Goal: Task Accomplishment & Management: Manage account settings

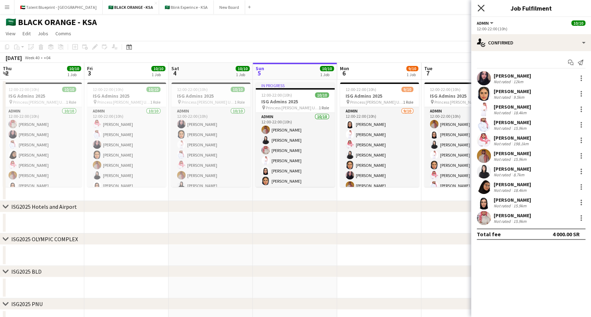
click at [482, 6] on icon "Close pop-in" at bounding box center [481, 8] width 7 height 7
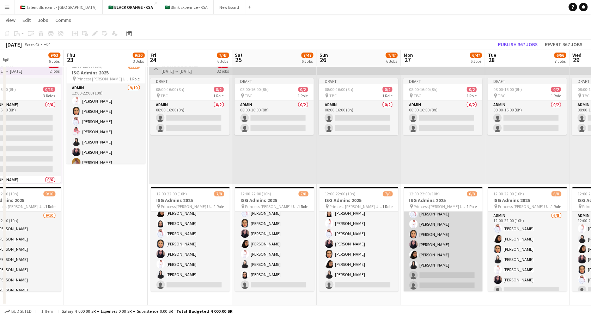
scroll to position [16, 0]
click at [433, 275] on app-card-role "Admin [DATE] 12:00-22:00 (10h) [PERSON_NAME] [PERSON_NAME] Maram Alzahrani [PER…" at bounding box center [443, 244] width 79 height 96
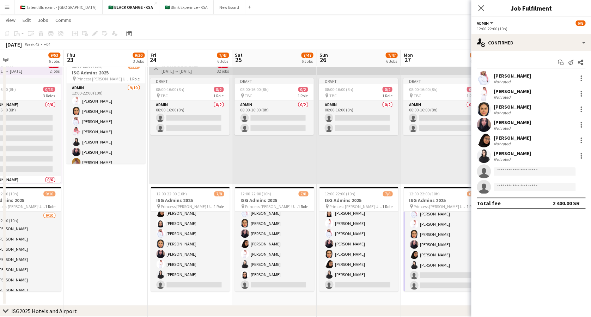
scroll to position [16, 0]
click at [502, 170] on input at bounding box center [535, 171] width 82 height 8
type input "*"
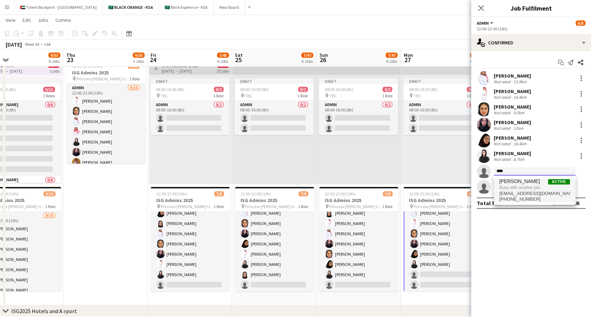
type input "****"
click at [536, 185] on span "Busy with another job." at bounding box center [535, 188] width 71 height 6
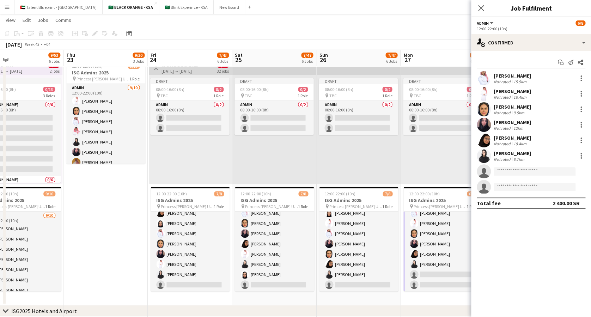
click at [434, 257] on app-card-role "Admin [DATE] 12:00-22:00 (10h) [PERSON_NAME] [PERSON_NAME] Maram Alzahrani [PER…" at bounding box center [443, 244] width 79 height 97
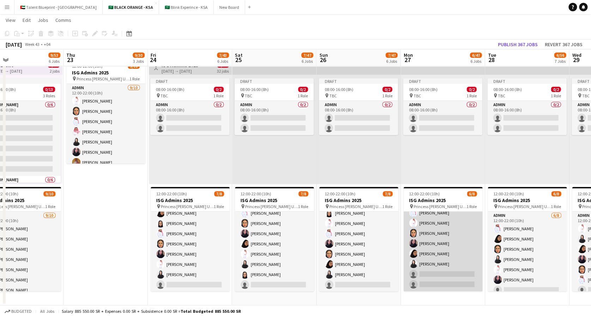
scroll to position [16, 0]
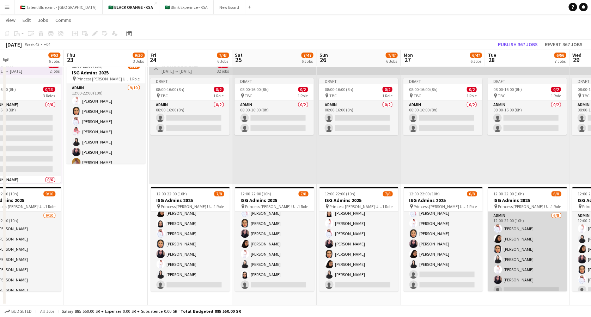
click at [521, 257] on app-card-role "Admin [DATE] 12:00-22:00 (10h) [PERSON_NAME] [PERSON_NAME] Arwa Maram Alzahrani…" at bounding box center [527, 260] width 79 height 96
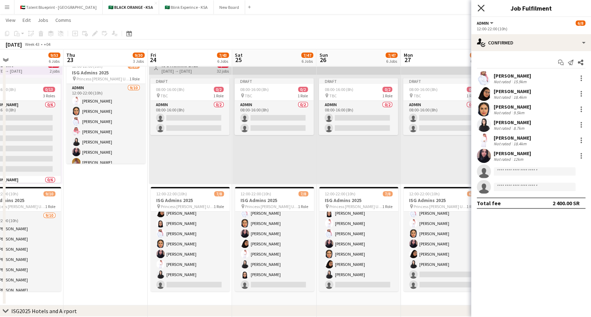
click at [482, 7] on icon at bounding box center [481, 8] width 7 height 7
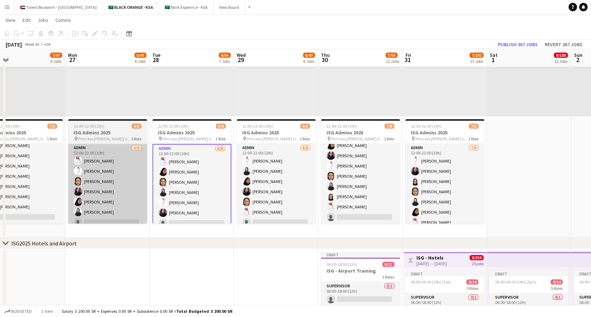
scroll to position [0, 147]
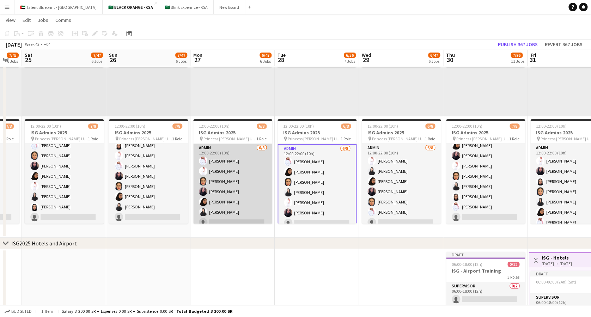
click at [229, 151] on app-card-role "Admin [DATE] 12:00-22:00 (10h) [PERSON_NAME] [PERSON_NAME] Maram Alzahrani [PER…" at bounding box center [232, 192] width 79 height 96
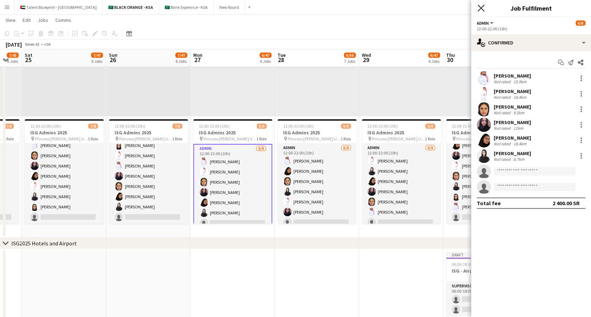
click at [478, 10] on icon "Close pop-in" at bounding box center [481, 8] width 7 height 7
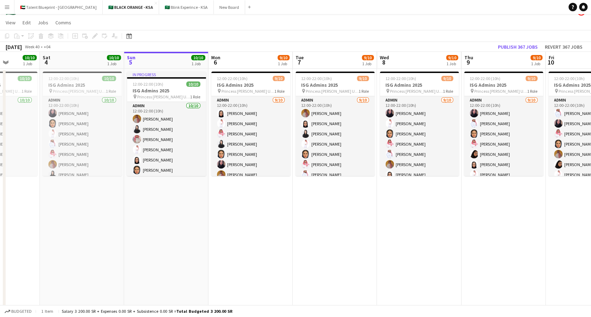
scroll to position [0, 166]
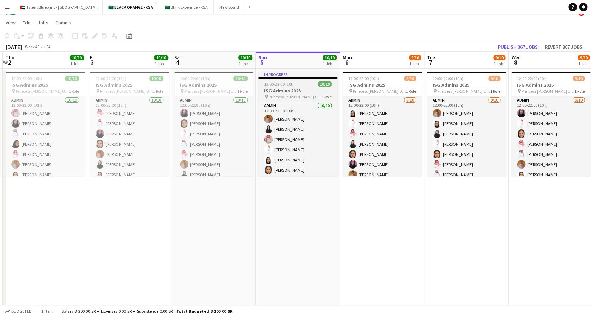
click at [300, 94] on span "Princess [PERSON_NAME] University" at bounding box center [295, 96] width 53 height 5
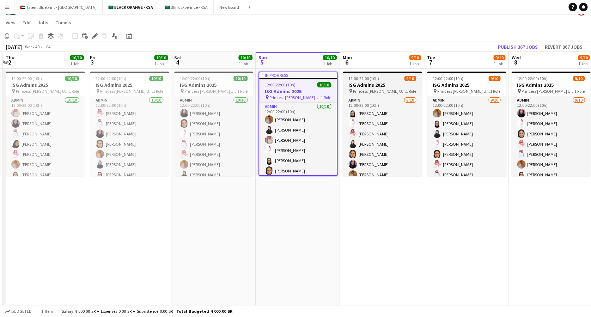
click at [361, 87] on h3 "ISG Admins 2025" at bounding box center [382, 85] width 79 height 6
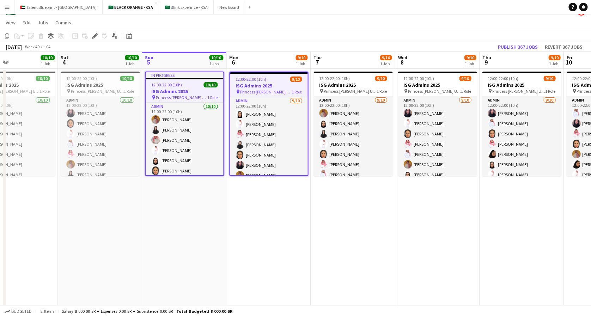
click at [361, 87] on h3 "ISG Admins 2025" at bounding box center [353, 85] width 79 height 6
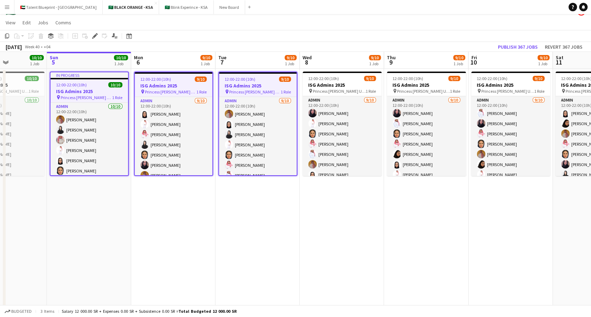
click at [361, 87] on h3 "ISG Admins 2025" at bounding box center [342, 85] width 79 height 6
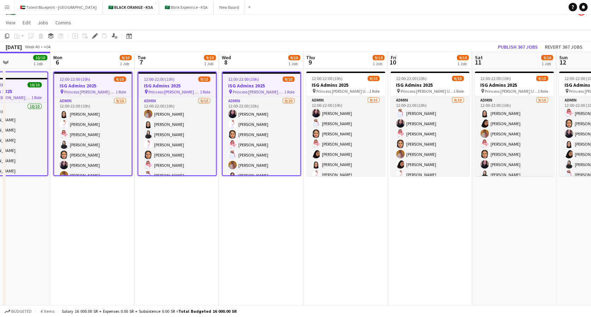
click at [361, 87] on h3 "ISG Admins 2025" at bounding box center [345, 85] width 79 height 6
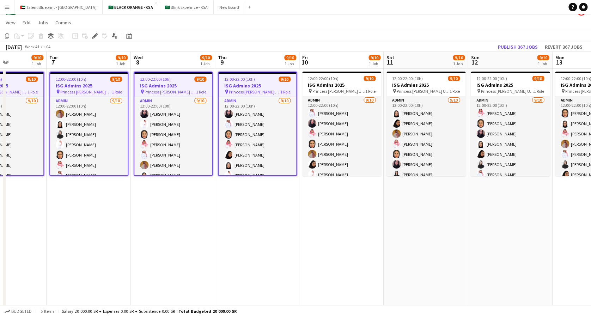
click at [361, 87] on h3 "ISG Admins 2025" at bounding box center [341, 85] width 79 height 6
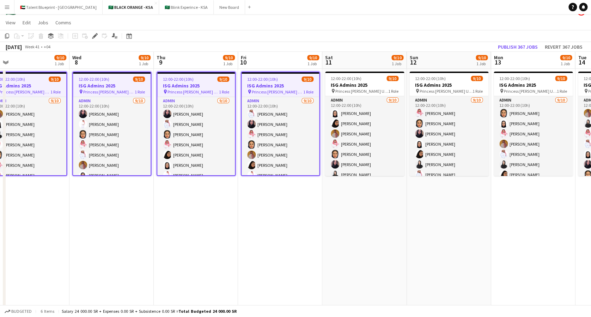
click at [361, 87] on h3 "ISG Admins 2025" at bounding box center [364, 85] width 79 height 6
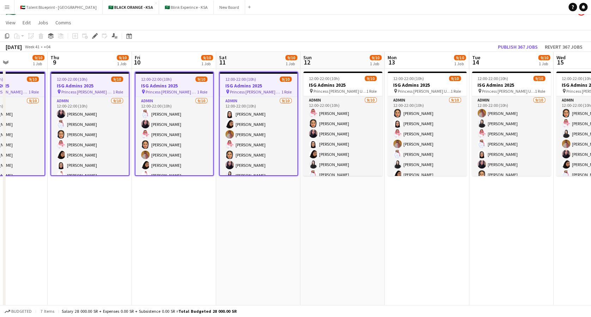
click at [361, 87] on h3 "ISG Admins 2025" at bounding box center [342, 85] width 79 height 6
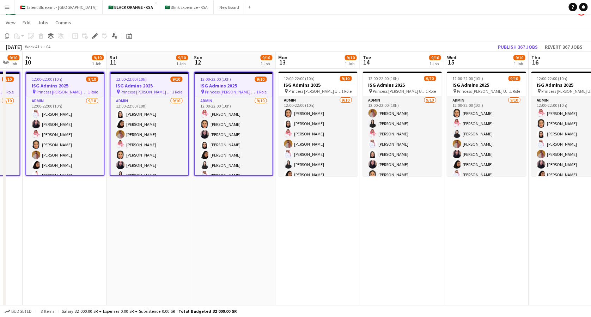
scroll to position [0, 316]
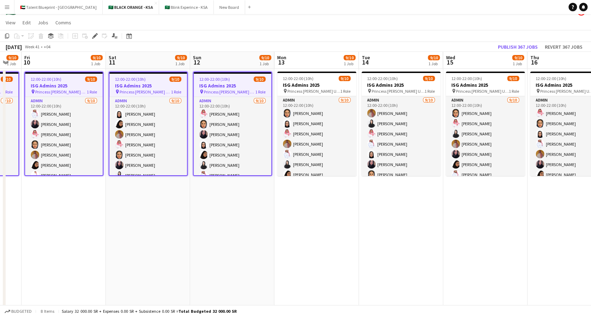
click at [361, 87] on app-date-cell "12:00-22:00 (10h) 9/10 ISG Admins 2025 pin Princess Nourah Bint Abdulrahman Uni…" at bounding box center [401, 193] width 84 height 249
click at [317, 90] on span "Princess [PERSON_NAME] University" at bounding box center [314, 91] width 53 height 5
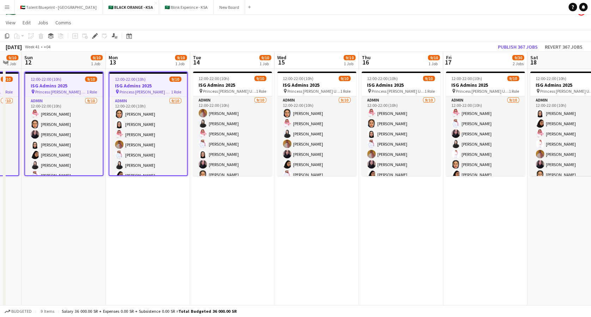
scroll to position [0, 254]
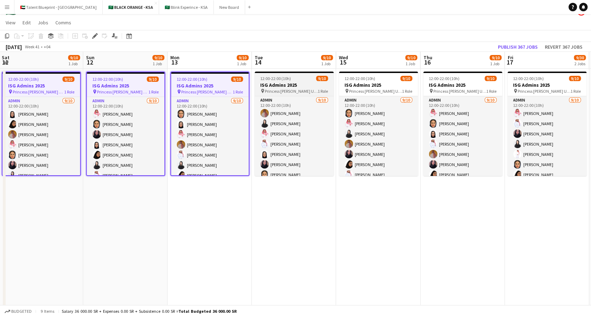
click at [308, 86] on h3 "ISG Admins 2025" at bounding box center [294, 85] width 79 height 6
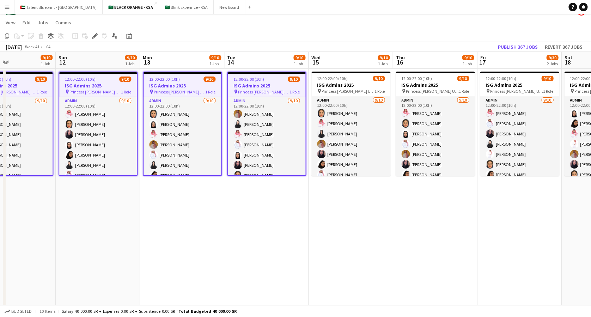
scroll to position [0, 299]
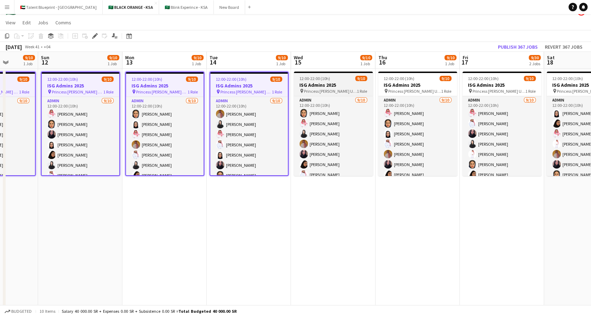
click at [317, 90] on span "Princess [PERSON_NAME] University" at bounding box center [330, 91] width 53 height 5
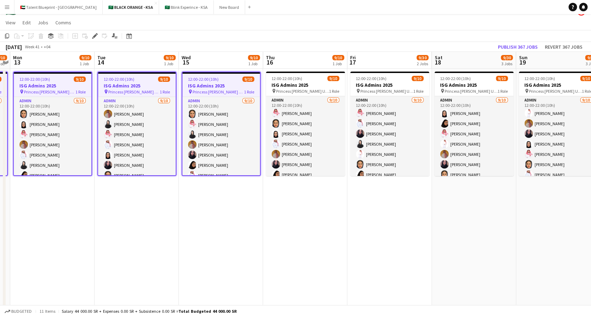
click at [317, 90] on span "Princess [PERSON_NAME] University" at bounding box center [302, 91] width 53 height 5
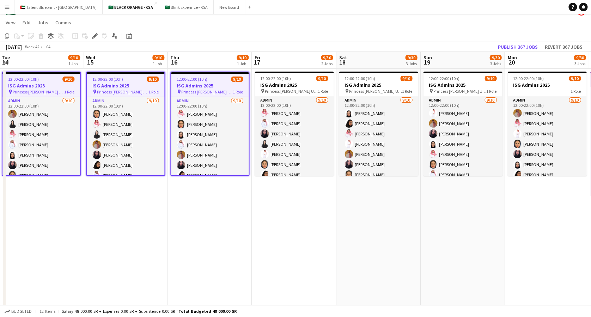
scroll to position [0, 339]
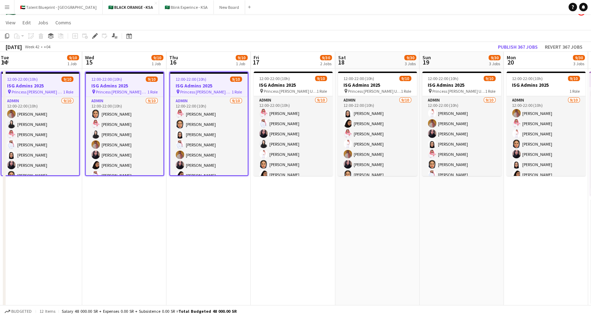
click at [317, 90] on span "1 Role" at bounding box center [322, 91] width 10 height 5
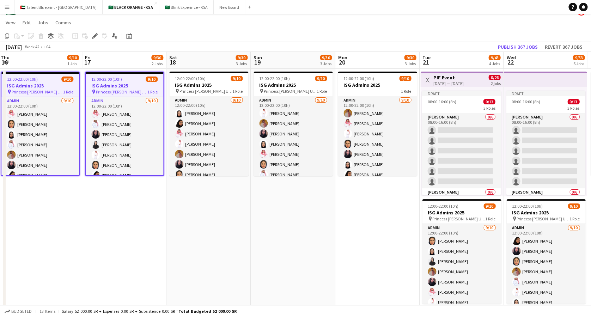
scroll to position [0, 240]
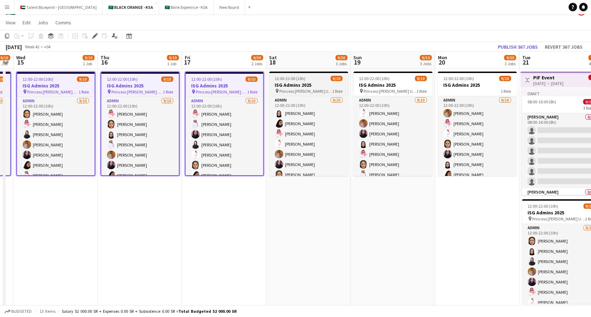
click at [317, 90] on span "Princess [PERSON_NAME] University" at bounding box center [305, 91] width 53 height 5
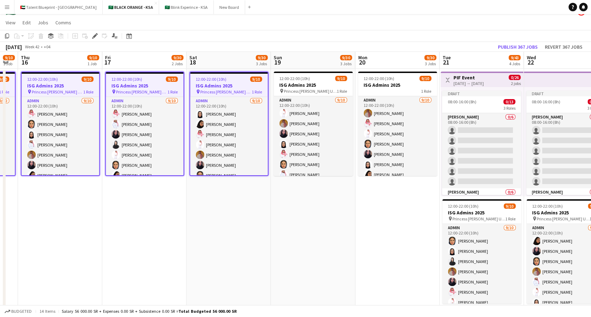
scroll to position [0, 319]
click at [317, 90] on span "Princess [PERSON_NAME] University" at bounding box center [310, 91] width 53 height 5
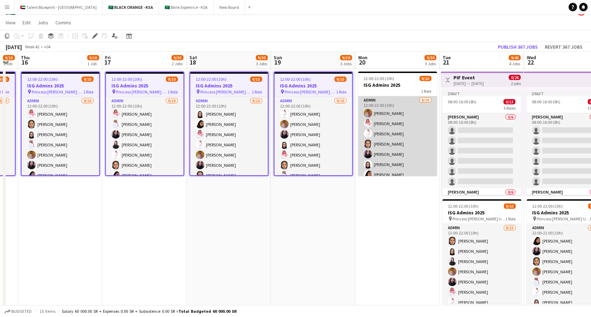
click at [392, 98] on app-card-role "Admin [DATE] 12:00-22:00 (10h) [PERSON_NAME] [PERSON_NAME] [PERSON_NAME] Albass…" at bounding box center [397, 154] width 79 height 116
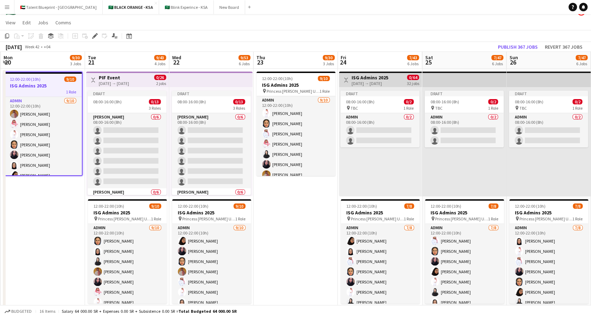
scroll to position [0, 236]
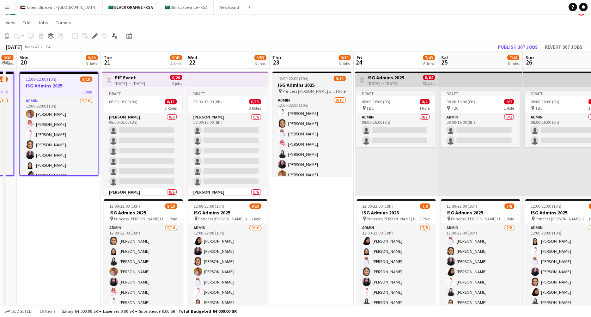
click at [303, 89] on span "Princess [PERSON_NAME] University" at bounding box center [309, 91] width 53 height 5
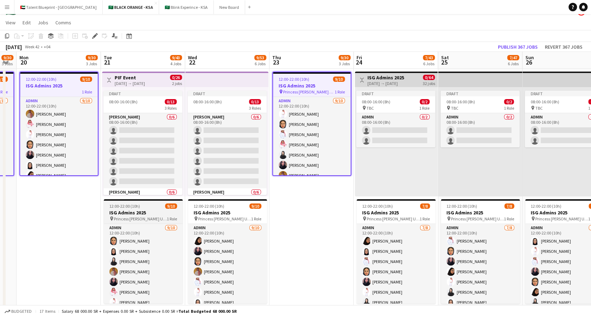
click at [137, 209] on span "12:00-22:00 (10h)" at bounding box center [124, 206] width 31 height 5
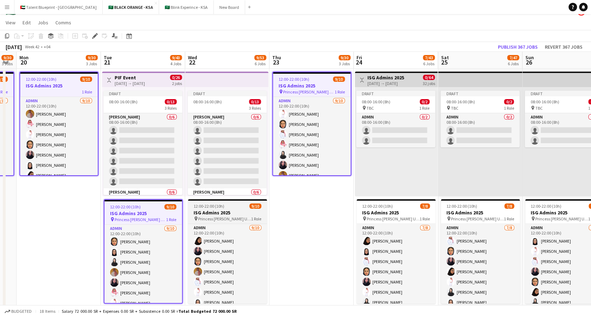
click at [228, 218] on span "Princess [PERSON_NAME] University" at bounding box center [224, 218] width 53 height 5
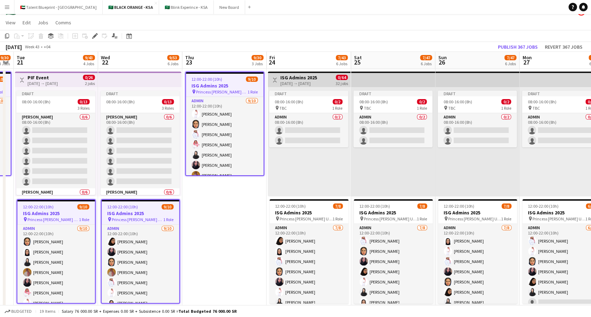
scroll to position [0, 326]
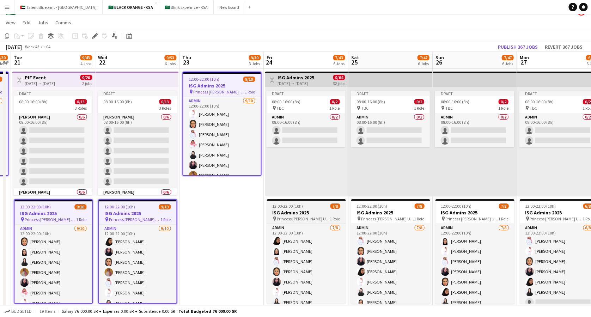
click at [302, 210] on h3 "ISG Admins 2025" at bounding box center [306, 213] width 79 height 6
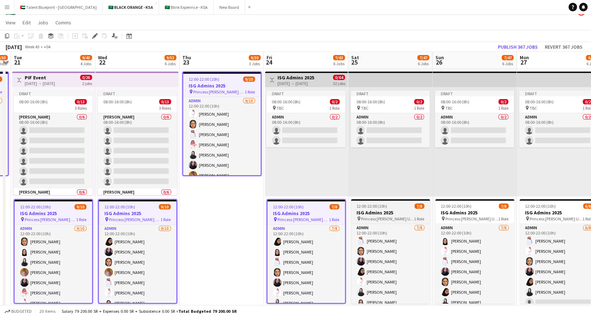
click at [397, 213] on h3 "ISG Admins 2025" at bounding box center [390, 213] width 79 height 6
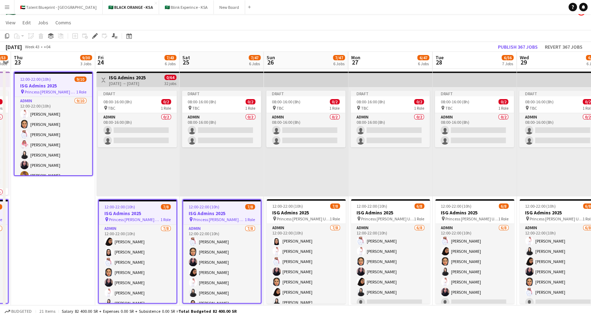
scroll to position [0, 309]
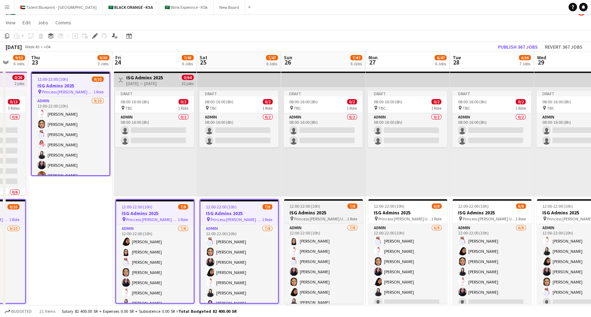
click at [294, 207] on span "12:00-22:00 (10h)" at bounding box center [305, 206] width 31 height 5
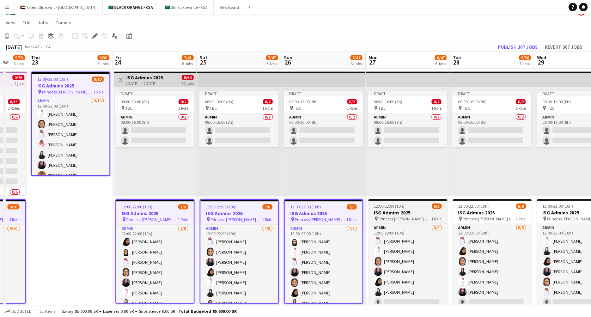
click at [408, 212] on h3 "ISG Admins 2025" at bounding box center [407, 213] width 79 height 6
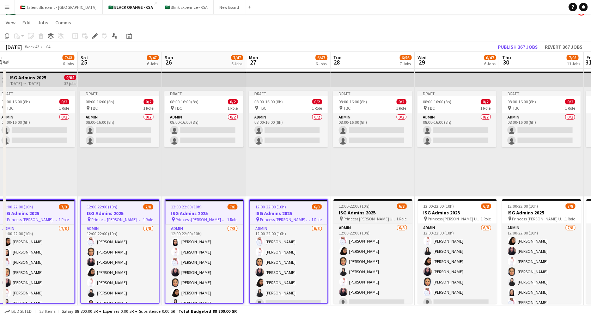
click at [383, 214] on h3 "ISG Admins 2025" at bounding box center [372, 213] width 79 height 6
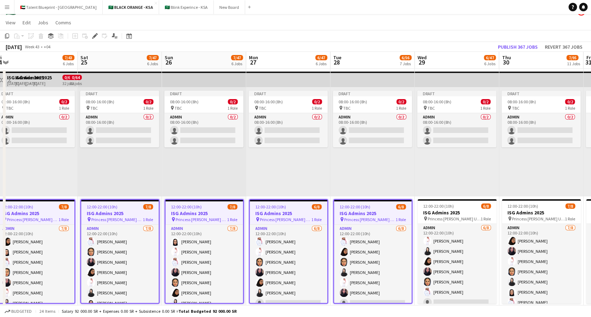
scroll to position [0, 293]
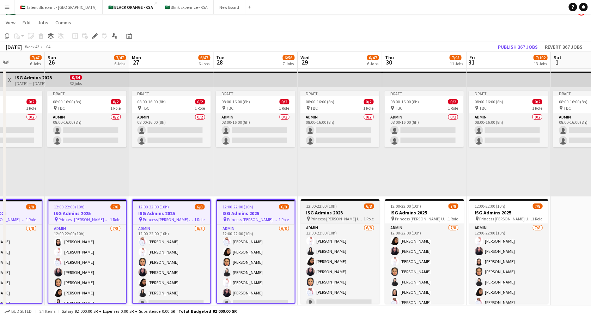
click at [344, 213] on h3 "ISG Admins 2025" at bounding box center [340, 213] width 79 height 6
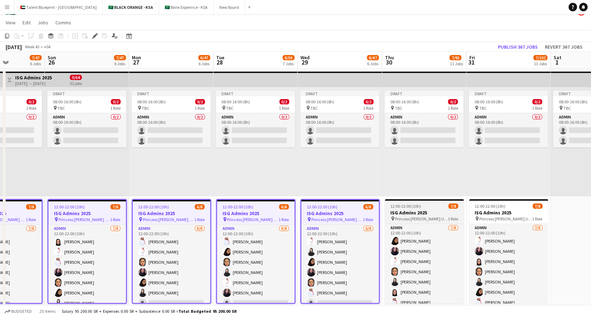
click at [439, 216] on span "Princess [PERSON_NAME] University" at bounding box center [421, 218] width 53 height 5
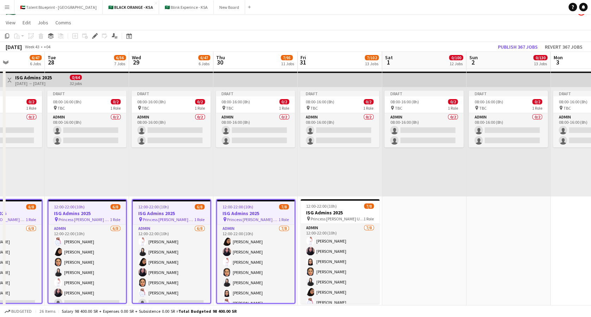
click at [364, 216] on span "Princess [PERSON_NAME] University" at bounding box center [337, 218] width 53 height 5
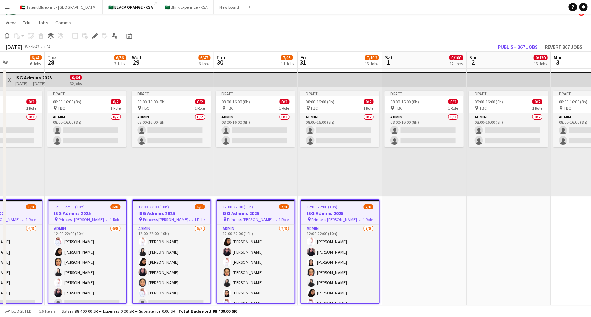
scroll to position [0, 197]
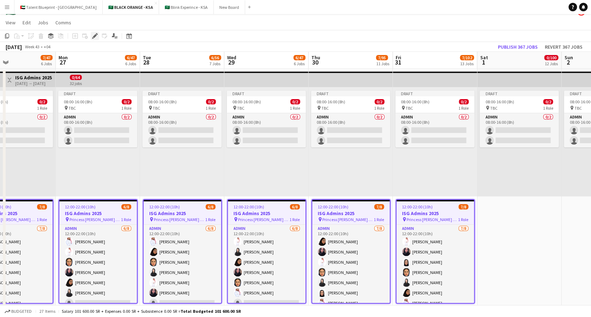
click at [92, 34] on icon "Edit" at bounding box center [95, 36] width 6 height 6
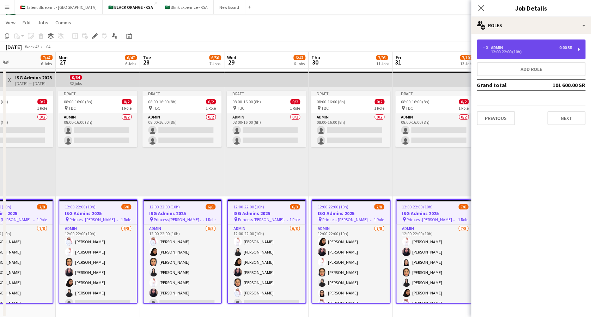
click at [579, 47] on div "-- x Admin 0.00 SR 12:00-22:00 (10h)" at bounding box center [531, 50] width 109 height 20
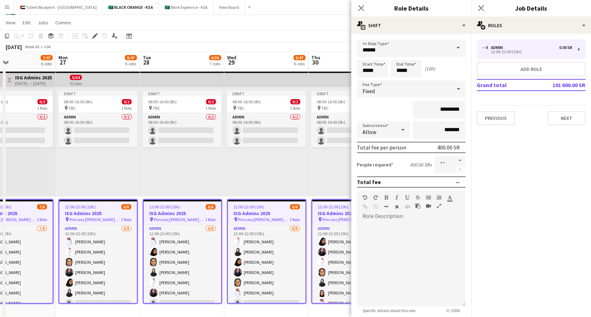
click at [366, 7] on div "Close pop-in" at bounding box center [361, 8] width 20 height 16
click at [363, 7] on icon "Close pop-in" at bounding box center [361, 8] width 7 height 7
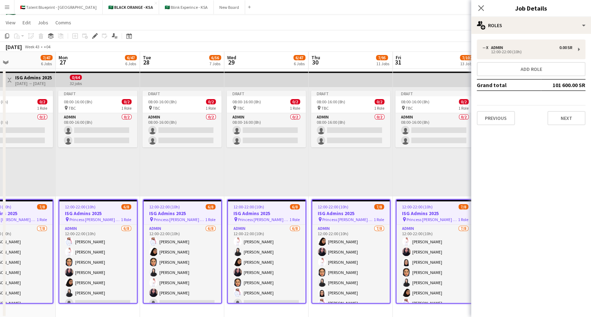
scroll to position [0, 148]
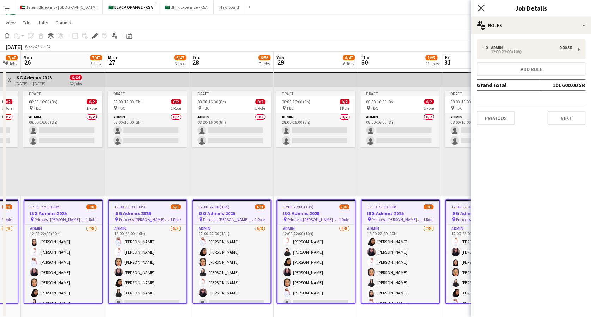
click at [479, 9] on icon "Close pop-in" at bounding box center [481, 8] width 7 height 7
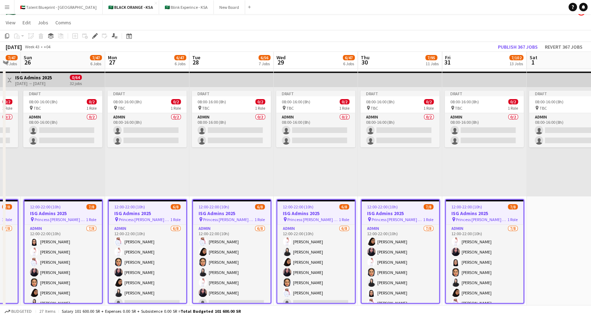
click at [269, 180] on div "Draft 08:00-16:00 (8h) 0/2 pin TBC 1 Role Admin 0/2 08:00-16:00 (8h) single-neu…" at bounding box center [232, 141] width 84 height 109
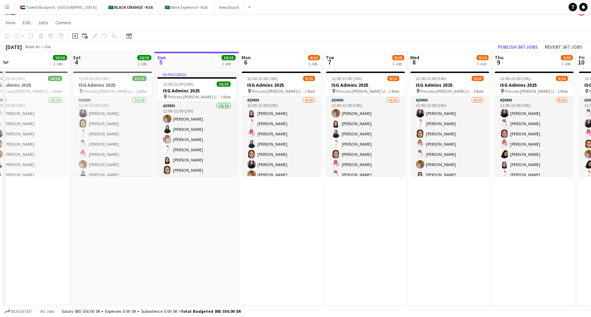
scroll to position [0, 198]
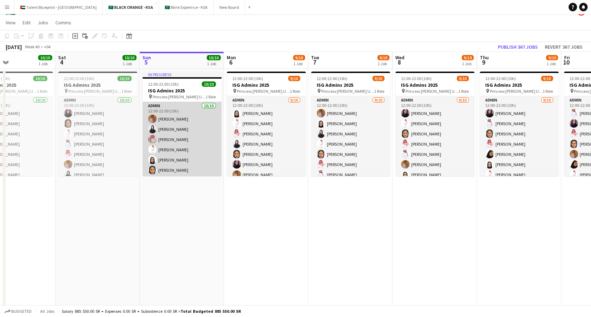
click at [171, 121] on app-card-role "Admin 10/10 12:00-22:00 (10h) Ahmed Yagmowr Elaf AlTamimi Ibrahim Alolayan Suli…" at bounding box center [182, 160] width 79 height 116
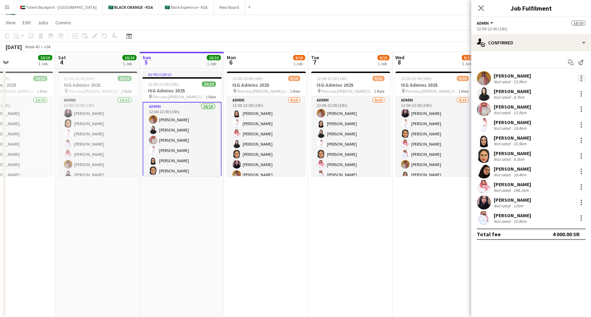
click at [579, 75] on div at bounding box center [581, 78] width 8 height 8
click at [293, 246] on div at bounding box center [295, 158] width 591 height 317
click at [479, 8] on icon "Close pop-in" at bounding box center [481, 8] width 7 height 7
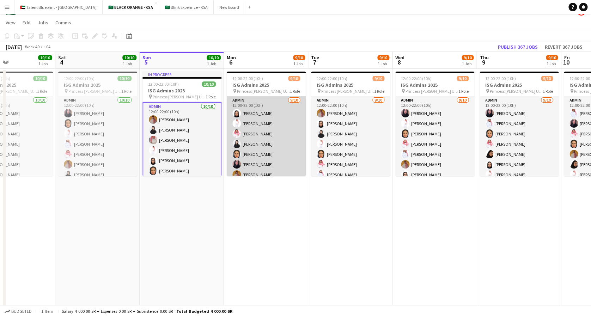
click at [270, 113] on app-card-role "Admin [DATE] 12:00-22:00 (10h) [PERSON_NAME] [PERSON_NAME] [PERSON_NAME] Albass…" at bounding box center [266, 154] width 79 height 116
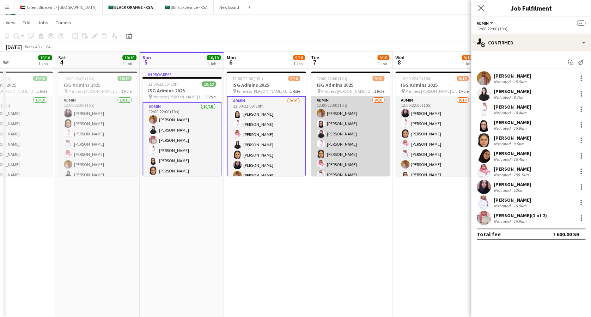
click at [335, 125] on app-card-role "Admin [DATE] 12:00-22:00 (10h) [PERSON_NAME] [PERSON_NAME] Albassri [PERSON_NAM…" at bounding box center [350, 154] width 79 height 116
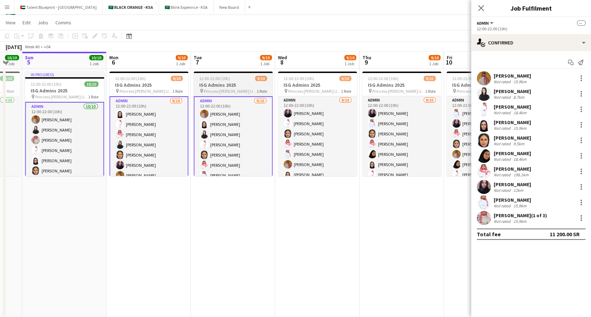
click at [335, 125] on app-card-role "Admin [DATE] 12:00-22:00 (10h) [PERSON_NAME] [PERSON_NAME] Albassri [PERSON_NAM…" at bounding box center [317, 154] width 79 height 116
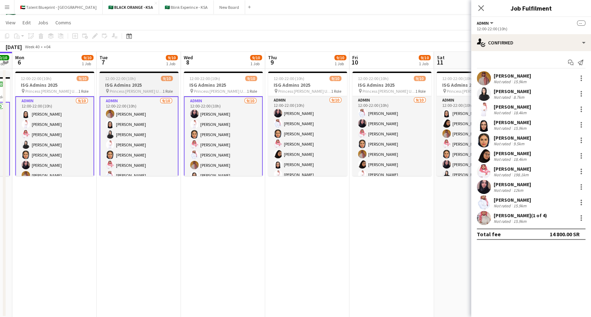
click at [335, 125] on app-card-role "Admin [DATE] 12:00-22:00 (10h) [PERSON_NAME] Albassri [PERSON_NAME] [PERSON_NAM…" at bounding box center [307, 154] width 79 height 116
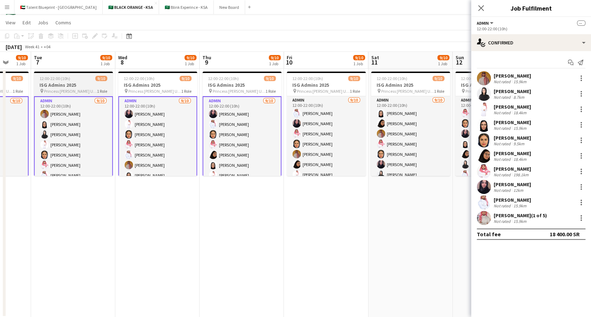
click at [335, 125] on app-card-role "Admin [DATE] 12:00-22:00 (10h) [PERSON_NAME] [PERSON_NAME] [PERSON_NAME] single…" at bounding box center [326, 154] width 79 height 116
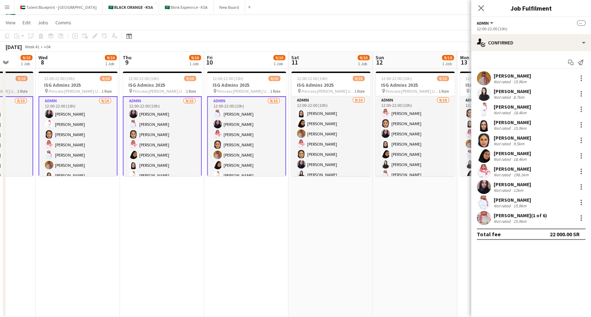
click at [335, 125] on app-card-role "Admin [DATE] 12:00-22:00 (10h) [PERSON_NAME] [PERSON_NAME] [PERSON_NAME] Albass…" at bounding box center [330, 154] width 79 height 116
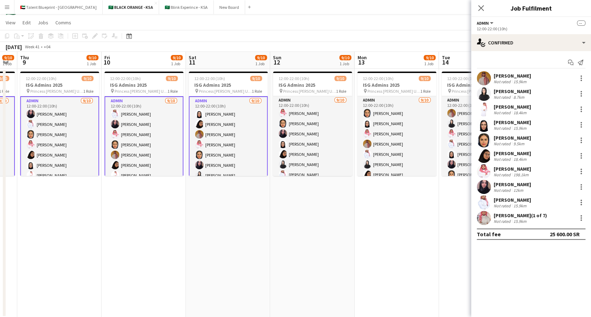
scroll to position [0, 320]
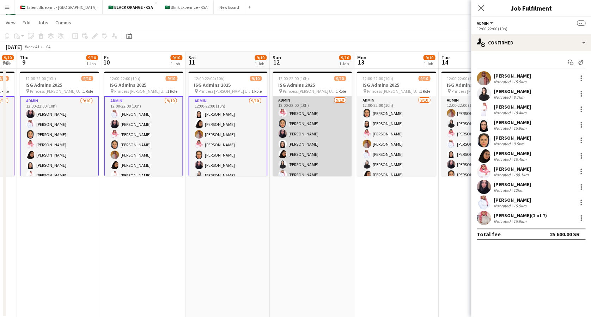
click at [312, 127] on app-card-role "Admin [DATE] 12:00-22:00 (10h) [PERSON_NAME] Afnan Asiri [PERSON_NAME] [PERSON_…" at bounding box center [312, 154] width 79 height 116
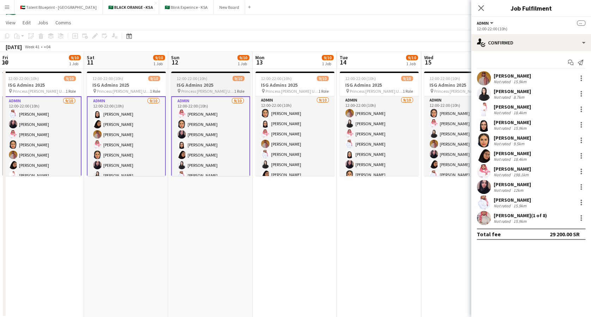
click at [312, 127] on app-card-role "Admin [DATE] 12:00-22:00 (10h) [PERSON_NAME] [PERSON_NAME] [PERSON_NAME] [PERSO…" at bounding box center [294, 154] width 79 height 116
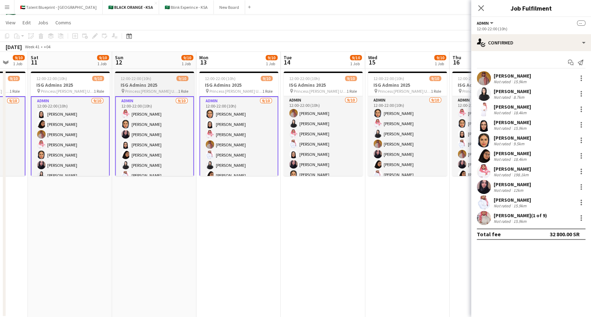
click at [312, 127] on app-card-role "Admin [DATE] 12:00-22:00 (10h) [PERSON_NAME] [PERSON_NAME] Albassri [PERSON_NAM…" at bounding box center [323, 154] width 79 height 116
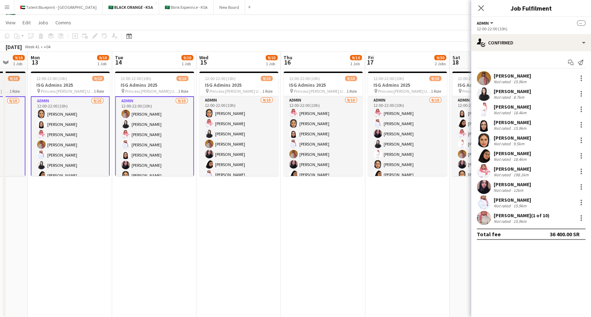
scroll to position [0, 198]
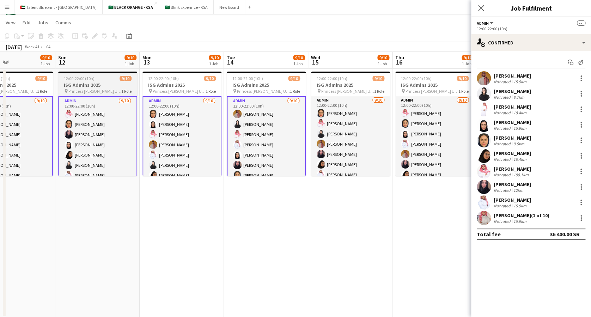
click at [312, 127] on app-card-role "Admin [DATE] 12:00-22:00 (10h) [PERSON_NAME] [PERSON_NAME] Albassri [PERSON_NAM…" at bounding box center [350, 154] width 79 height 116
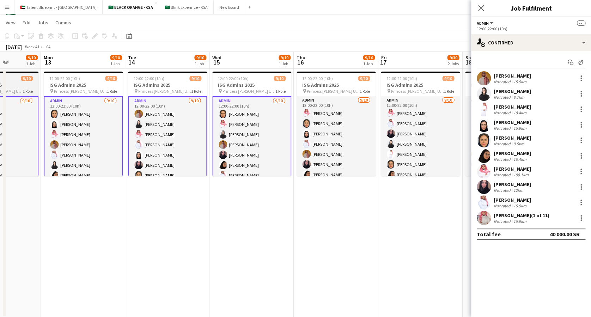
click at [312, 127] on app-card-role "Admin [DATE] 12:00-22:00 (10h) [PERSON_NAME] [PERSON_NAME] [PERSON_NAME] single…" at bounding box center [336, 154] width 79 height 116
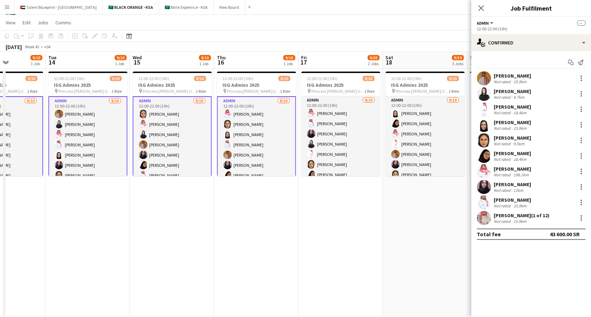
click at [312, 127] on app-user-avatar at bounding box center [311, 123] width 8 height 8
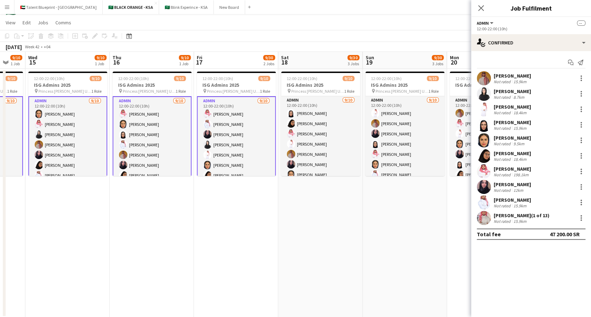
scroll to position [0, 313]
click at [312, 127] on app-card-role "Admin [DATE] 12:00-22:00 (10h) [PERSON_NAME] [PERSON_NAME] [PERSON_NAME] [PERSO…" at bounding box center [320, 154] width 79 height 116
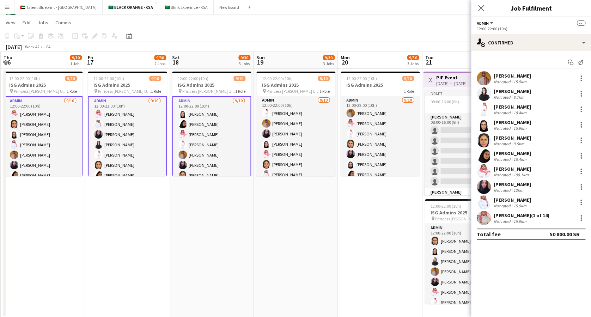
click at [312, 127] on app-card-role "Admin [DATE] 12:00-22:00 (10h) [PERSON_NAME] [PERSON_NAME] [PERSON_NAME] [PERSO…" at bounding box center [296, 154] width 79 height 116
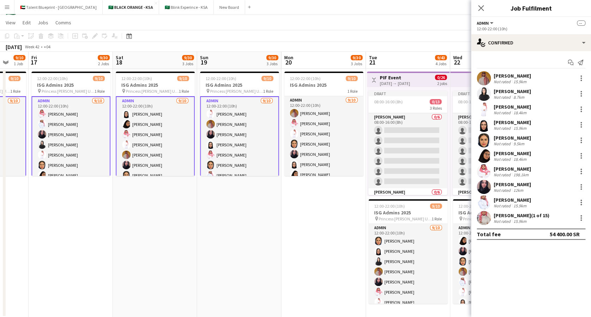
click at [312, 127] on app-card-role "Admin [DATE] 12:00-22:00 (10h) [PERSON_NAME] [PERSON_NAME] [PERSON_NAME] Albass…" at bounding box center [323, 154] width 79 height 116
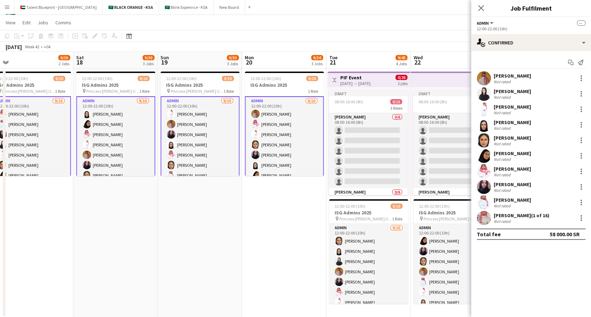
scroll to position [0, 349]
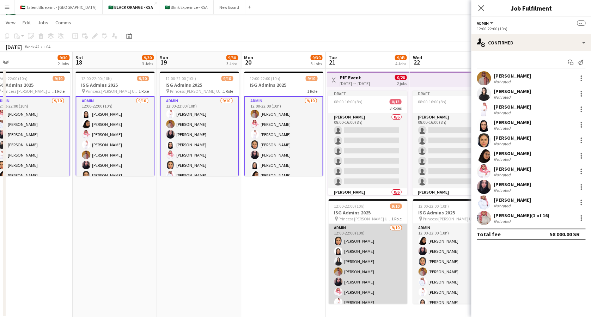
click at [366, 272] on app-card-role "Admin [DATE] 12:00-22:00 (10h) [PERSON_NAME] [PERSON_NAME] single-neutral-actio…" at bounding box center [368, 282] width 79 height 116
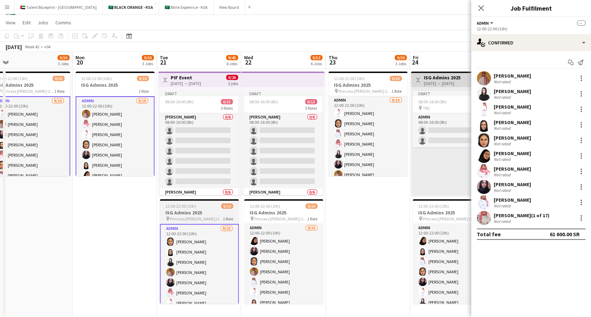
scroll to position [0, 283]
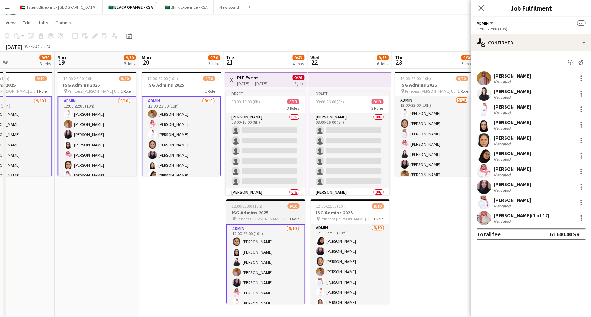
click at [366, 272] on app-card-role "Admin [DATE] 12:00-22:00 (10h) [PERSON_NAME] Albassri [PERSON_NAME] single-neut…" at bounding box center [350, 282] width 79 height 116
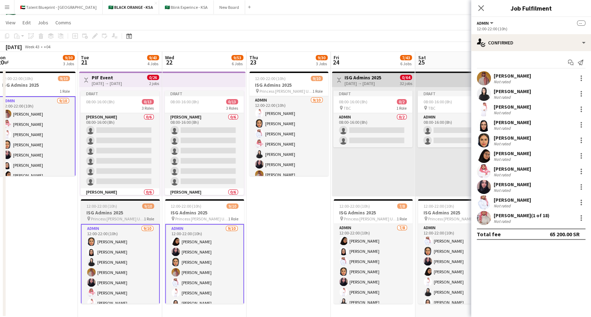
scroll to position [0, 264]
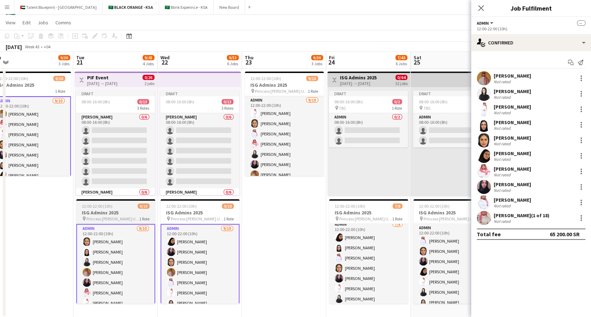
click at [366, 272] on app-card-role "Admin [DATE] 12:00-22:00 (10h) [PERSON_NAME] Albassri [PERSON_NAME] [PERSON_NAM…" at bounding box center [368, 269] width 79 height 96
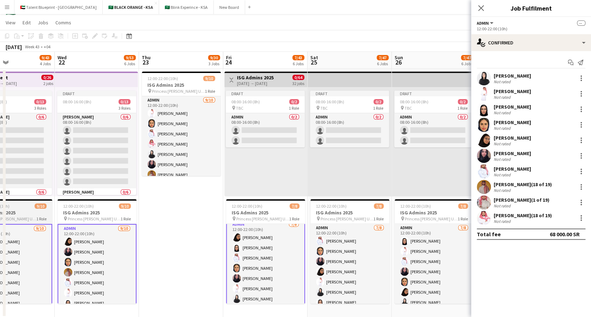
scroll to position [0, 209]
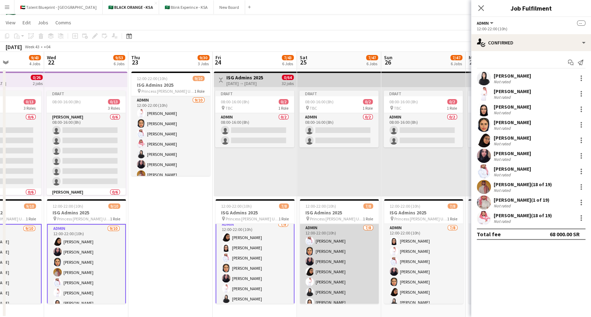
click at [346, 273] on app-card-role "Admin [DATE] 12:00-22:00 (10h) [PERSON_NAME] [PERSON_NAME] [PERSON_NAME] [PERSO…" at bounding box center [339, 272] width 79 height 96
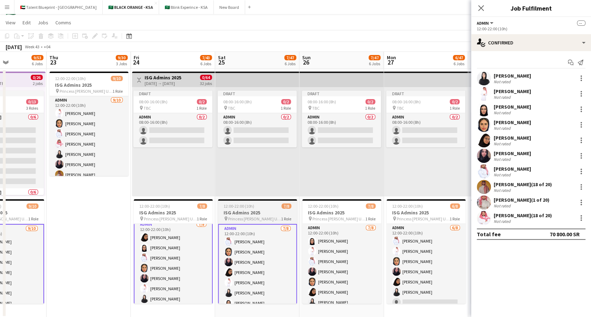
scroll to position [0, 291]
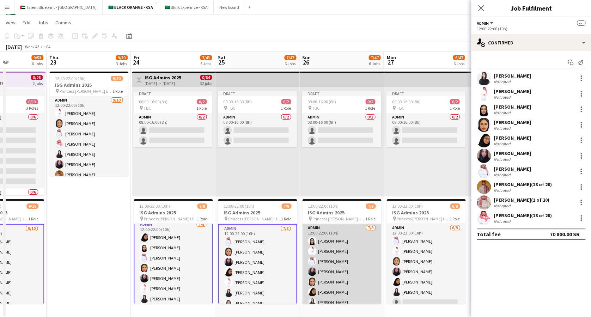
click at [359, 259] on app-card-role "Admin [DATE] 12:00-22:00 (10h) [PERSON_NAME] Albassri [PERSON_NAME] [PERSON_NAM…" at bounding box center [341, 272] width 79 height 96
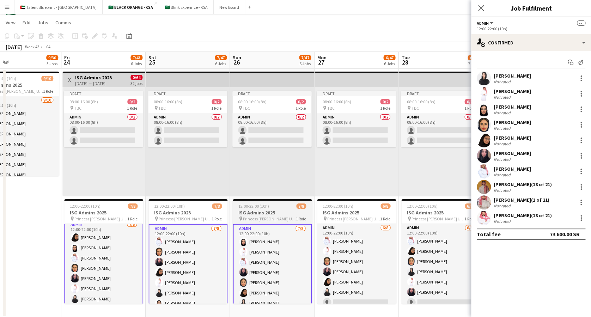
scroll to position [0, 361]
click at [359, 259] on app-card-role "Admin [DATE] 12:00-22:00 (10h) [PERSON_NAME] [PERSON_NAME] Maram Alzahrani [PER…" at bounding box center [356, 272] width 79 height 96
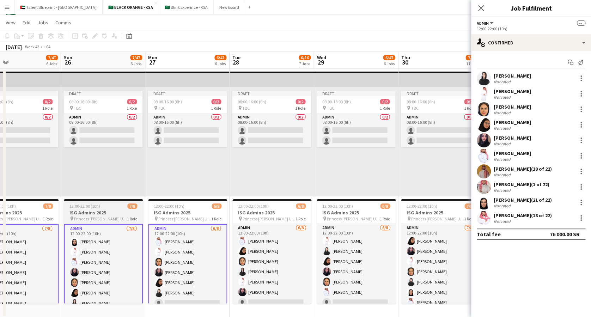
scroll to position [0, 294]
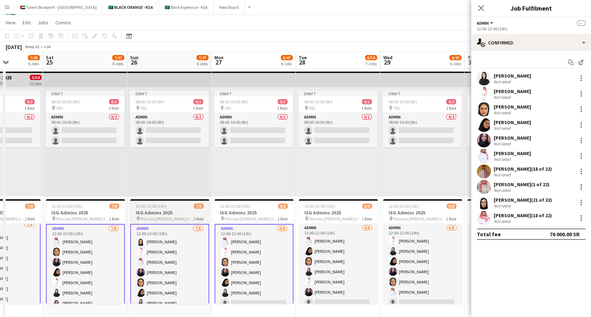
click at [359, 259] on app-card-role "Admin [DATE] 12:00-22:00 (10h) [PERSON_NAME] [PERSON_NAME] Arwa Maram Alzahrani…" at bounding box center [338, 272] width 79 height 96
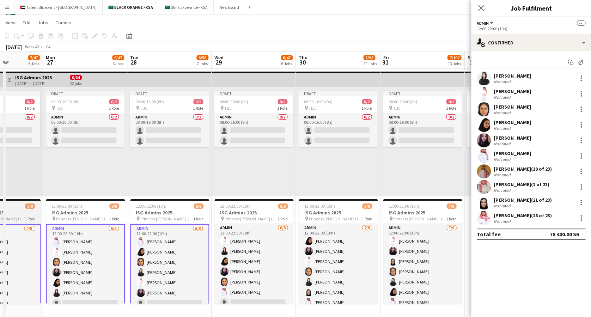
click at [294, 259] on app-card-role "Admin [DATE] 12:00-22:00 (10h) [PERSON_NAME] Elaf AlTamimi [PERSON_NAME] Arwa […" at bounding box center [254, 272] width 79 height 96
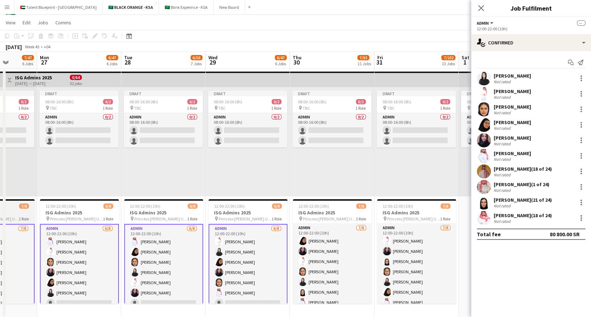
scroll to position [0, 301]
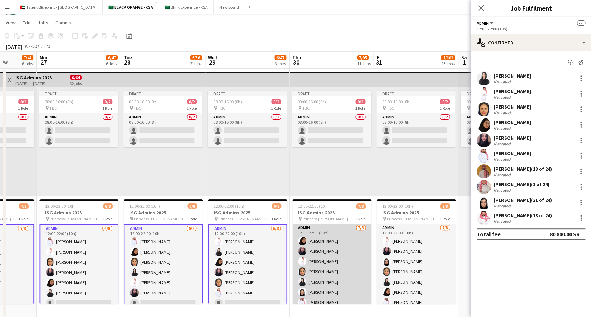
click at [324, 258] on app-card-role "Admin [DATE] 12:00-22:00 (10h) [PERSON_NAME] [PERSON_NAME] Maram Alzahrani Elaf…" at bounding box center [332, 272] width 79 height 96
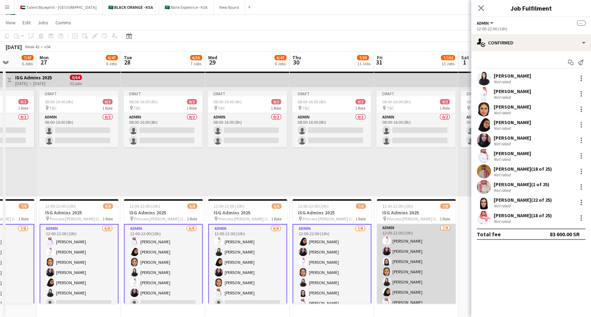
click at [400, 256] on app-card-role "Admin [DATE] 12:00-22:00 (10h) [PERSON_NAME] Afnan Asiri Maram Alzahrani [PERSO…" at bounding box center [416, 272] width 79 height 96
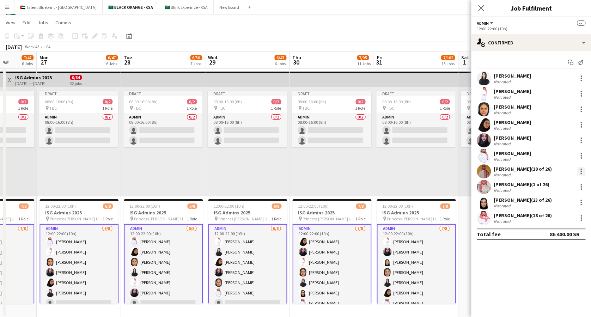
click at [578, 170] on div at bounding box center [581, 171] width 8 height 8
click at [559, 253] on span "Set as supervisor" at bounding box center [558, 252] width 44 height 6
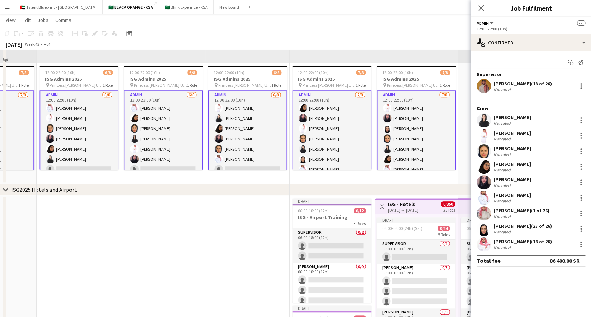
scroll to position [0, 0]
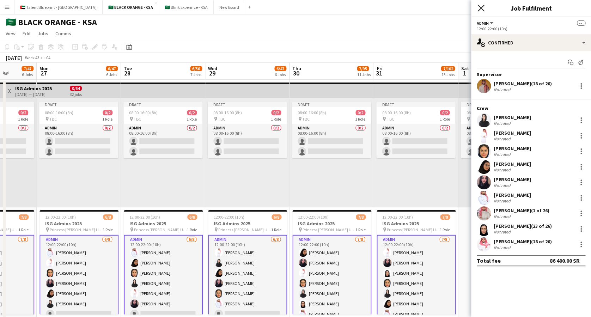
click at [480, 6] on icon "Close pop-in" at bounding box center [481, 8] width 7 height 7
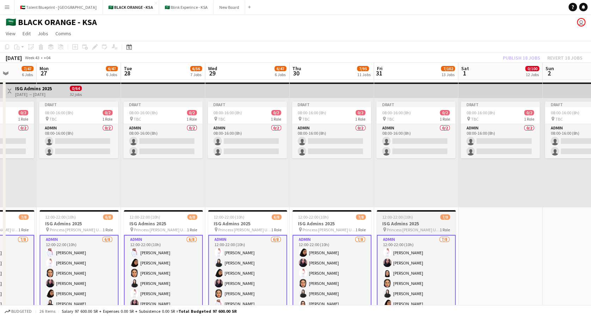
click at [408, 226] on h3 "ISG Admins 2025" at bounding box center [416, 224] width 79 height 6
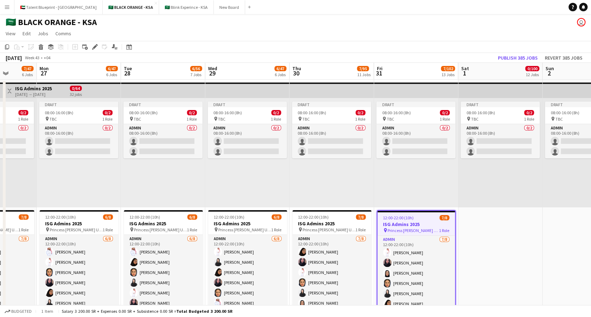
scroll to position [4, 0]
click at [332, 226] on h3 "ISG Admins 2025" at bounding box center [332, 224] width 79 height 6
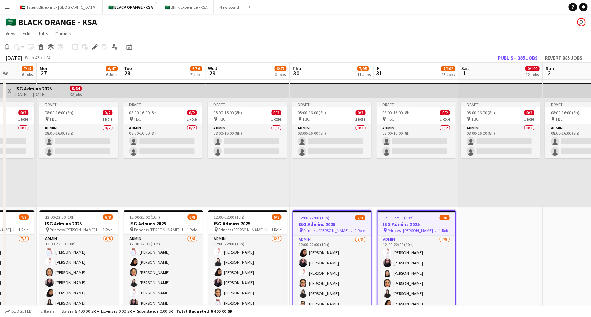
scroll to position [0, 242]
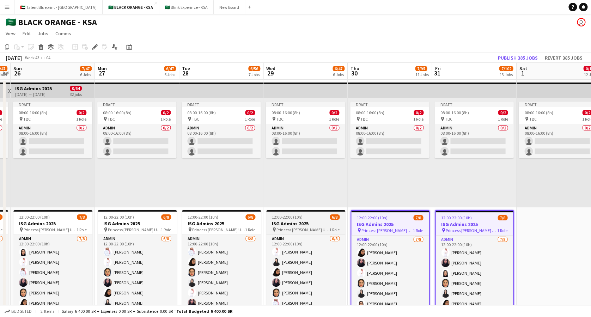
click at [315, 223] on h3 "ISG Admins 2025" at bounding box center [305, 224] width 79 height 6
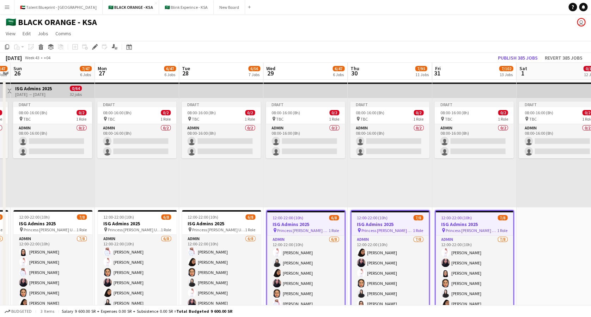
scroll to position [0, 230]
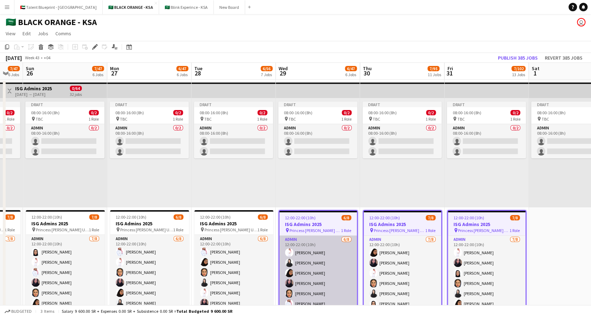
click at [330, 282] on app-card-role "Admin [DATE] 12:00-22:00 (10h) [PERSON_NAME] Elaf AlTamimi [PERSON_NAME] Arwa […" at bounding box center [318, 284] width 78 height 96
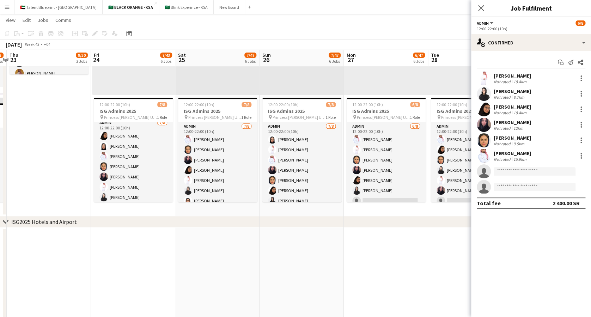
scroll to position [0, 146]
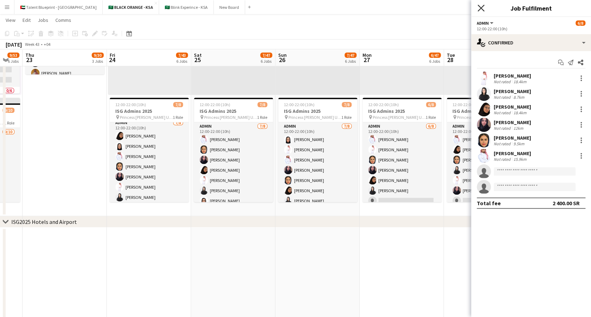
click at [481, 6] on icon "Close pop-in" at bounding box center [481, 8] width 7 height 7
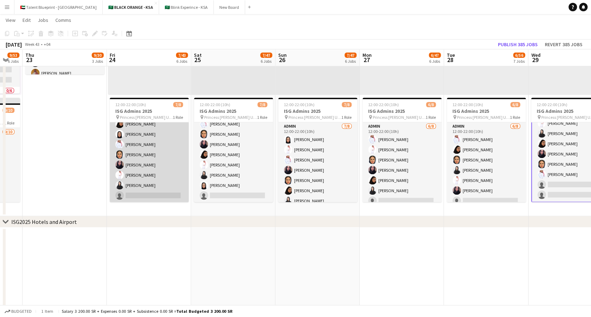
scroll to position [0, 0]
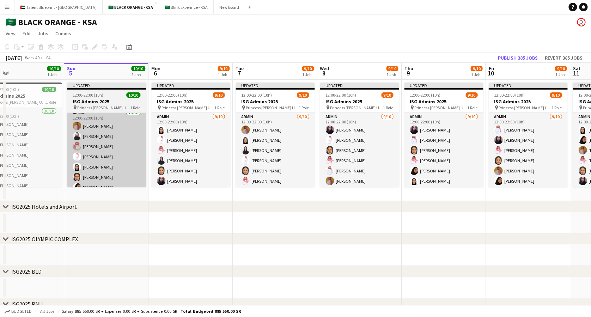
scroll to position [0, 217]
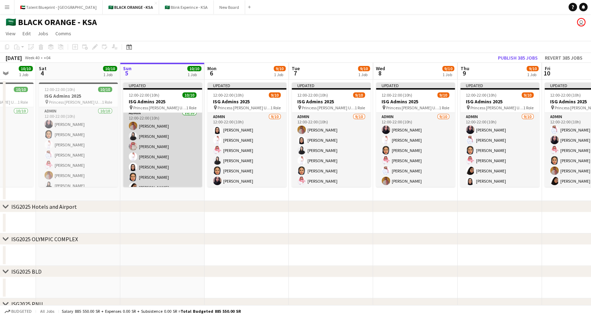
click at [152, 127] on app-card-role "Admin 10/10 12:00-22:00 (10h) Ahmed Yagmowr Elaf AlTamimi Ibrahim Alolayan Suli…" at bounding box center [162, 167] width 79 height 116
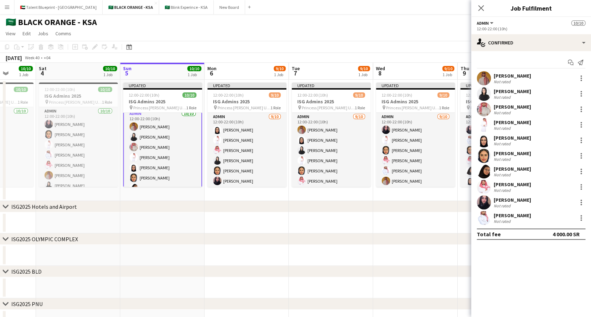
scroll to position [5, 0]
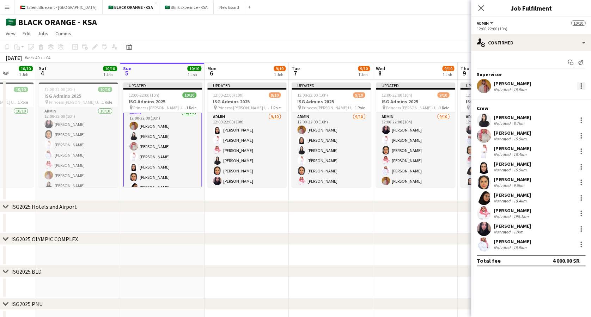
click at [581, 86] on div at bounding box center [581, 85] width 1 height 1
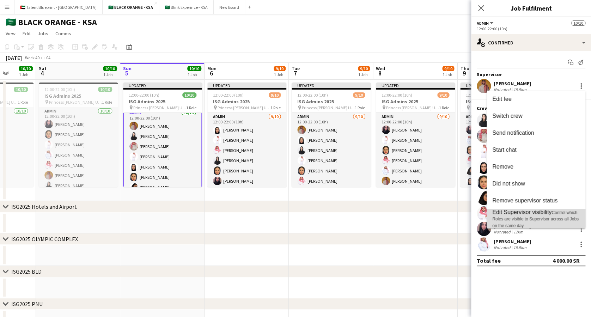
click at [531, 215] on span "Edit Supervisor visibility" at bounding box center [522, 212] width 59 height 6
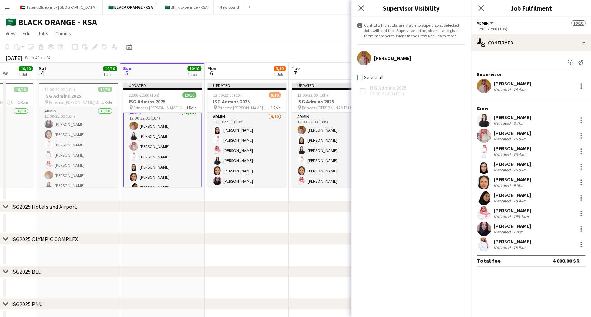
click at [373, 92] on div "ISG Admins 2025 12:00-22:00 (10h)" at bounding box center [411, 91] width 109 height 12
click at [360, 5] on icon "Close pop-in" at bounding box center [361, 8] width 7 height 7
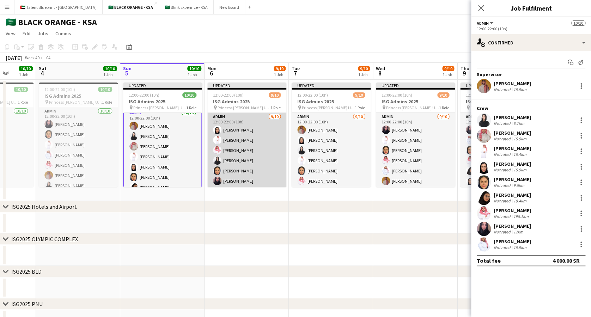
click at [223, 125] on app-card-role "Admin [DATE] 12:00-22:00 (10h) [PERSON_NAME] [PERSON_NAME] [PERSON_NAME] Albass…" at bounding box center [246, 171] width 79 height 116
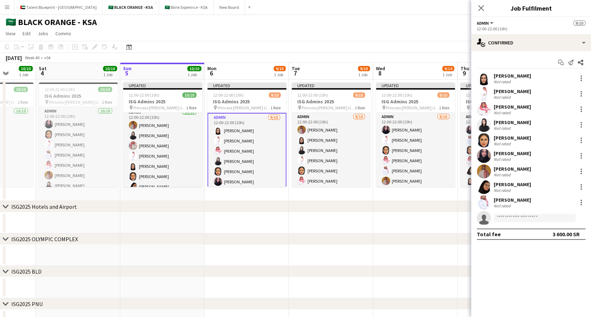
scroll to position [4, 0]
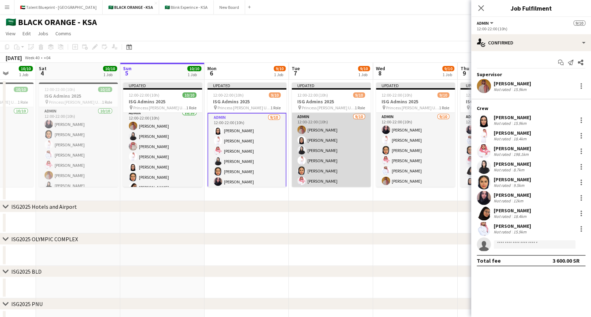
click at [326, 152] on app-card-role "Admin [DATE] 12:00-22:00 (10h) [PERSON_NAME] [PERSON_NAME] Albassri [PERSON_NAM…" at bounding box center [331, 171] width 79 height 116
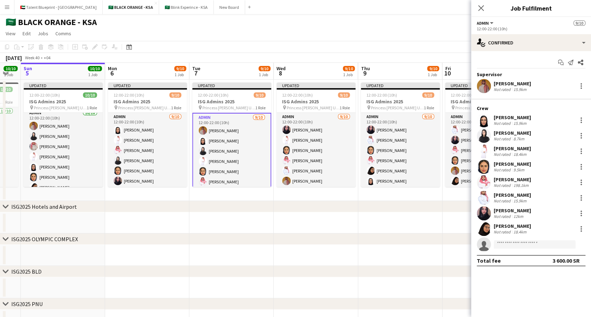
scroll to position [0, 328]
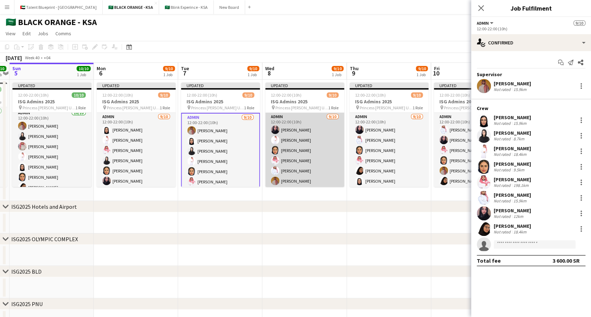
click at [297, 152] on app-card-role "Admin [DATE] 12:00-22:00 (10h) [PERSON_NAME] [PERSON_NAME] Albassri [PERSON_NAM…" at bounding box center [304, 171] width 79 height 116
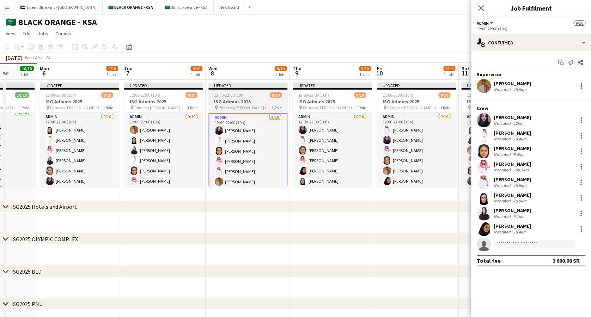
scroll to position [0, 216]
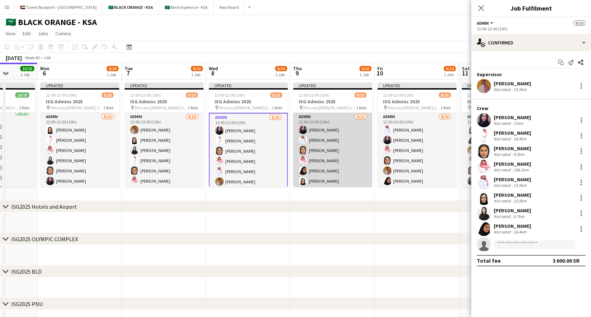
click at [329, 150] on app-card-role "Admin [DATE] 12:00-22:00 (10h) [PERSON_NAME] Albassri [PERSON_NAME] [PERSON_NAM…" at bounding box center [332, 171] width 79 height 116
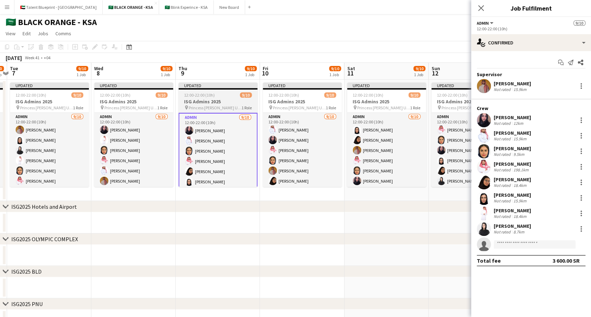
scroll to position [0, 331]
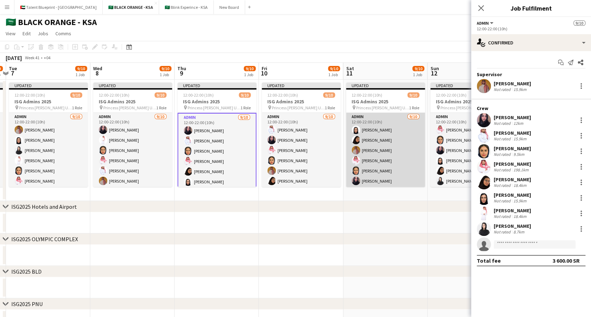
click at [382, 149] on app-card-role "Admin [DATE] 12:00-22:00 (10h) [PERSON_NAME] [PERSON_NAME] [PERSON_NAME] Albass…" at bounding box center [385, 171] width 79 height 116
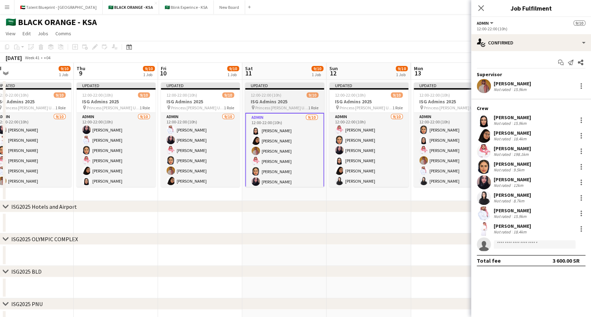
scroll to position [0, 278]
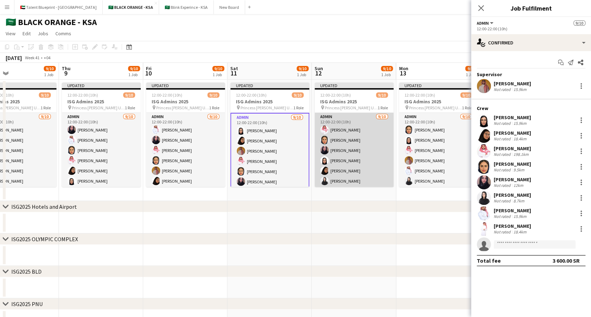
click at [356, 155] on app-card-role "Admin [DATE] 12:00-22:00 (10h) [PERSON_NAME] Afnan Asiri [PERSON_NAME] [PERSON_…" at bounding box center [354, 171] width 79 height 116
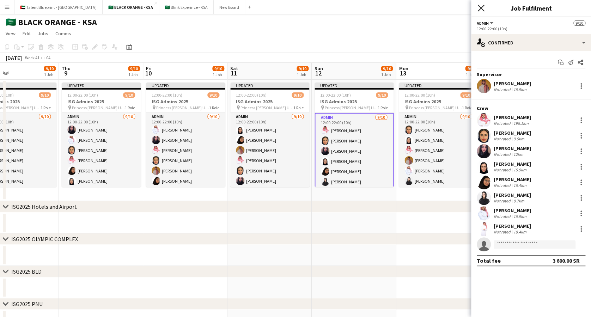
click at [479, 7] on icon "Close pop-in" at bounding box center [481, 8] width 7 height 7
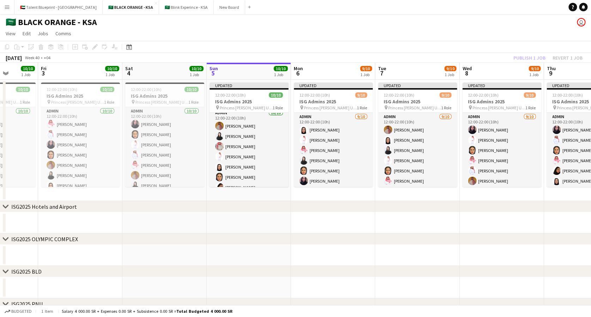
scroll to position [0, 189]
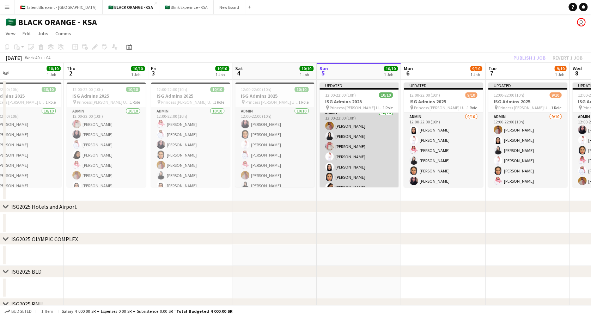
click at [353, 130] on app-card-role "Admin [DATE] 12:00-22:00 (10h) [PERSON_NAME] [PERSON_NAME] [PERSON_NAME]" at bounding box center [359, 167] width 79 height 116
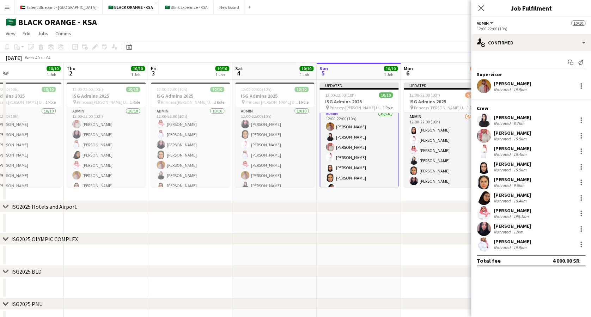
scroll to position [5, 0]
click at [482, 11] on icon "Close pop-in" at bounding box center [481, 8] width 7 height 7
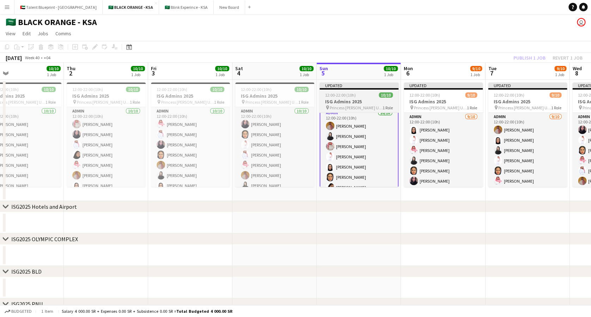
click at [371, 99] on h3 "ISG Admins 2025" at bounding box center [359, 101] width 79 height 6
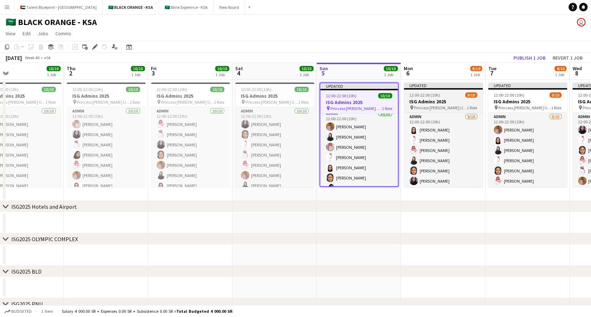
click at [428, 91] on app-job-card "Updated 12:00-22:00 (10h) 9/10 ISG Admins 2025 pin Princess Nourah Bint Abdulra…" at bounding box center [443, 135] width 79 height 104
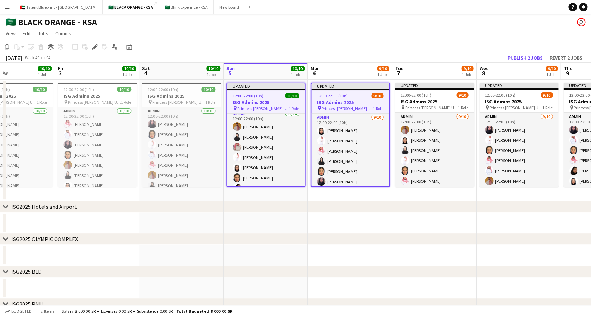
click at [428, 91] on app-job-card "Updated 12:00-22:00 (10h) 9/10 ISG Admins 2025 pin Princess Nourah Bint Abdulra…" at bounding box center [434, 135] width 79 height 104
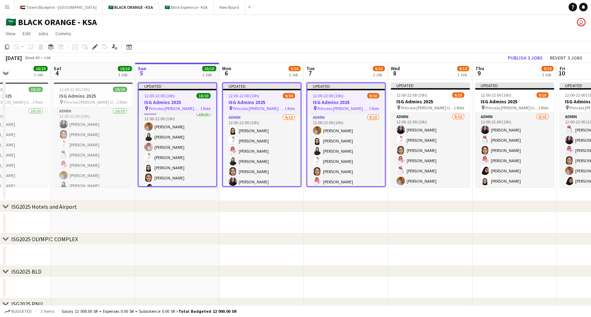
click at [428, 91] on app-job-card "Updated 12:00-22:00 (10h) 9/10 ISG Admins 2025 pin Princess Nourah Bint Abdulra…" at bounding box center [430, 135] width 79 height 104
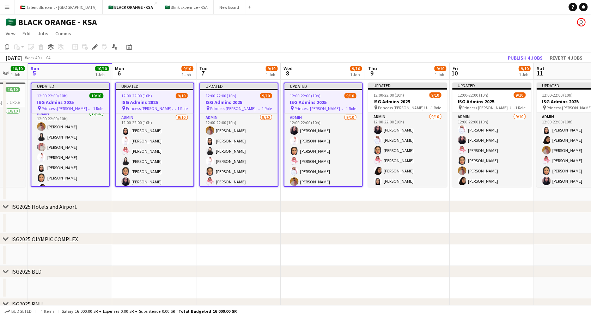
click at [428, 91] on app-job-card "Updated 12:00-22:00 (10h) 9/10 ISG Admins 2025 pin Princess Nourah Bint Abdulra…" at bounding box center [407, 135] width 79 height 104
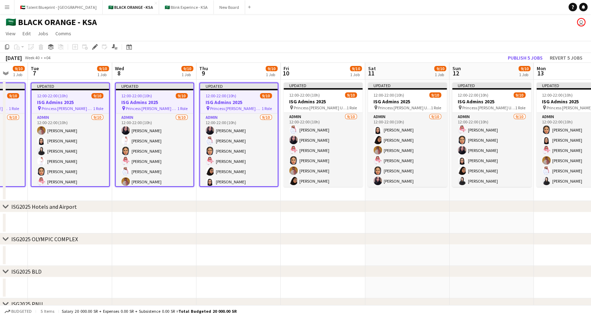
scroll to position [0, 206]
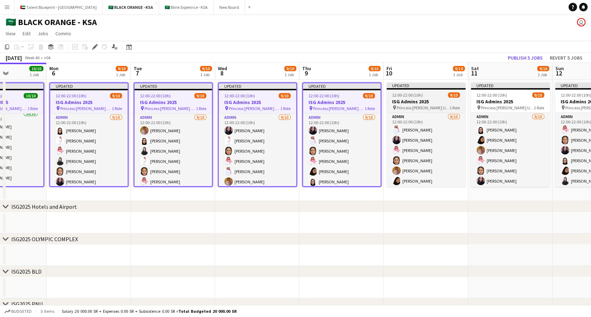
click at [428, 91] on app-job-card "Updated 12:00-22:00 (10h) 9/10 ISG Admins 2025 pin Princess Nourah Bint Abdulra…" at bounding box center [426, 135] width 79 height 104
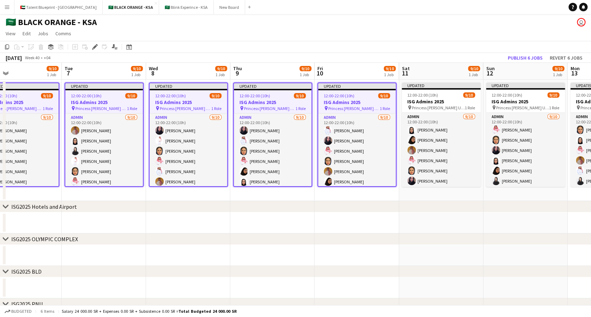
click at [466, 101] on h3 "ISG Admins 2025" at bounding box center [441, 101] width 79 height 6
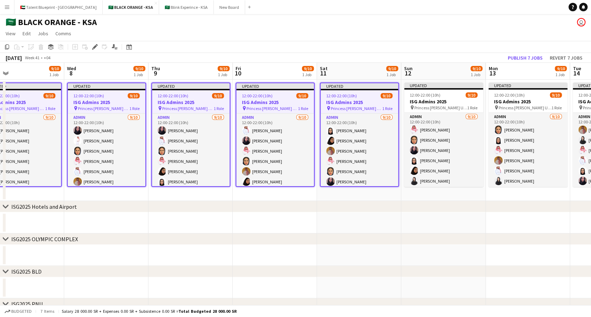
click at [466, 101] on h3 "ISG Admins 2025" at bounding box center [443, 101] width 79 height 6
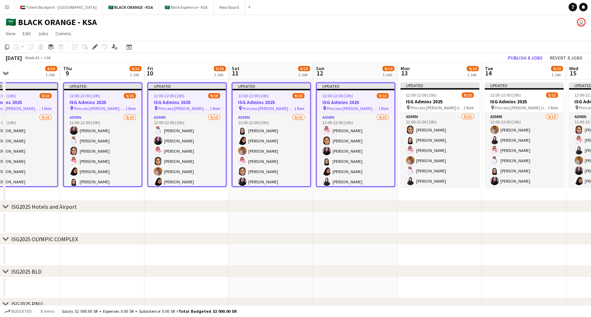
click at [466, 101] on h3 "ISG Admins 2025" at bounding box center [440, 101] width 79 height 6
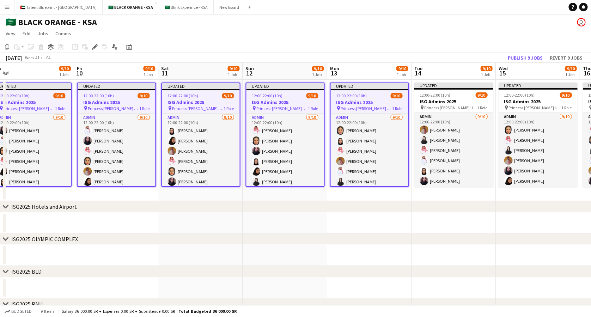
click at [466, 101] on h3 "ISG Admins 2025" at bounding box center [453, 101] width 79 height 6
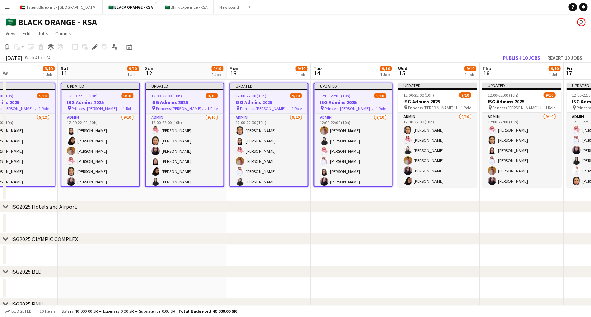
click at [466, 101] on h3 "ISG Admins 2025" at bounding box center [437, 101] width 79 height 6
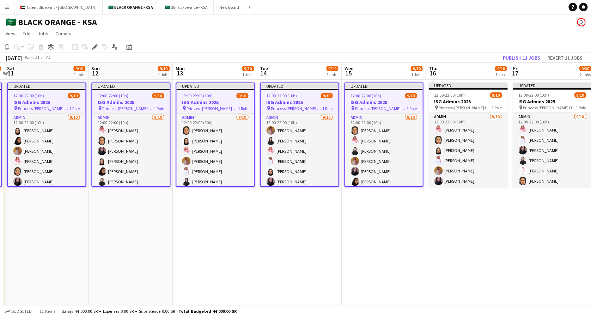
click at [466, 101] on h3 "ISG Admins 2025" at bounding box center [468, 101] width 79 height 6
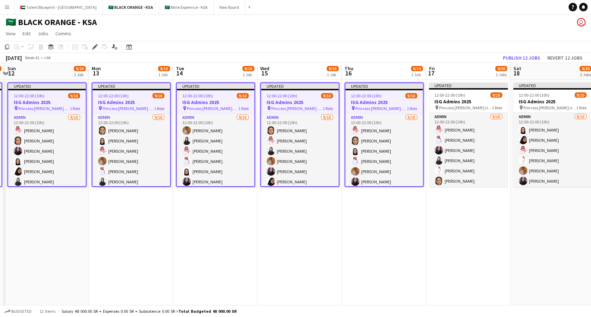
click at [466, 101] on h3 "ISG Admins 2025" at bounding box center [468, 101] width 79 height 6
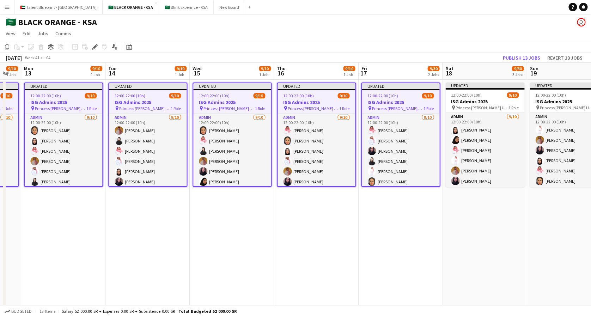
scroll to position [0, 319]
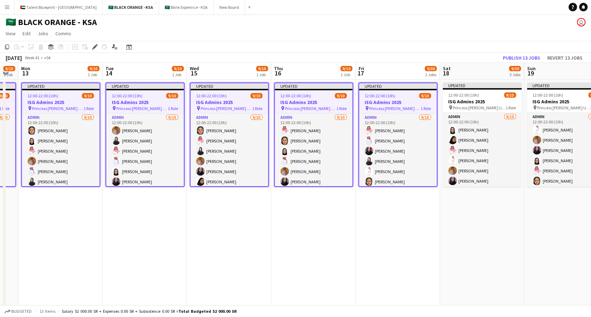
click at [466, 101] on h3 "ISG Admins 2025" at bounding box center [482, 101] width 79 height 6
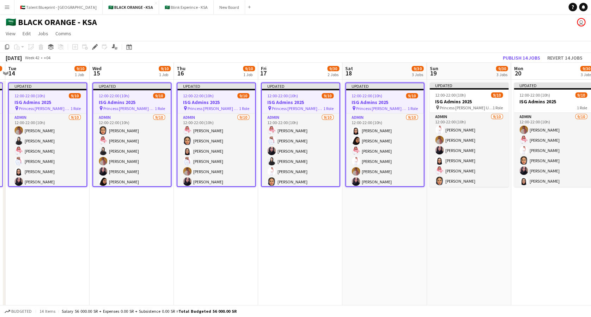
click at [466, 101] on h3 "ISG Admins 2025" at bounding box center [469, 101] width 79 height 6
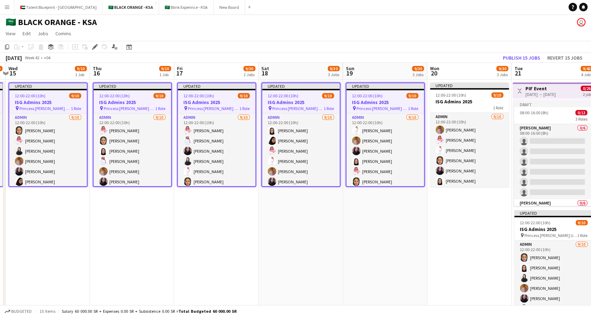
scroll to position [0, 332]
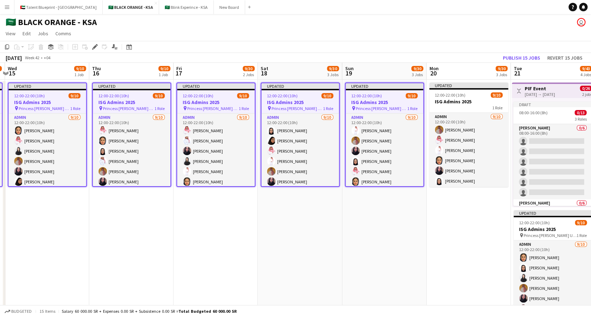
click at [466, 101] on h3 "ISG Admins 2025" at bounding box center [468, 101] width 79 height 6
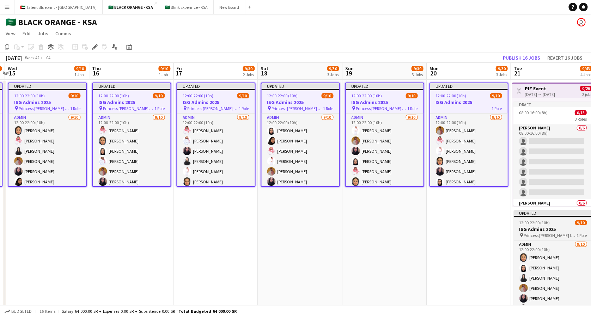
click at [534, 226] on h3 "ISG Admins 2025" at bounding box center [553, 229] width 79 height 6
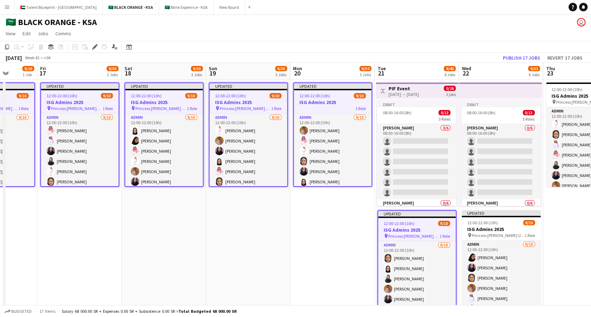
scroll to position [0, 306]
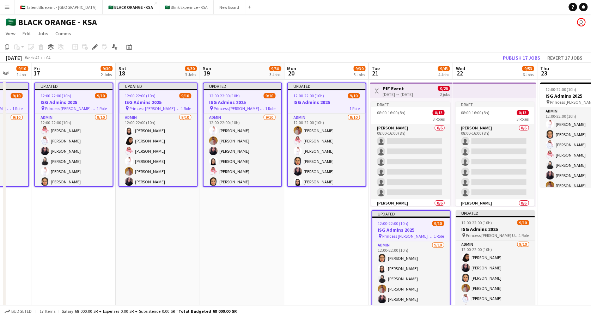
click at [479, 236] on span "Princess [PERSON_NAME] University" at bounding box center [492, 235] width 53 height 5
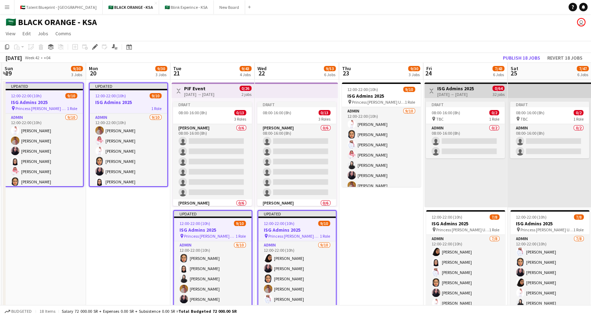
scroll to position [0, 338]
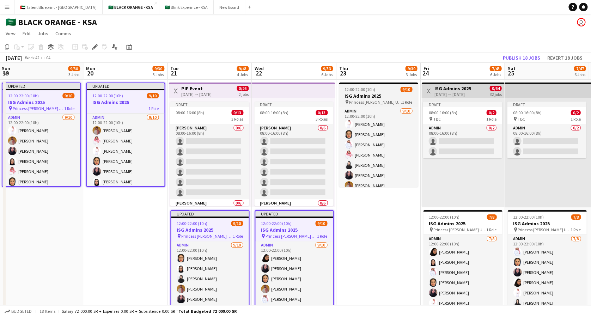
click at [368, 91] on span "12:00-22:00 (10h)" at bounding box center [360, 89] width 31 height 5
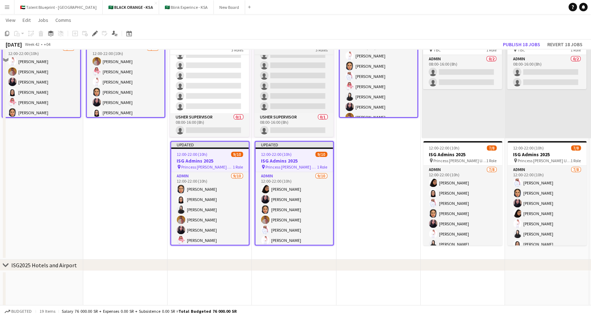
scroll to position [0, 0]
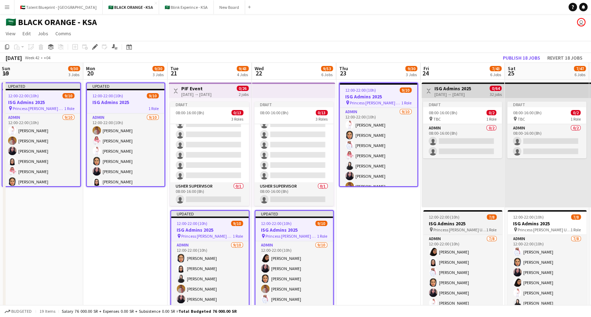
click at [448, 222] on h3 "ISG Admins 2025" at bounding box center [462, 224] width 79 height 6
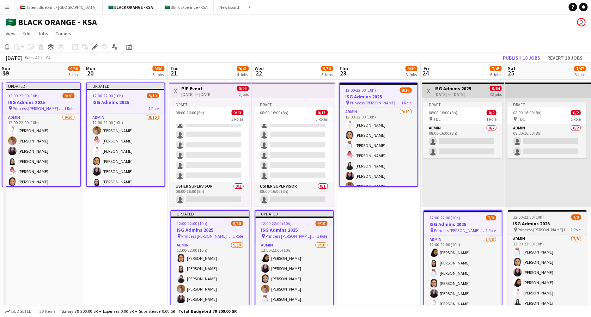
click at [539, 223] on h3 "ISG Admins 2025" at bounding box center [547, 224] width 79 height 6
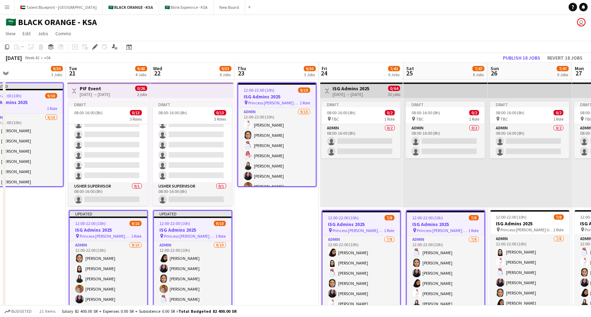
scroll to position [0, 272]
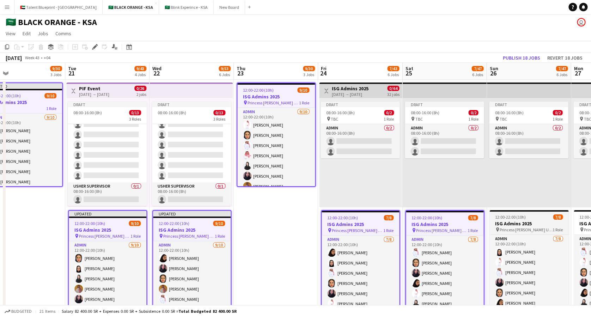
click at [513, 223] on h3 "ISG Admins 2025" at bounding box center [529, 224] width 79 height 6
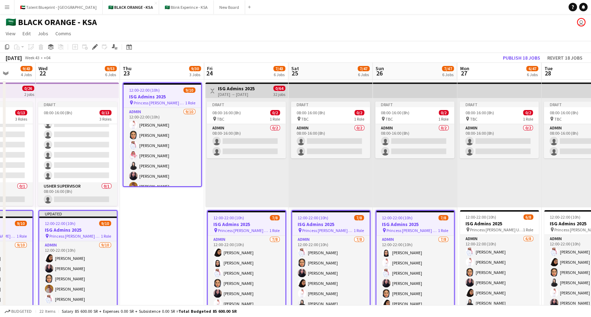
click at [513, 223] on h3 "ISG Admins 2025" at bounding box center [499, 224] width 79 height 6
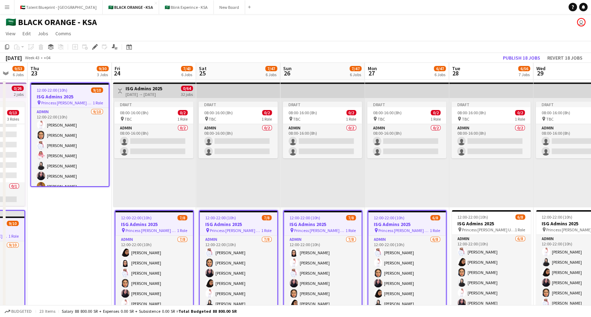
scroll to position [0, 311]
click at [513, 223] on h3 "ISG Admins 2025" at bounding box center [490, 224] width 79 height 6
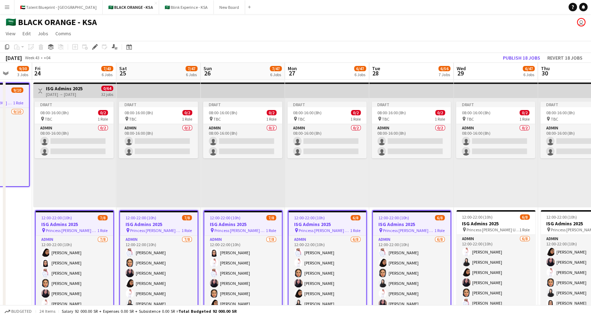
click at [513, 223] on h3 "ISG Admins 2025" at bounding box center [496, 224] width 79 height 6
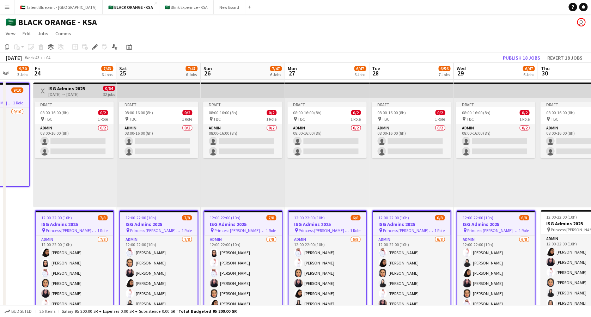
scroll to position [0, 312]
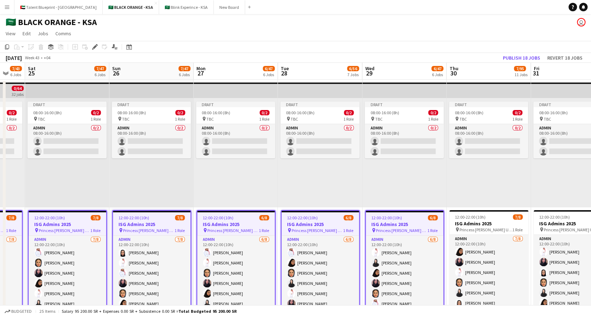
click at [513, 223] on h3 "ISG Admins 2025" at bounding box center [489, 224] width 79 height 6
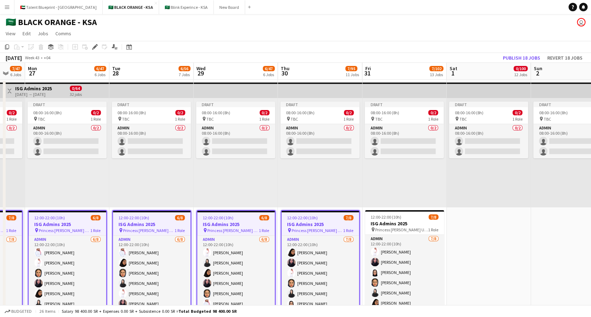
scroll to position [0, 233]
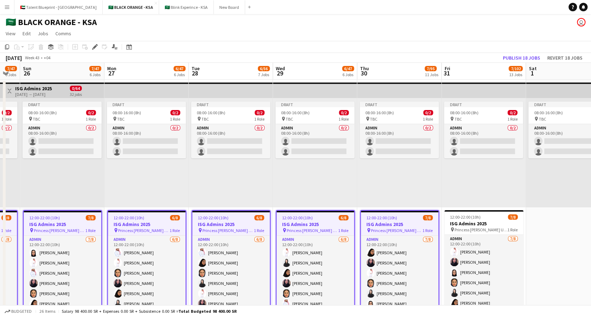
click at [513, 223] on h3 "ISG Admins 2025" at bounding box center [484, 224] width 79 height 6
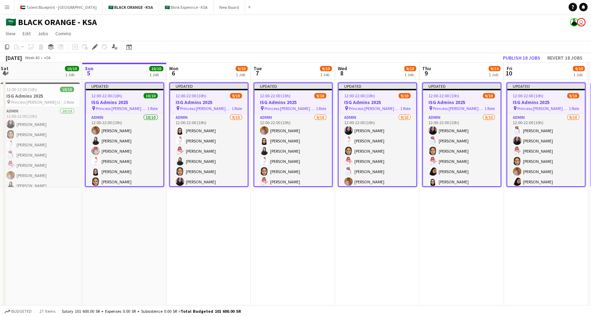
scroll to position [0, 171]
click at [521, 59] on button "Publish 18 jobs" at bounding box center [521, 57] width 43 height 9
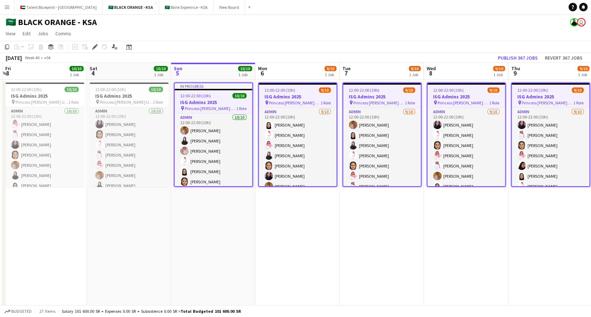
scroll to position [0, 166]
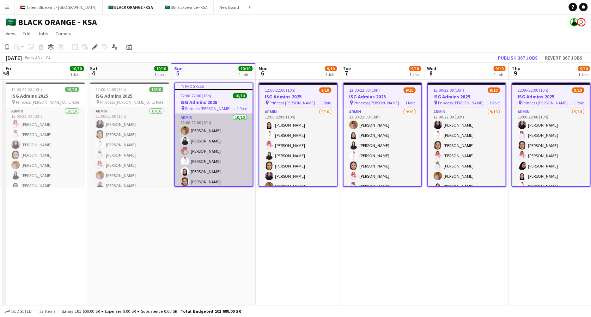
click at [193, 155] on app-card-role "Admin [DATE] 12:00-22:00 (10h) [PERSON_NAME] [PERSON_NAME] [PERSON_NAME]" at bounding box center [214, 172] width 78 height 116
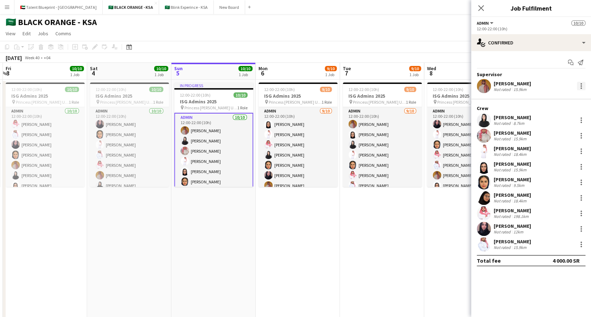
click at [583, 82] on div at bounding box center [581, 86] width 8 height 8
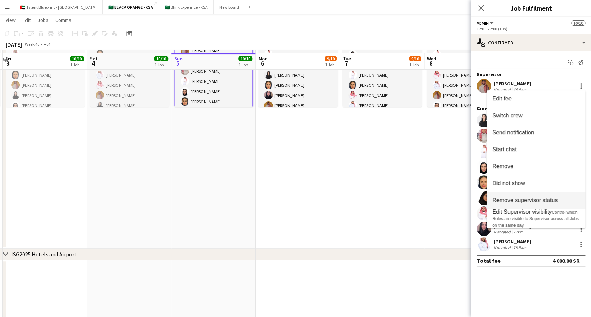
scroll to position [83, 0]
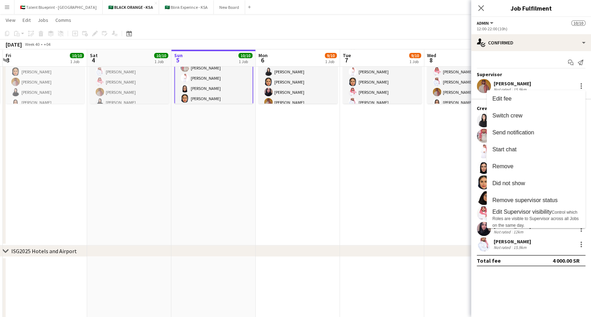
click at [393, 217] on div at bounding box center [295, 158] width 591 height 317
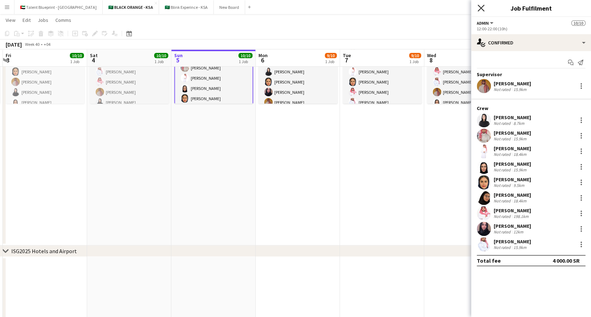
click at [480, 8] on icon at bounding box center [481, 8] width 7 height 7
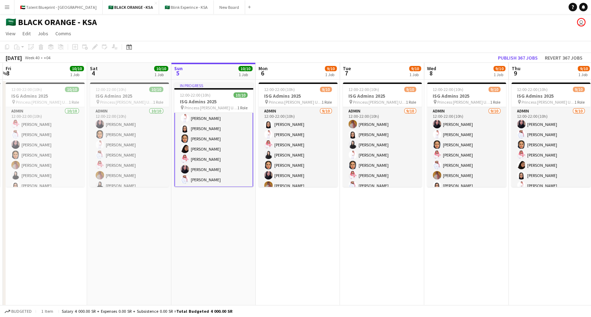
scroll to position [0, 0]
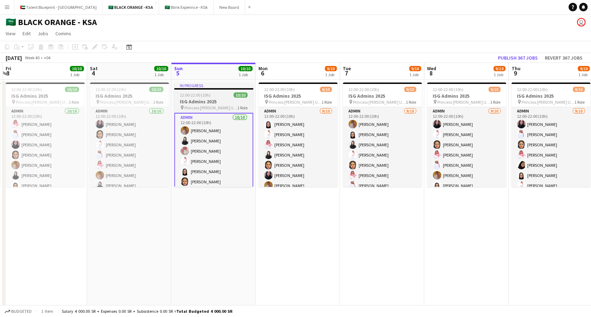
click at [217, 103] on h3 "ISG Admins 2025" at bounding box center [213, 101] width 79 height 6
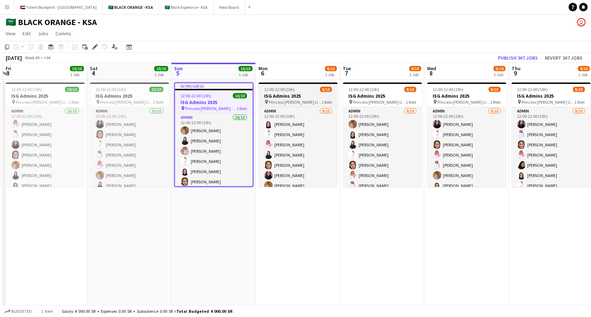
click at [289, 103] on span "Princess [PERSON_NAME] University" at bounding box center [295, 102] width 53 height 5
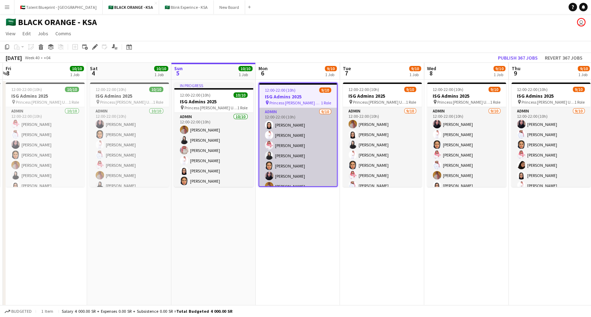
click at [292, 133] on app-card-role "Admin [DATE] 12:00-22:00 (10h) [PERSON_NAME] [PERSON_NAME] [PERSON_NAME] Albass…" at bounding box center [298, 166] width 78 height 116
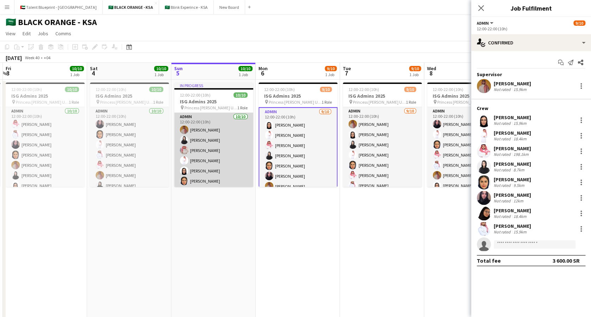
click at [200, 142] on app-card-role "Admin 10/10 12:00-22:00 (10h) Ahmed Yagmowr Elaf AlTamimi Ibrahim Alolayan Suli…" at bounding box center [213, 171] width 79 height 116
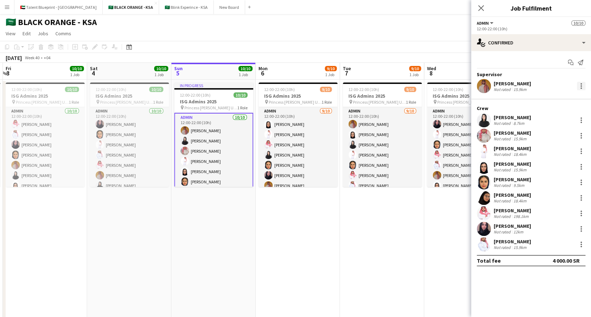
click at [582, 84] on div at bounding box center [581, 86] width 8 height 8
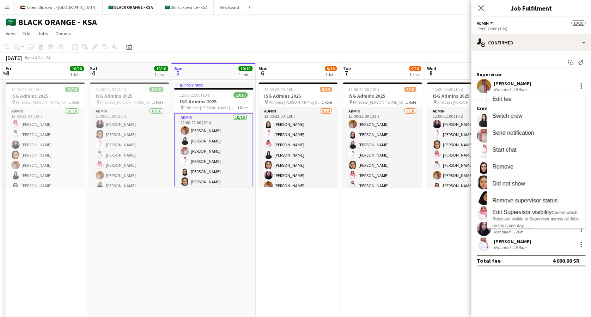
click at [304, 139] on div at bounding box center [295, 158] width 591 height 317
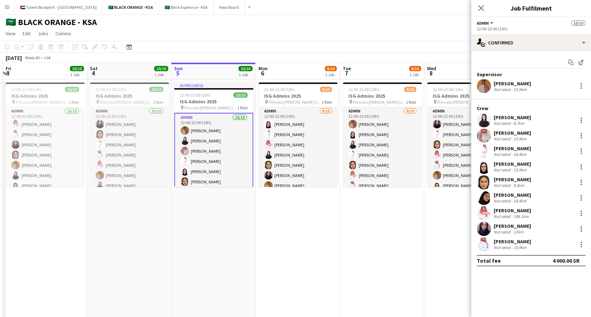
click at [304, 139] on app-card-role "Admin [DATE] 12:00-22:00 (10h) [PERSON_NAME] [PERSON_NAME] [PERSON_NAME] Albass…" at bounding box center [298, 165] width 79 height 116
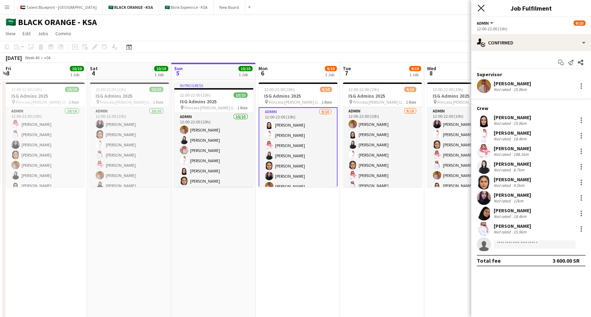
click at [482, 8] on icon "Close pop-in" at bounding box center [481, 8] width 7 height 7
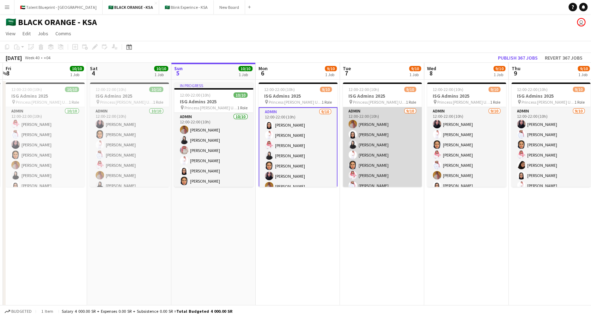
click at [379, 132] on app-card-role "Admin [DATE] 12:00-22:00 (10h) [PERSON_NAME] [PERSON_NAME] Albassri [PERSON_NAM…" at bounding box center [382, 165] width 79 height 116
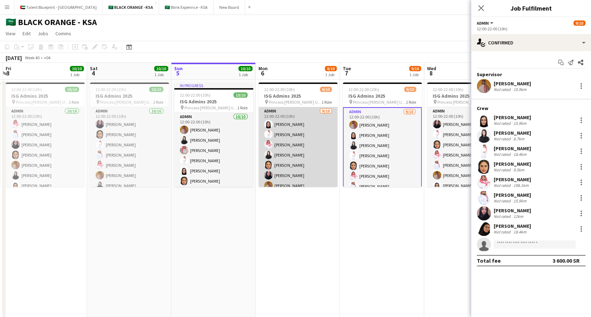
click at [280, 141] on app-card-role "Admin [DATE] 12:00-22:00 (10h) [PERSON_NAME] [PERSON_NAME] [PERSON_NAME] Albass…" at bounding box center [298, 165] width 79 height 116
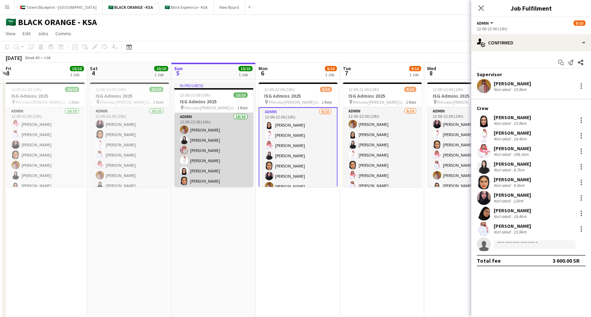
click at [197, 133] on app-card-role "Admin 10/10 12:00-22:00 (10h) Ahmed Yagmowr Elaf AlTamimi Ibrahim Alolayan Suli…" at bounding box center [213, 171] width 79 height 116
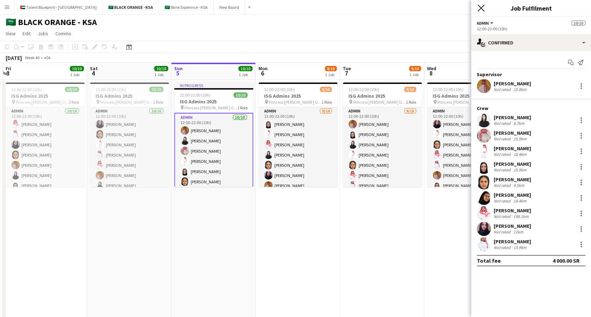
click at [480, 9] on icon "Close pop-in" at bounding box center [481, 8] width 7 height 7
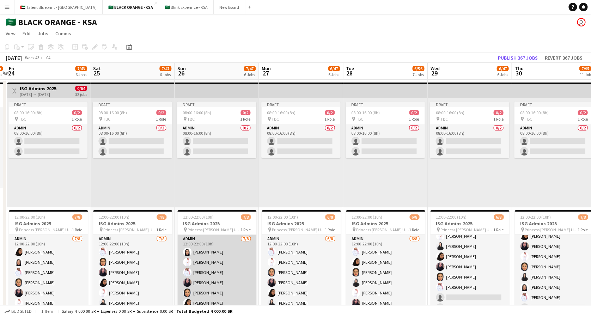
click at [209, 245] on app-card-role "Admin [DATE] 12:00-22:00 (10h) [PERSON_NAME] Albassri [PERSON_NAME] [PERSON_NAM…" at bounding box center [217, 283] width 79 height 96
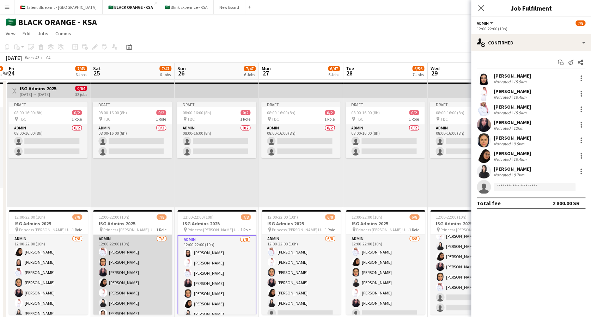
click at [122, 273] on app-card-role "Admin [DATE] 12:00-22:00 (10h) [PERSON_NAME] [PERSON_NAME] [PERSON_NAME] [PERSO…" at bounding box center [132, 283] width 79 height 96
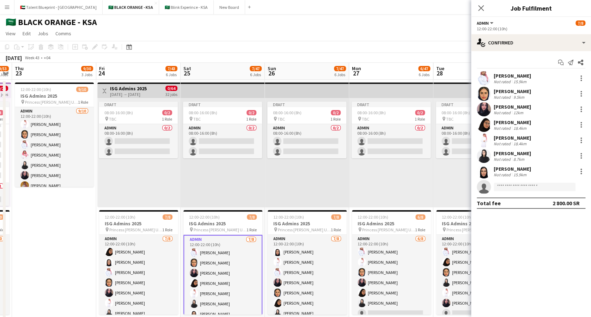
scroll to position [0, 156]
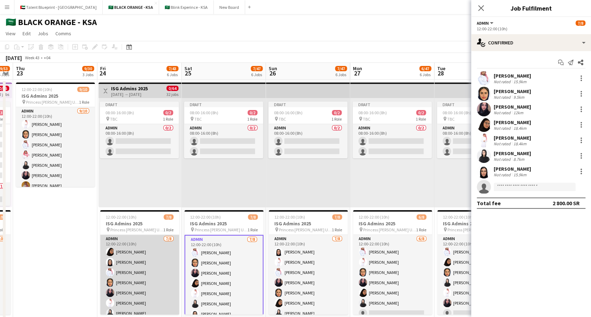
click at [134, 261] on app-card-role "Admin [DATE] 12:00-22:00 (10h) [PERSON_NAME] Albassri [PERSON_NAME] [PERSON_NAM…" at bounding box center [139, 283] width 79 height 96
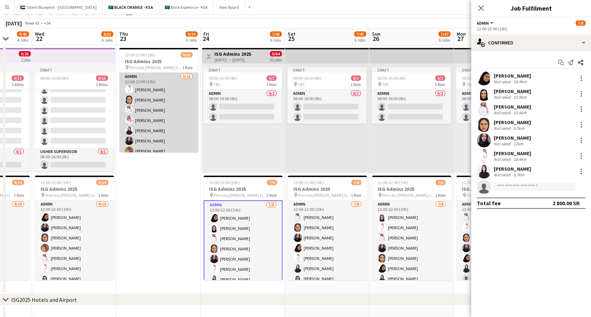
scroll to position [0, 0]
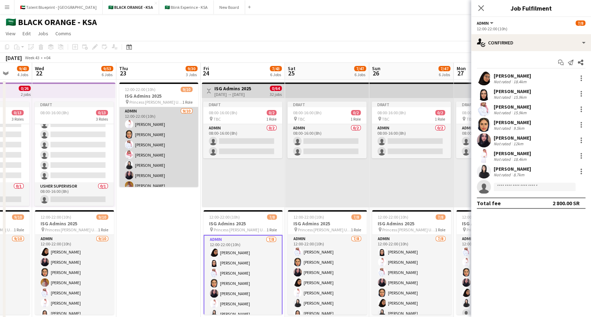
click at [156, 151] on app-card-role "Admin [DATE] 12:00-22:00 (10h) [PERSON_NAME] [PERSON_NAME] [PERSON_NAME] single…" at bounding box center [158, 165] width 79 height 116
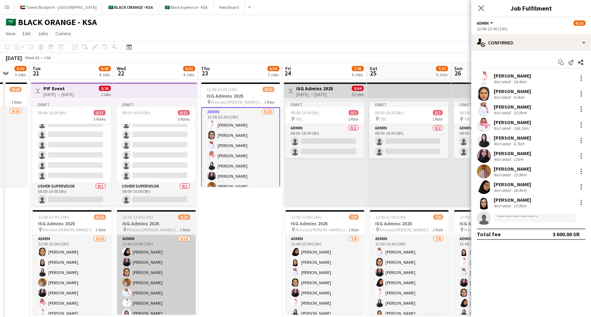
scroll to position [0, 223]
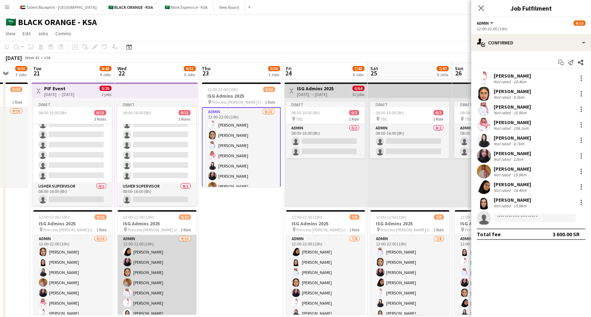
click at [142, 241] on app-card-role "Admin [DATE] 12:00-22:00 (10h) [PERSON_NAME] Albassri [PERSON_NAME] single-neut…" at bounding box center [157, 293] width 79 height 116
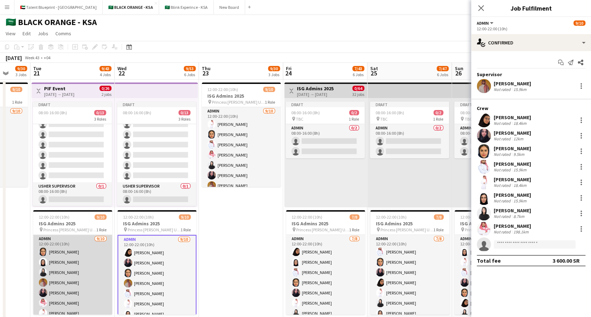
click at [62, 253] on app-card-role "Admin [DATE] 12:00-22:00 (10h) [PERSON_NAME] [PERSON_NAME] single-neutral-actio…" at bounding box center [72, 293] width 79 height 116
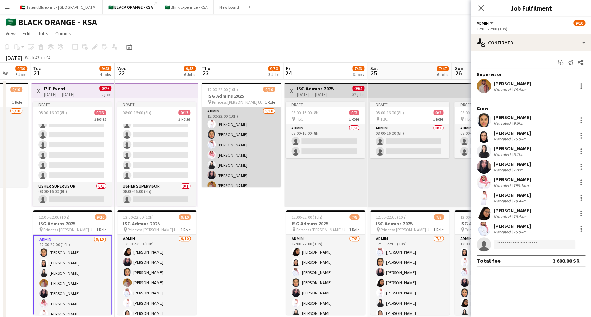
click at [251, 141] on app-card-role "Admin [DATE] 12:00-22:00 (10h) [PERSON_NAME] [PERSON_NAME] [PERSON_NAME] single…" at bounding box center [241, 165] width 79 height 116
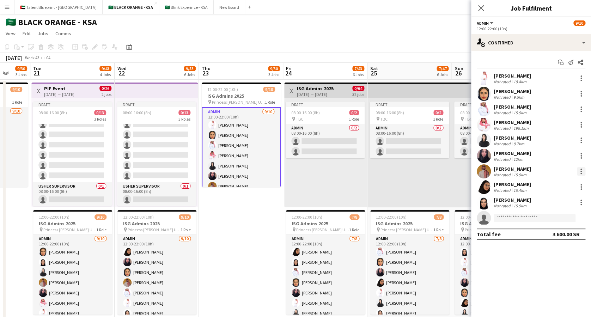
click at [581, 169] on div at bounding box center [581, 169] width 1 height 1
click at [567, 271] on span "Set as supervisor" at bounding box center [558, 269] width 44 height 6
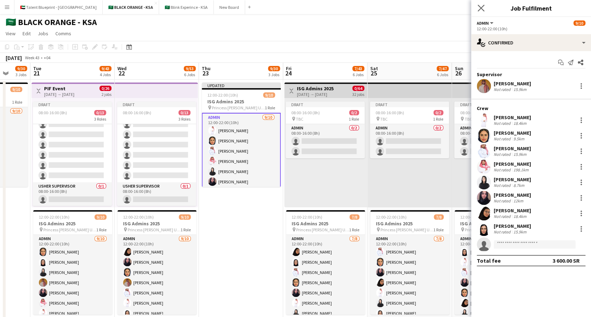
click at [477, 6] on app-icon "Close pop-in" at bounding box center [481, 8] width 10 height 10
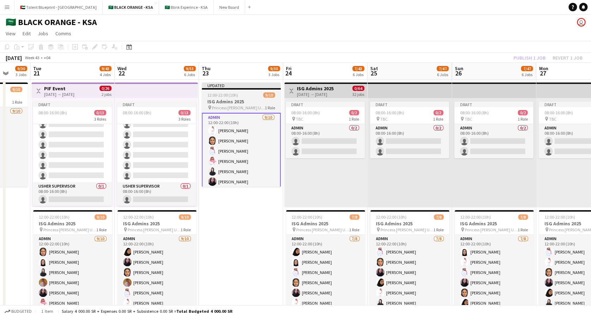
click at [229, 104] on h3 "ISG Admins 2025" at bounding box center [241, 101] width 79 height 6
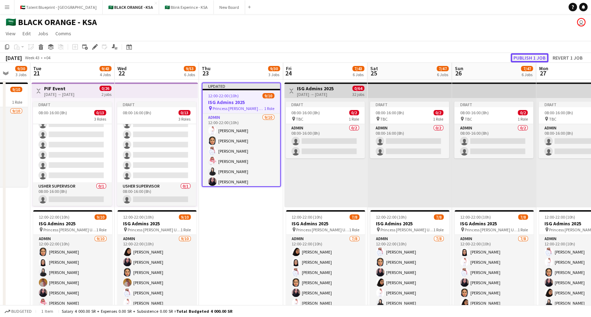
click at [517, 56] on button "Publish 1 job" at bounding box center [530, 57] width 38 height 9
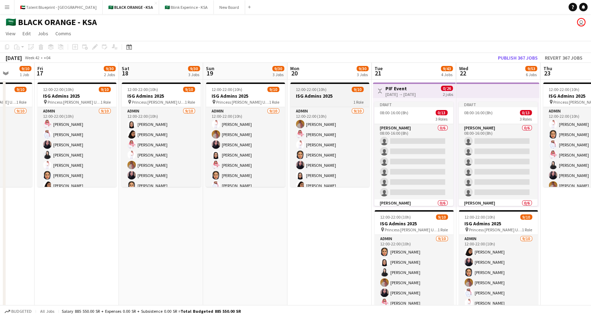
scroll to position [0, 219]
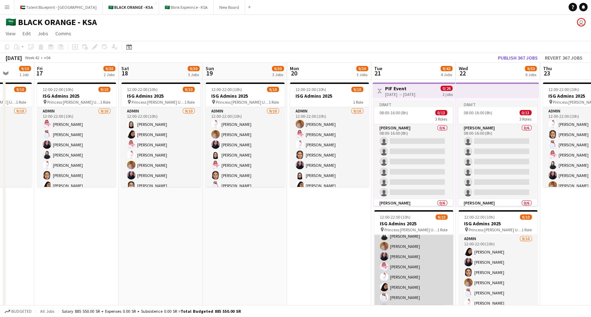
click at [406, 244] on app-card-role "Admin [DATE] 12:00-22:00 (10h) [PERSON_NAME] [PERSON_NAME] single-neutral-actio…" at bounding box center [413, 257] width 79 height 116
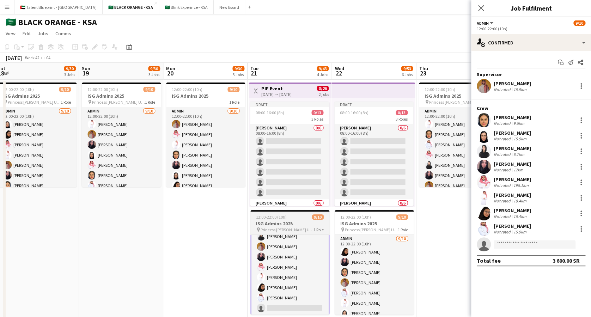
scroll to position [0, 344]
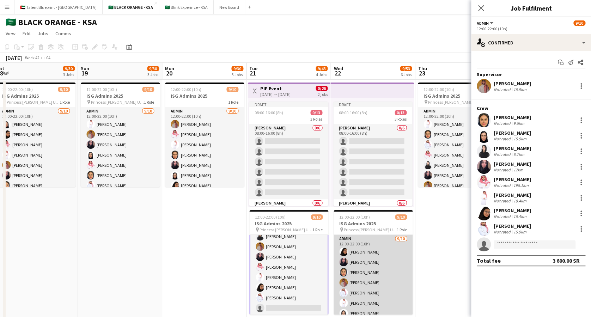
click at [338, 262] on app-card-role "Admin [DATE] 12:00-22:00 (10h) [PERSON_NAME] Albassri [PERSON_NAME] single-neut…" at bounding box center [373, 293] width 79 height 116
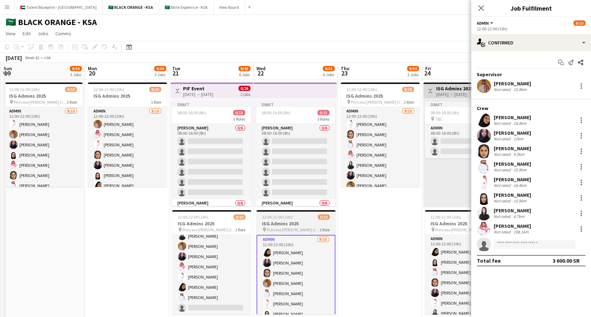
scroll to position [0, 279]
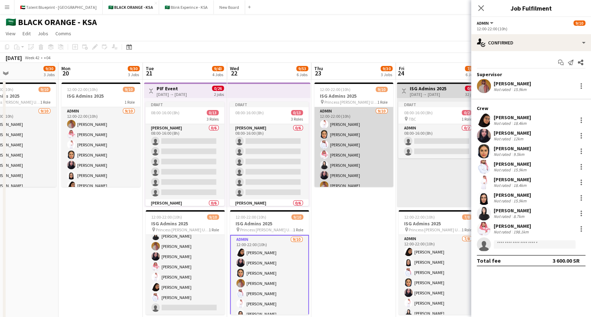
click at [355, 116] on app-card-role "Admin 9/10 12:00-22:00 (10h) Suliman Alfadhel Maram Alzahrani Yazeed Albassri S…" at bounding box center [353, 165] width 79 height 116
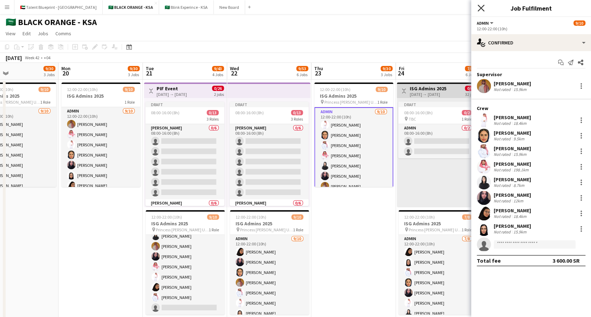
click at [479, 11] on icon "Close pop-in" at bounding box center [481, 8] width 7 height 7
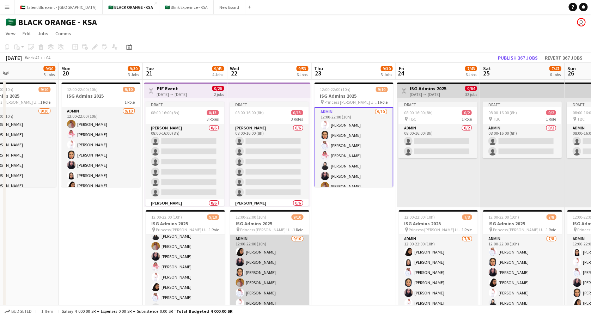
click at [273, 256] on app-card-role "Admin [DATE] 12:00-22:00 (10h) [PERSON_NAME] Albassri [PERSON_NAME] single-neut…" at bounding box center [269, 293] width 79 height 116
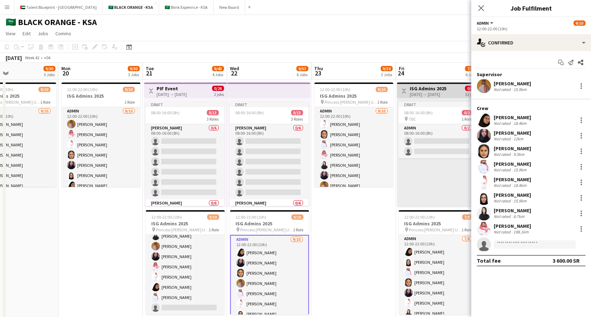
click at [493, 73] on div "Supervisor" at bounding box center [531, 74] width 120 height 6
click at [499, 75] on div "Supervisor" at bounding box center [531, 74] width 120 height 6
drag, startPoint x: 501, startPoint y: 75, endPoint x: 479, endPoint y: 75, distance: 22.2
click at [479, 75] on div "Supervisor" at bounding box center [531, 74] width 120 height 6
drag, startPoint x: 479, startPoint y: 75, endPoint x: 517, endPoint y: 75, distance: 37.8
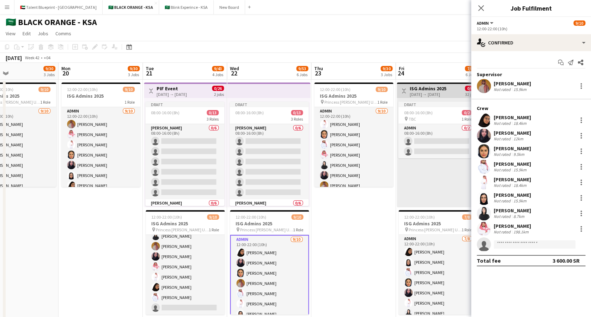
click at [517, 75] on div "Supervisor" at bounding box center [531, 74] width 120 height 6
click at [500, 71] on div "Start chat Send notification Share Supervisor Ahmed Yagmowr Not rated 15.9km Cr…" at bounding box center [531, 161] width 120 height 221
click at [577, 83] on div at bounding box center [581, 86] width 8 height 8
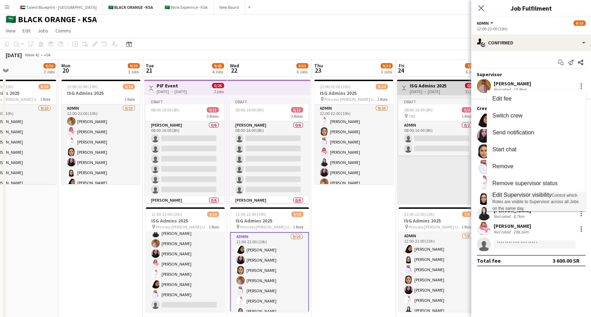
scroll to position [0, 0]
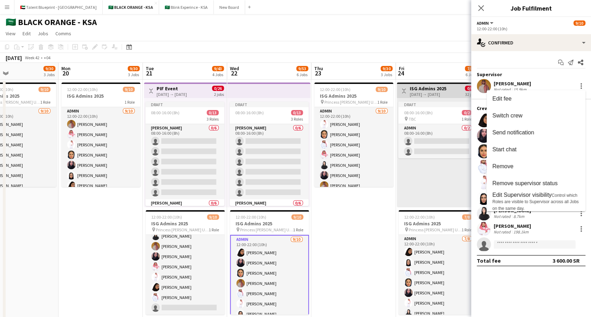
click at [498, 88] on div at bounding box center [295, 158] width 591 height 317
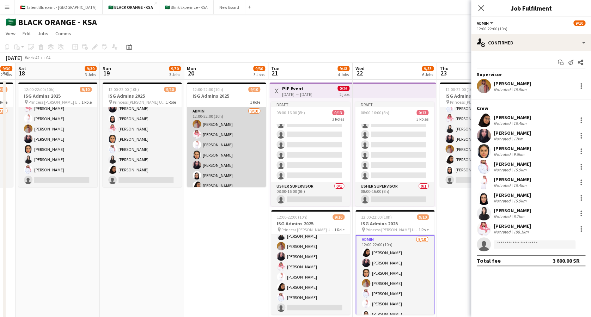
scroll to position [36, 0]
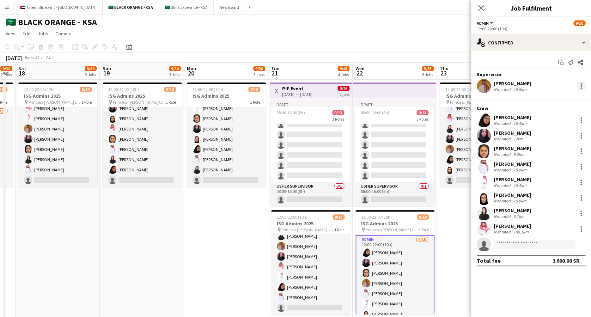
click at [583, 85] on div at bounding box center [581, 86] width 8 height 8
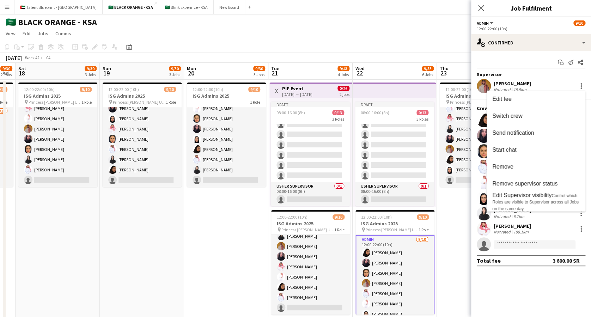
click at [551, 78] on div at bounding box center [295, 158] width 591 height 317
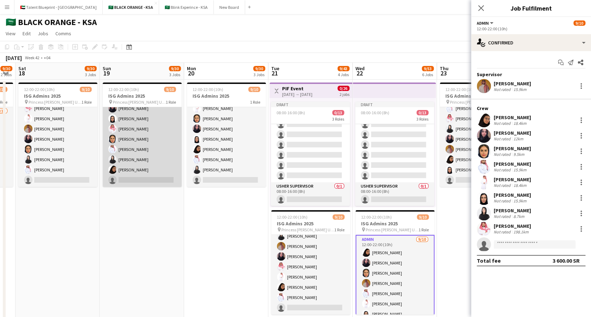
click at [127, 138] on app-card-role "Admin [DATE] 12:00-22:00 (10h) [PERSON_NAME] [PERSON_NAME] [PERSON_NAME] [PERSO…" at bounding box center [142, 129] width 79 height 116
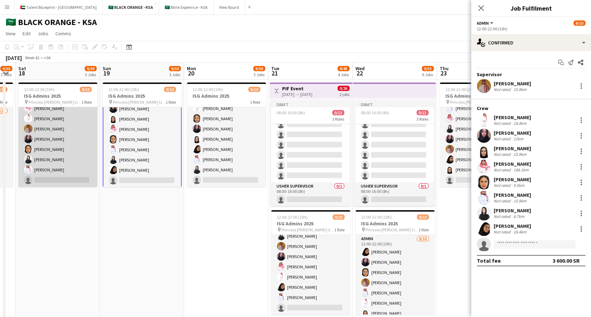
click at [65, 136] on app-card-role "Admin [DATE] 12:00-22:00 (10h) [PERSON_NAME] [PERSON_NAME] [PERSON_NAME] [PERSO…" at bounding box center [57, 129] width 79 height 116
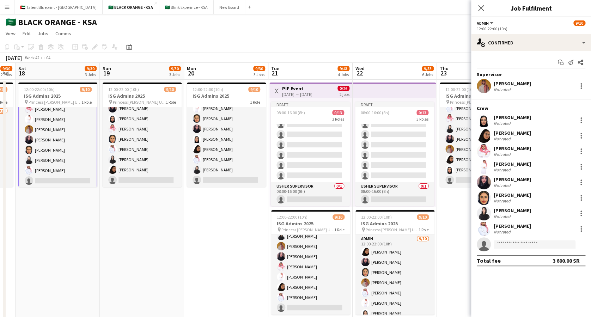
scroll to position [37, 0]
click at [485, 5] on app-icon "Close pop-in" at bounding box center [481, 8] width 10 height 10
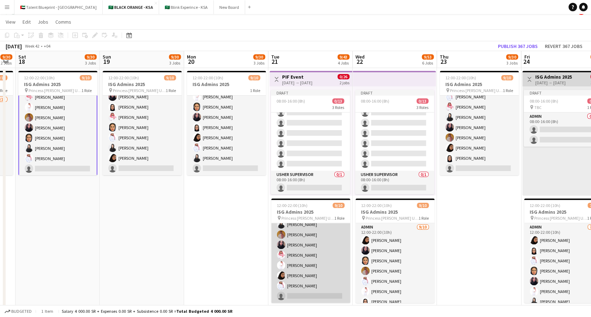
scroll to position [0, 0]
click at [285, 239] on app-card-role "Admin [DATE] 12:00-22:00 (10h) [PERSON_NAME] [PERSON_NAME] single-neutral-actio…" at bounding box center [310, 281] width 79 height 116
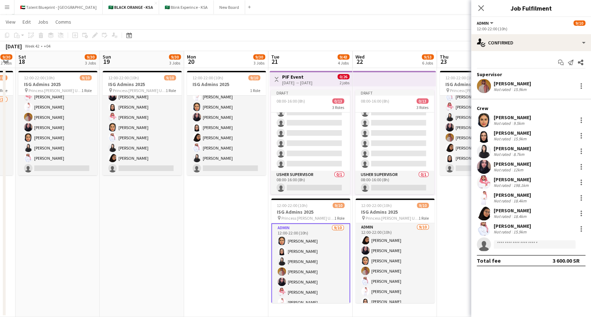
scroll to position [36, 0]
click at [583, 87] on div at bounding box center [581, 86] width 8 height 8
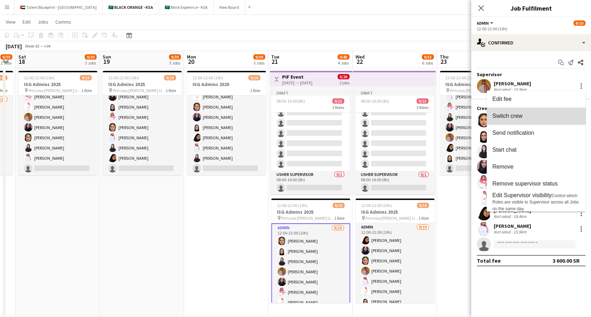
click at [540, 115] on span "Switch crew" at bounding box center [537, 116] width 88 height 6
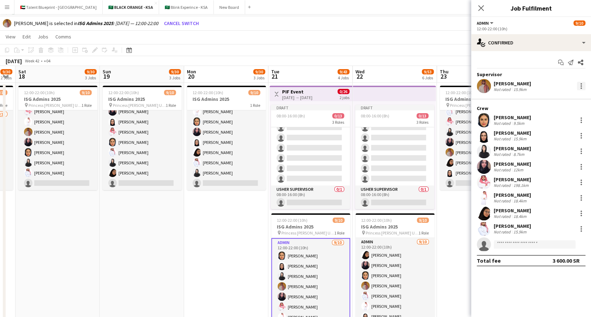
click at [578, 90] on div at bounding box center [581, 86] width 8 height 8
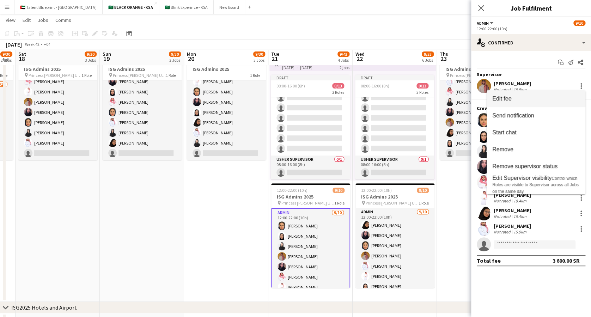
scroll to position [0, 0]
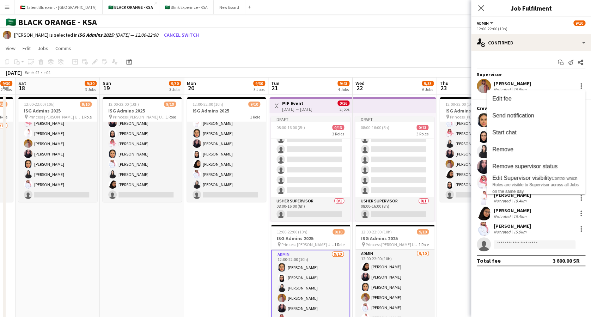
click at [296, 276] on div at bounding box center [295, 158] width 591 height 317
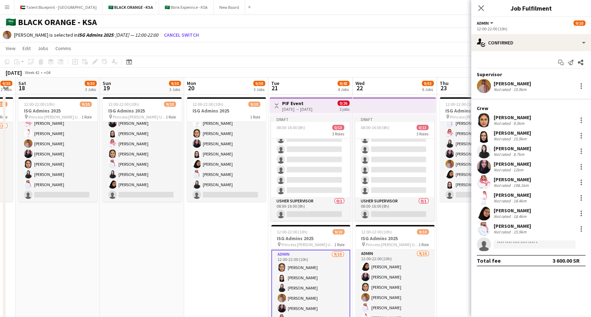
click at [298, 263] on app-card-role "Admin [DATE] 12:00-22:00 (10h) [PERSON_NAME] [PERSON_NAME] single-neutral-actio…" at bounding box center [310, 309] width 79 height 118
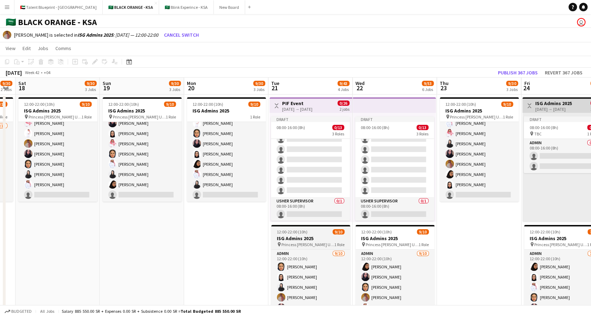
click at [299, 239] on h3 "ISG Admins 2025" at bounding box center [310, 238] width 79 height 6
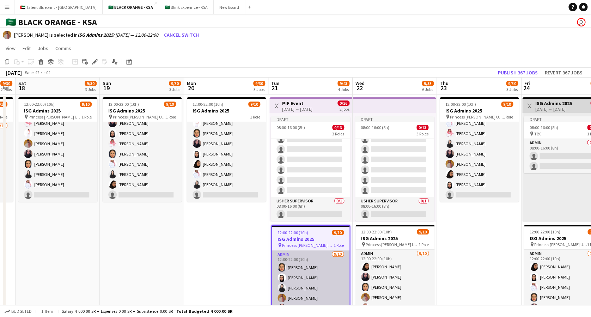
click at [298, 269] on app-card-role "Admin [DATE] 12:00-22:00 (10h) [PERSON_NAME] [PERSON_NAME] single-neutral-actio…" at bounding box center [311, 309] width 78 height 116
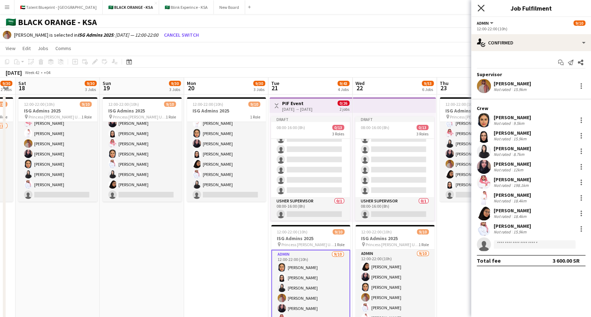
click at [482, 8] on icon at bounding box center [481, 8] width 7 height 7
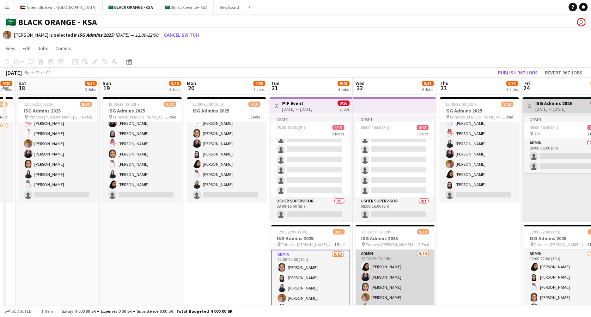
click at [398, 263] on app-card-role "Admin [DATE] 12:00-22:00 (10h) [PERSON_NAME] Albassri [PERSON_NAME] single-neut…" at bounding box center [395, 308] width 79 height 116
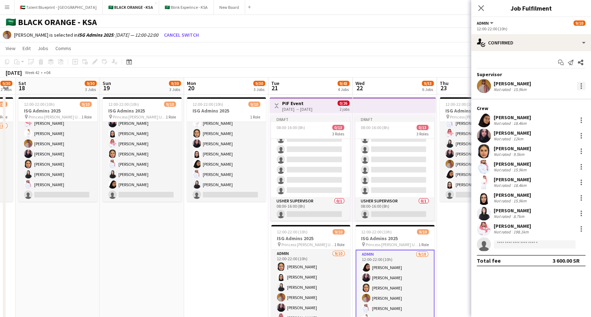
click at [582, 85] on div at bounding box center [581, 86] width 8 height 8
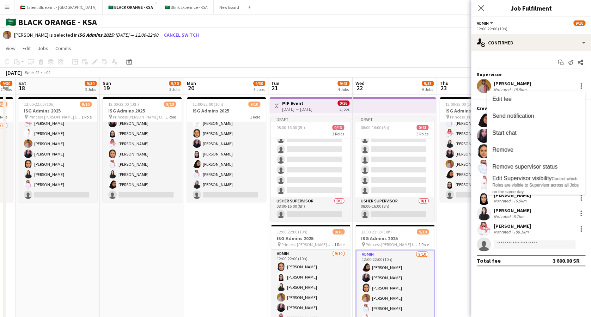
click at [582, 85] on div at bounding box center [295, 158] width 591 height 317
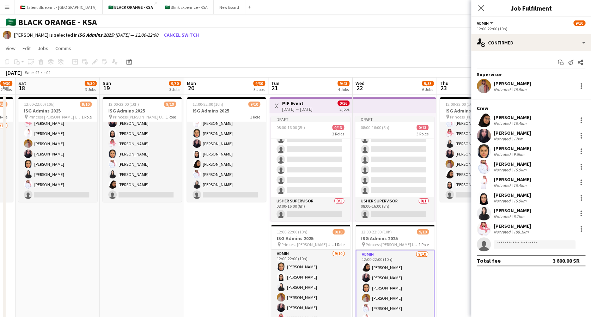
click at [517, 86] on div "[PERSON_NAME]" at bounding box center [512, 83] width 37 height 6
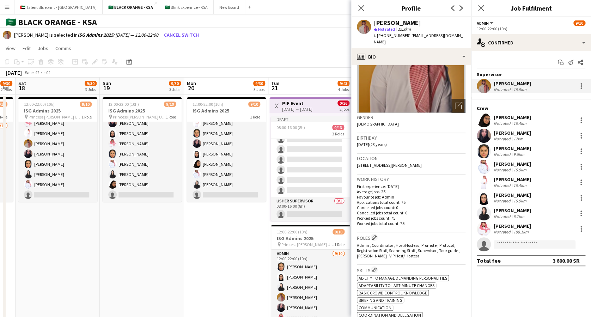
scroll to position [43, 0]
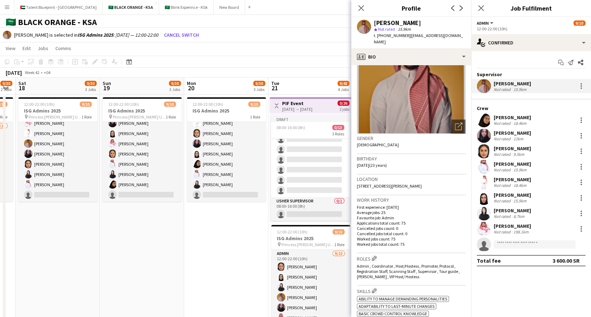
click at [491, 24] on button "Admin" at bounding box center [486, 22] width 18 height 5
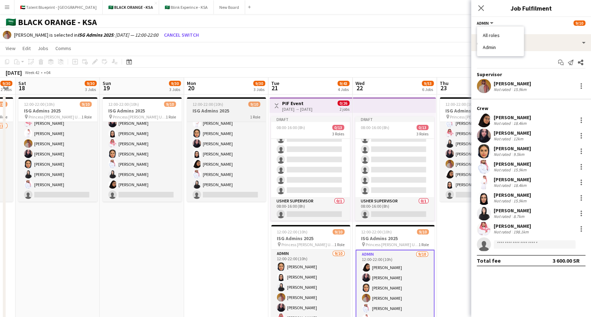
click at [196, 108] on h3 "ISG Admins 2025" at bounding box center [226, 111] width 79 height 6
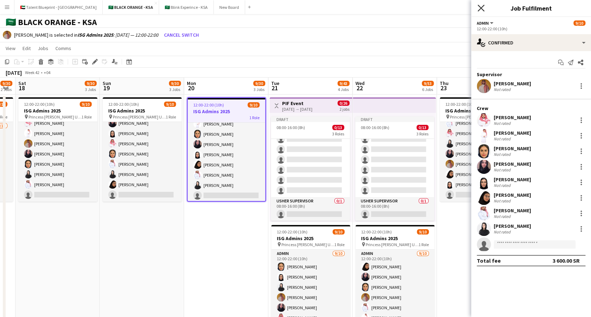
click at [482, 6] on icon "Close pop-in" at bounding box center [481, 8] width 7 height 7
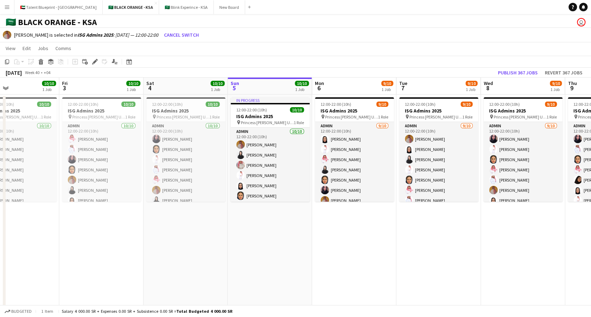
scroll to position [0, 219]
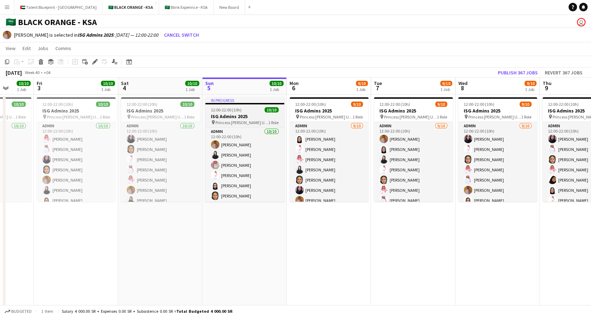
click at [222, 115] on h3 "ISG Admins 2025" at bounding box center [244, 116] width 79 height 6
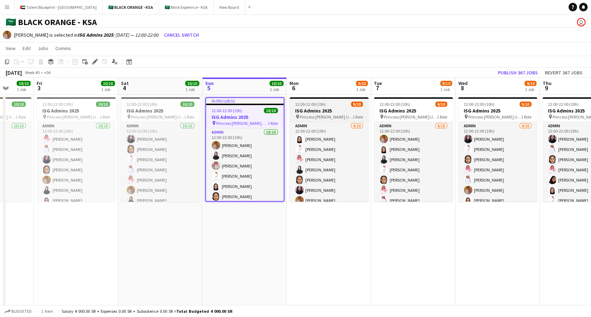
click at [325, 114] on span "Princess [PERSON_NAME] University" at bounding box center [326, 116] width 53 height 5
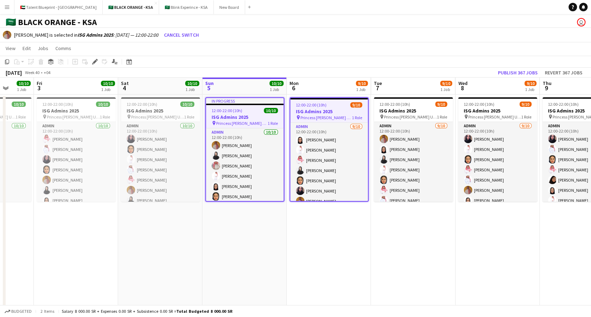
scroll to position [0, 353]
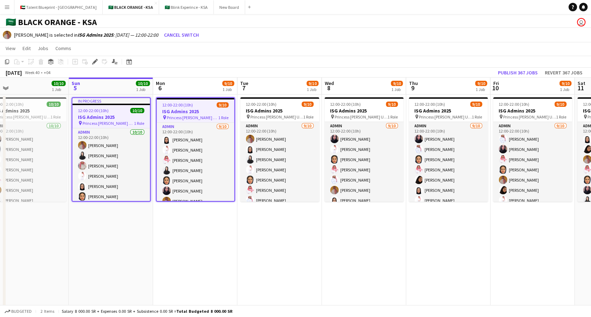
click at [116, 116] on h3 "ISG Admins 2025" at bounding box center [111, 117] width 78 height 6
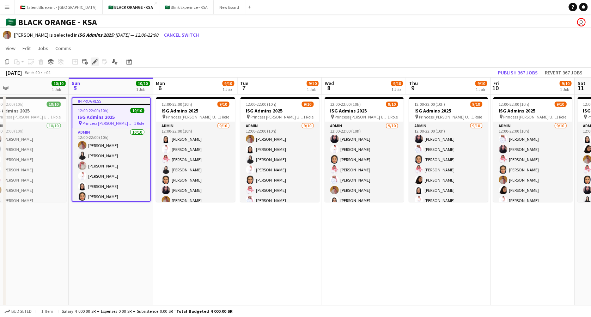
click at [94, 61] on icon at bounding box center [95, 62] width 4 height 4
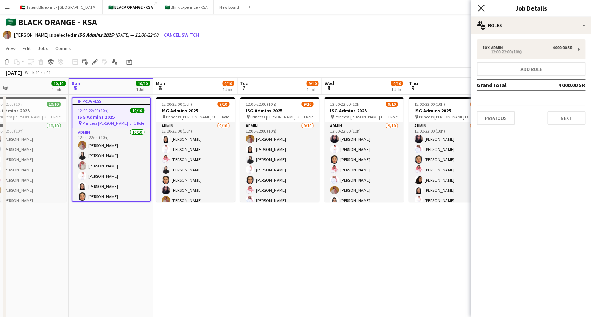
click at [481, 6] on icon "Close pop-in" at bounding box center [481, 8] width 7 height 7
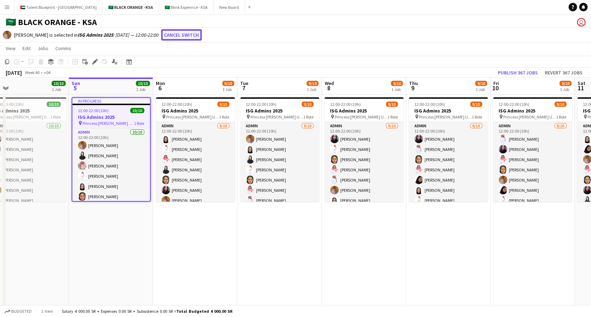
click at [177, 37] on button "Cancel switch" at bounding box center [181, 34] width 41 height 11
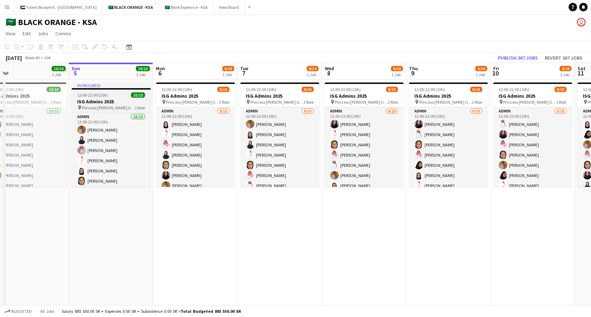
click at [124, 105] on span "Princess [PERSON_NAME] University" at bounding box center [108, 107] width 53 height 5
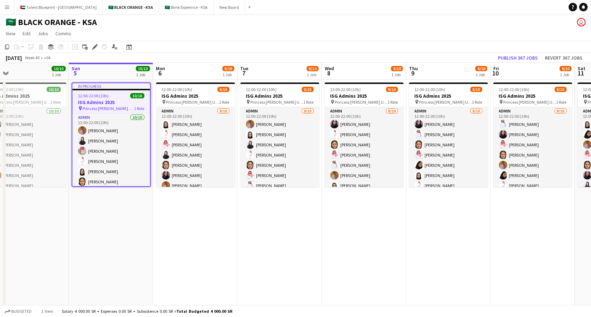
click at [109, 74] on app-board-header-date "Sun 5 10/10 1 Job" at bounding box center [111, 71] width 84 height 17
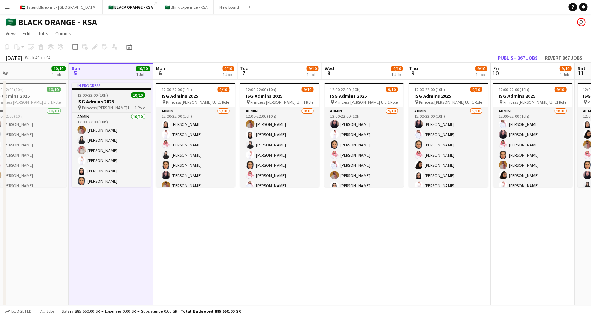
click at [107, 102] on h3 "ISG Admins 2025" at bounding box center [111, 101] width 79 height 6
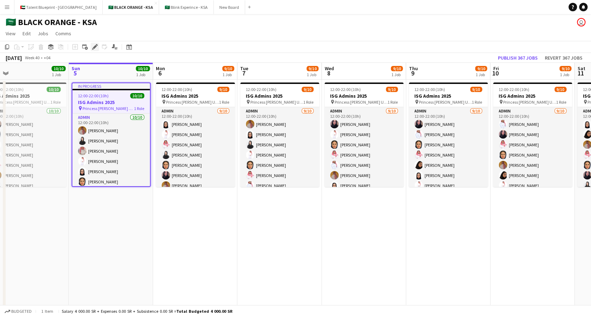
click at [95, 49] on icon "Edit" at bounding box center [95, 47] width 6 height 6
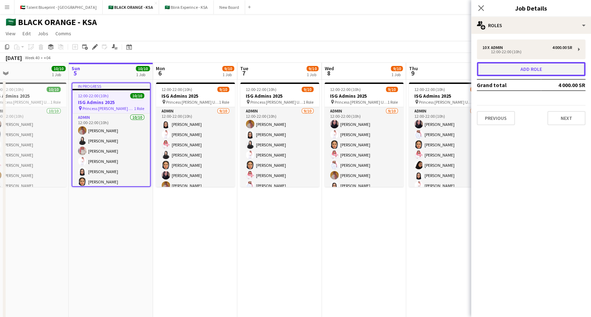
click at [565, 67] on button "Add role" at bounding box center [531, 69] width 109 height 14
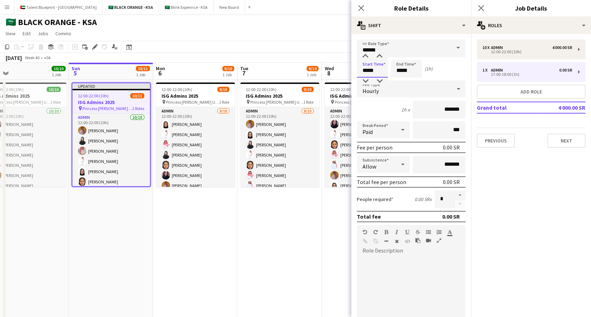
drag, startPoint x: 367, startPoint y: 71, endPoint x: 360, endPoint y: 71, distance: 6.7
click at [360, 71] on input "*****" at bounding box center [372, 69] width 31 height 18
type input "*****"
click at [400, 71] on input "*****" at bounding box center [406, 69] width 31 height 18
drag, startPoint x: 401, startPoint y: 71, endPoint x: 392, endPoint y: 72, distance: 8.9
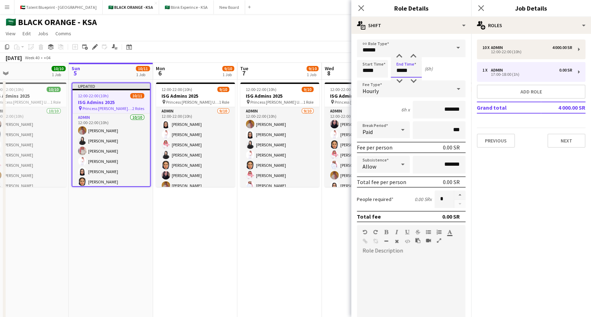
click at [392, 72] on input "*****" at bounding box center [406, 69] width 31 height 18
type input "*****"
click at [428, 111] on input "*******" at bounding box center [439, 110] width 53 height 18
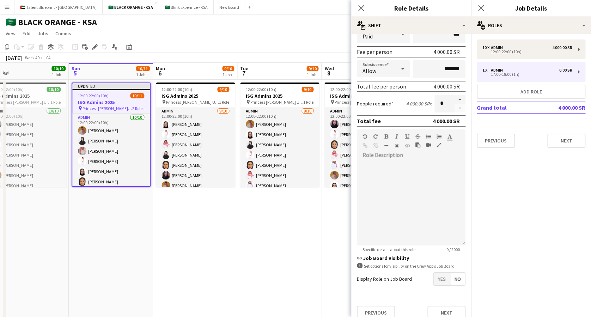
scroll to position [96, 0]
click at [451, 276] on span "No" at bounding box center [458, 278] width 15 height 13
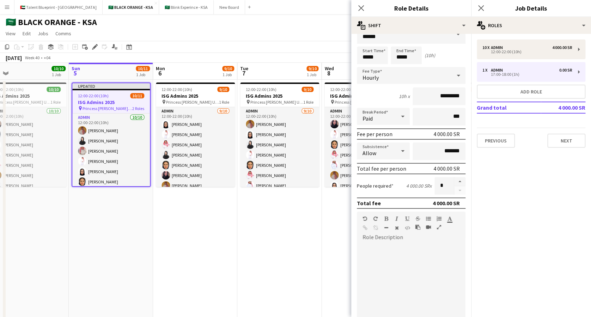
scroll to position [0, 0]
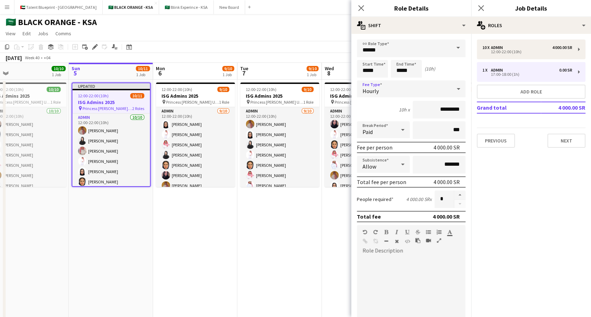
click at [452, 89] on div at bounding box center [459, 89] width 14 height 14
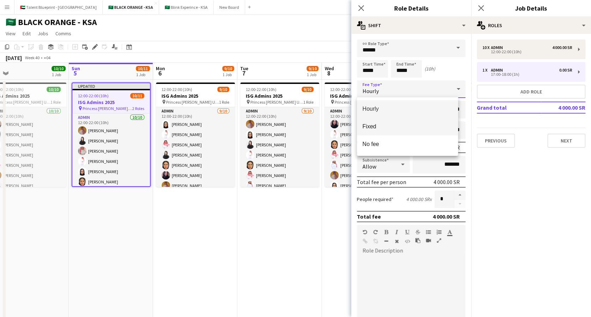
click at [405, 124] on span "Fixed" at bounding box center [408, 126] width 90 height 7
type input "*******"
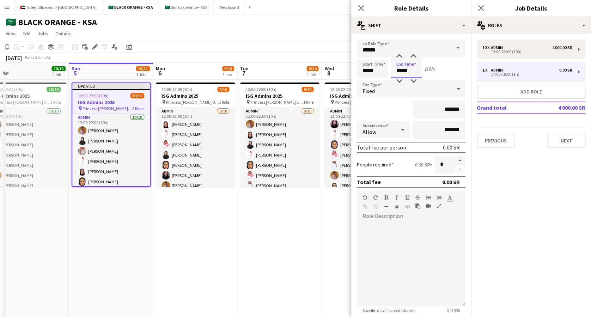
click at [413, 71] on input "*****" at bounding box center [406, 69] width 31 height 18
type input "*****"
click at [434, 109] on input "*******" at bounding box center [439, 110] width 53 height 18
type input "*********"
click at [451, 47] on span at bounding box center [458, 48] width 15 height 17
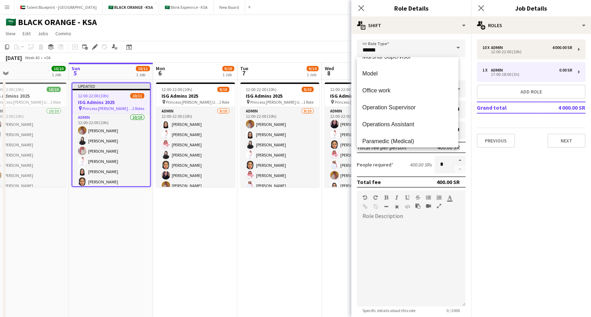
scroll to position [147, 0]
click at [395, 104] on span "Operation Supervisor" at bounding box center [408, 107] width 90 height 7
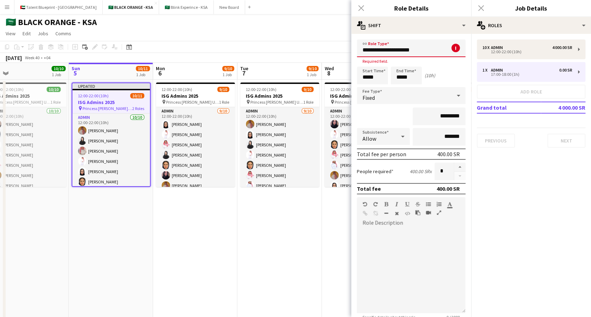
type input "**********"
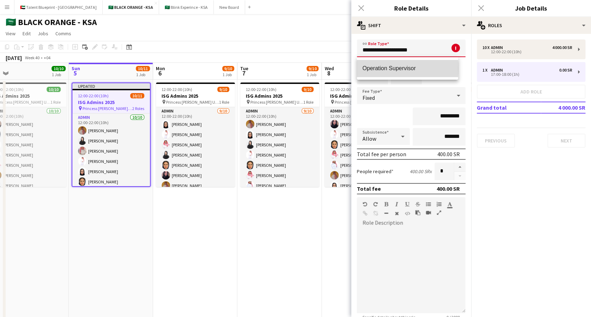
click at [374, 68] on span "Operation Supervisor" at bounding box center [408, 68] width 90 height 7
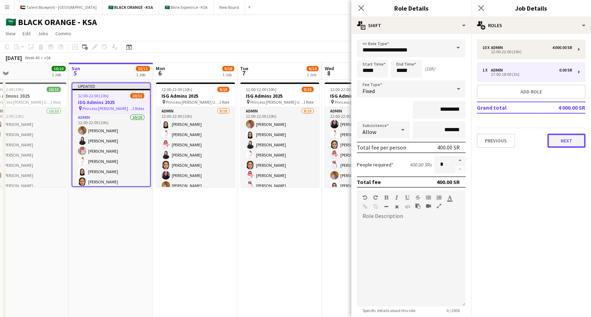
click at [563, 143] on button "Next" at bounding box center [567, 141] width 38 height 14
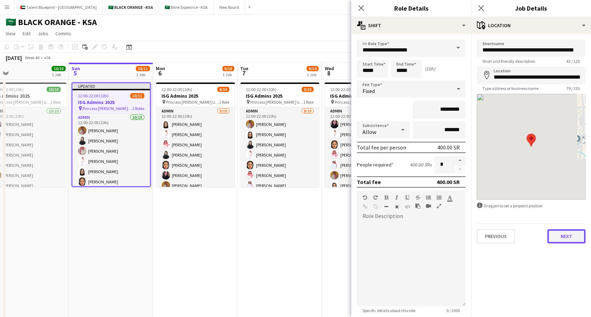
click at [565, 240] on button "Next" at bounding box center [567, 236] width 38 height 14
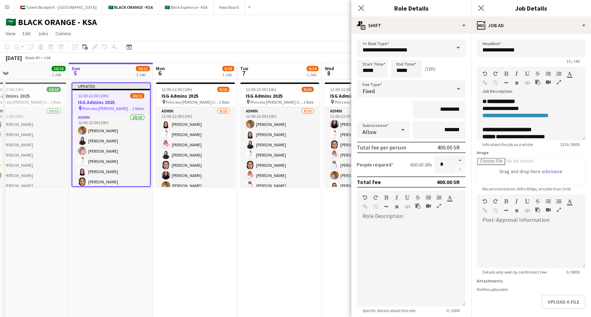
scroll to position [31, 0]
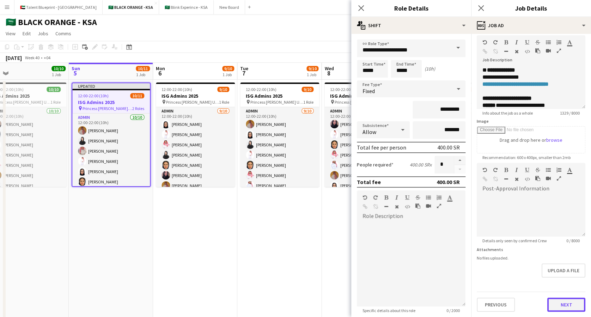
click at [565, 310] on button "Next" at bounding box center [567, 305] width 38 height 14
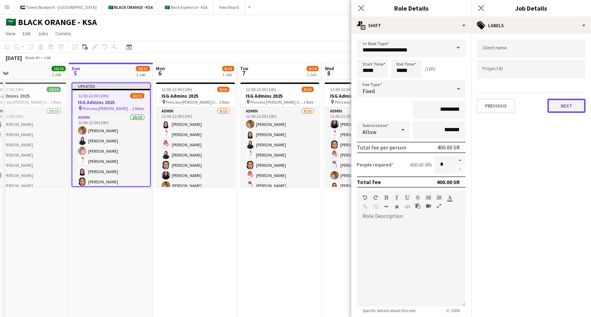
click at [563, 104] on button "Next" at bounding box center [567, 106] width 38 height 14
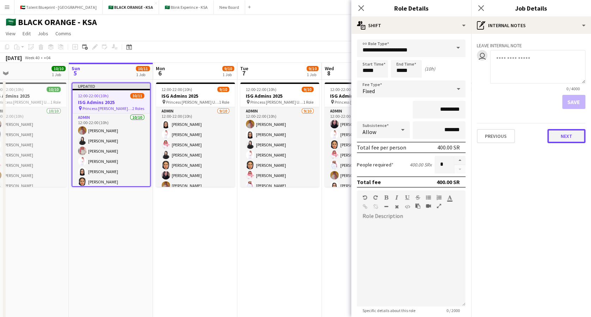
click at [563, 134] on button "Next" at bounding box center [567, 136] width 38 height 14
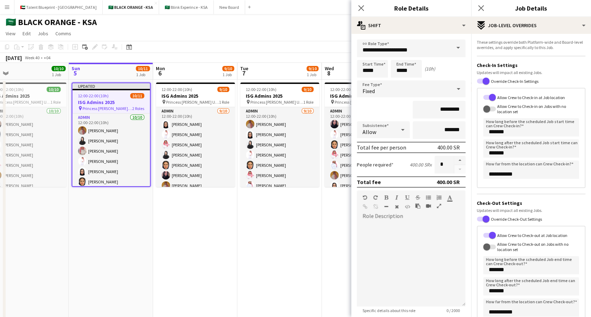
scroll to position [59, 0]
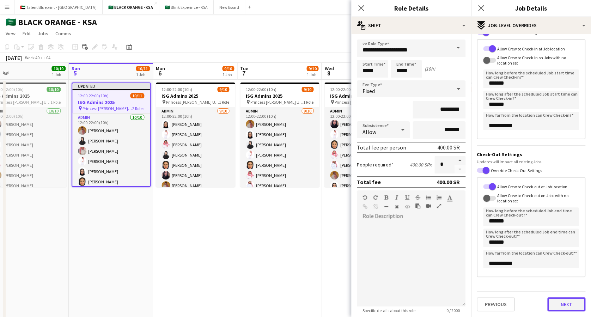
click at [561, 290] on form "**********" at bounding box center [531, 151] width 120 height 321
click at [557, 302] on button "Next" at bounding box center [567, 305] width 38 height 14
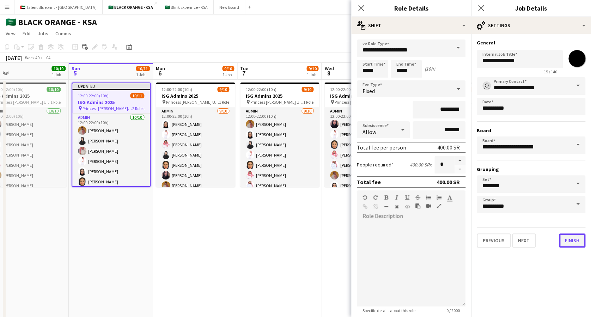
click at [575, 239] on button "Finish" at bounding box center [572, 241] width 26 height 14
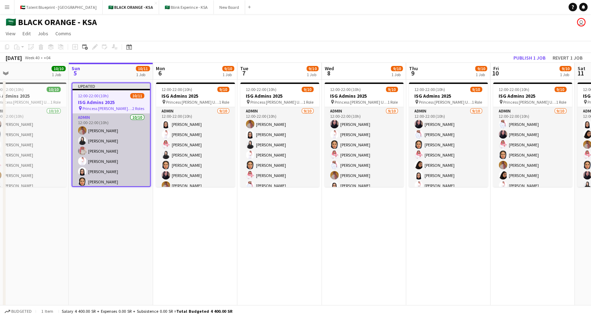
scroll to position [67, 0]
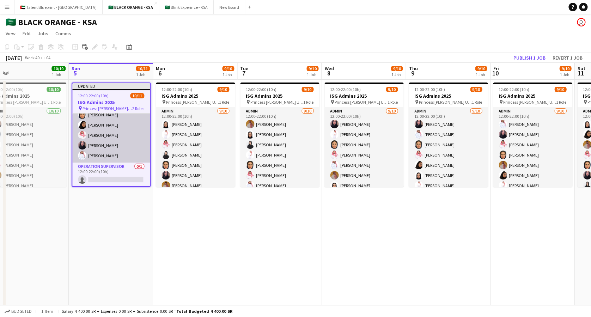
click at [106, 142] on app-card-role "Admin 10/10 12:00-22:00 (10h) Ahmed Yagmowr Elaf AlTamimi Ibrahim Alolayan Suli…" at bounding box center [111, 105] width 78 height 116
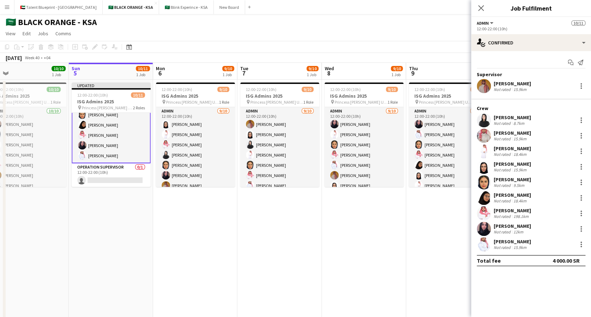
scroll to position [67, 0]
click at [582, 84] on div at bounding box center [581, 86] width 8 height 8
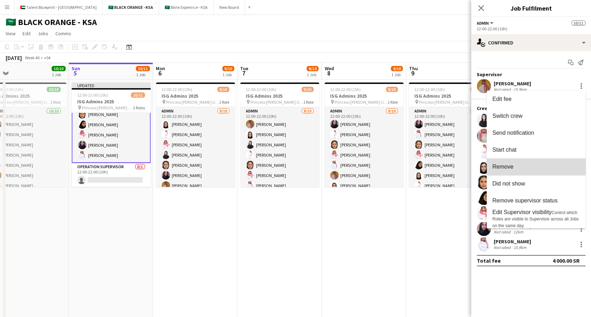
click at [517, 163] on button "Remove" at bounding box center [536, 166] width 99 height 17
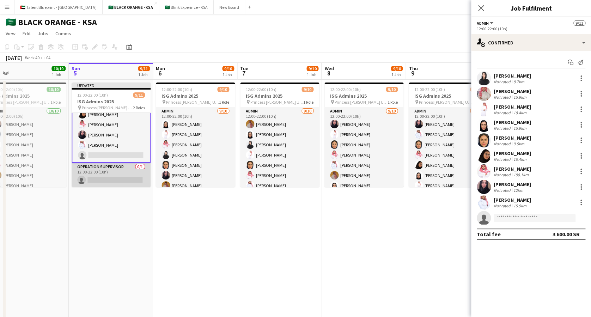
click at [123, 181] on app-card-role "Operation Supervisor 0/1 12:00-22:00 (10h) single-neutral-actions" at bounding box center [111, 175] width 79 height 24
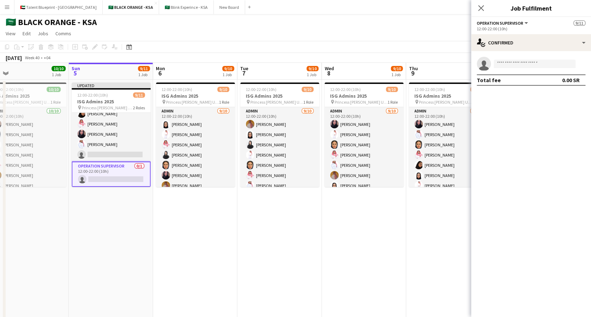
scroll to position [67, 0]
click at [547, 65] on input at bounding box center [535, 64] width 82 height 8
type input "*"
type input "**********"
drag, startPoint x: 530, startPoint y: 67, endPoint x: 464, endPoint y: 79, distance: 66.4
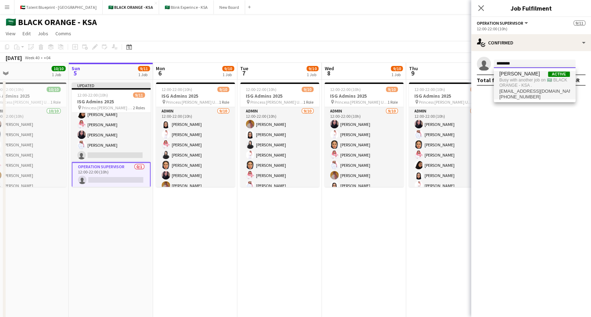
type input "********"
click at [539, 77] on span "Busy with another job on 🇸🇦 BLACK ORANGE - KSA ." at bounding box center [535, 83] width 71 height 12
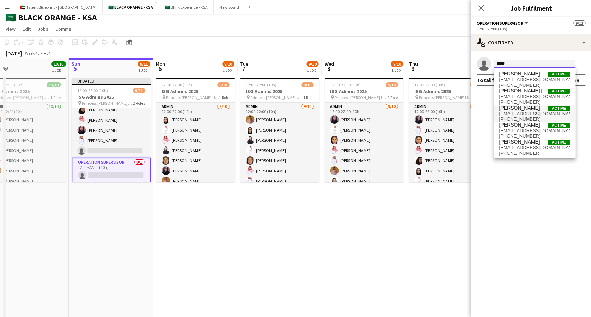
scroll to position [0, 0]
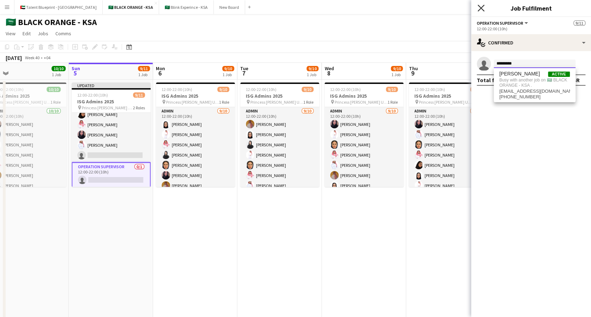
type input "*********"
click at [480, 8] on icon "Close pop-in" at bounding box center [481, 8] width 7 height 7
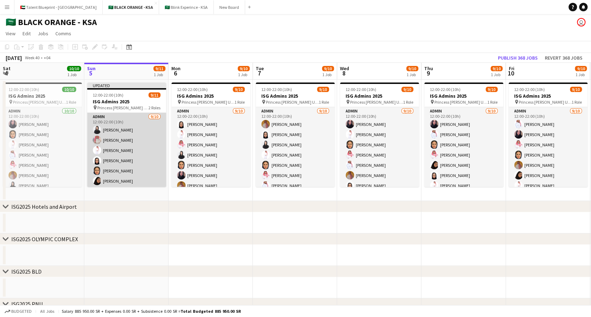
scroll to position [0, 0]
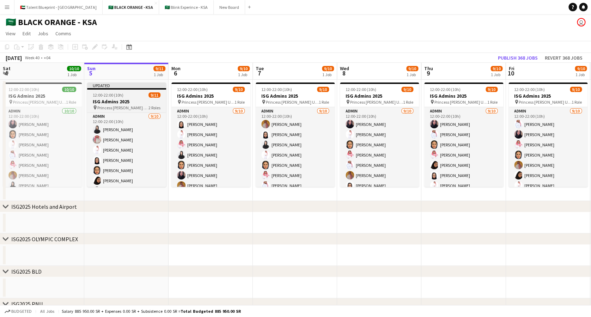
click at [131, 98] on h3 "ISG Admins 2025" at bounding box center [126, 101] width 79 height 6
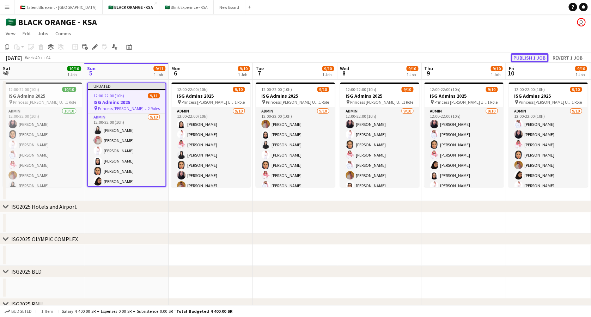
click at [529, 60] on button "Publish 1 job" at bounding box center [530, 57] width 38 height 9
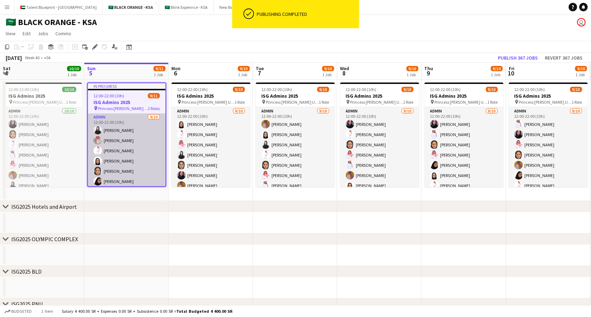
scroll to position [67, 0]
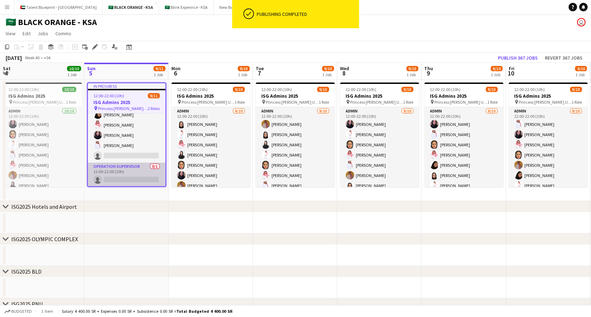
click at [119, 173] on app-card-role "Operation Supervisor 0/1 12:00-22:00 (10h) single-neutral-actions" at bounding box center [127, 175] width 78 height 24
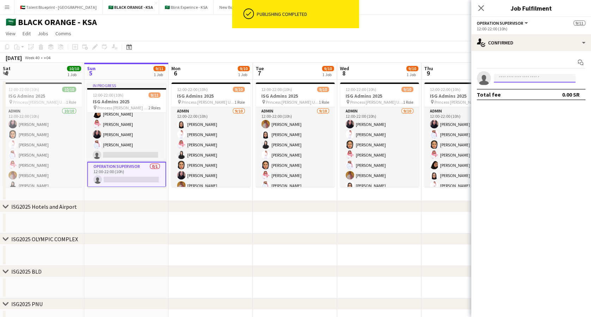
click at [521, 77] on input at bounding box center [535, 78] width 82 height 8
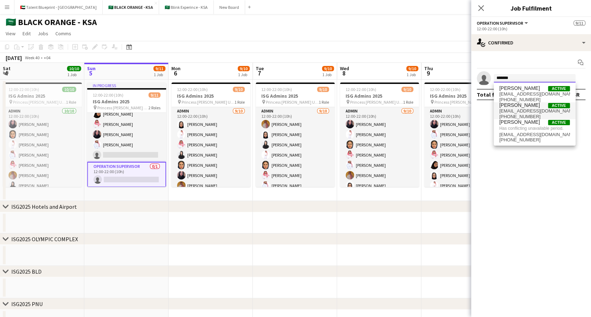
type input "*******"
click at [537, 108] on span "ahmedyagmowr@gmail.com" at bounding box center [535, 111] width 71 height 6
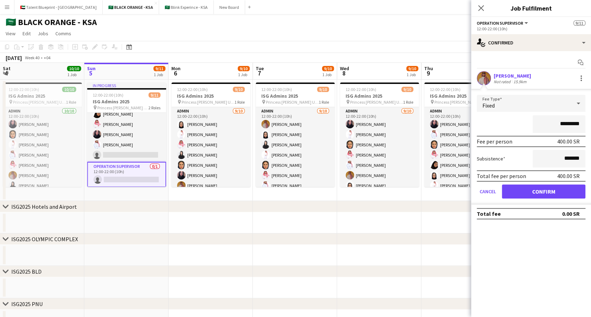
click at [535, 102] on div "Fixed" at bounding box center [524, 103] width 95 height 17
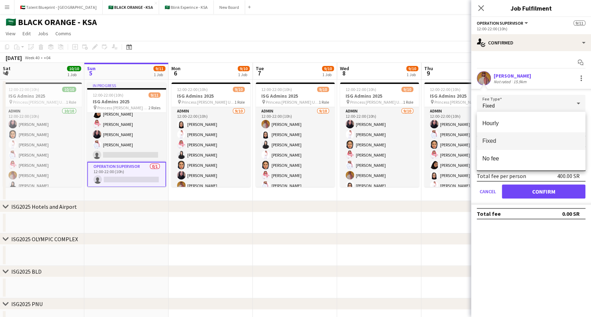
click at [535, 102] on div at bounding box center [295, 158] width 591 height 317
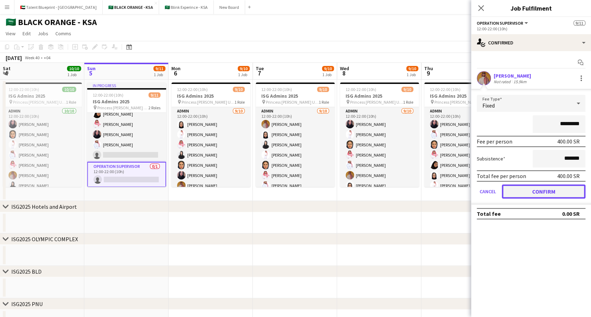
click at [538, 188] on button "Confirm" at bounding box center [544, 192] width 84 height 14
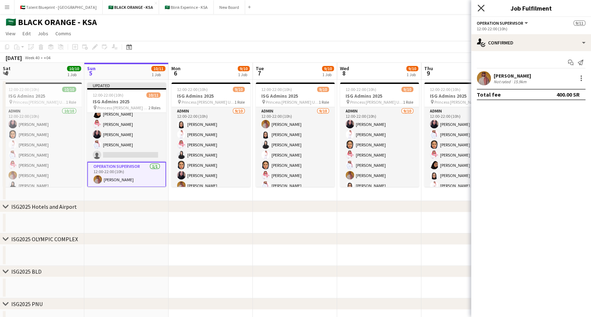
click at [479, 5] on icon "Close pop-in" at bounding box center [481, 8] width 7 height 7
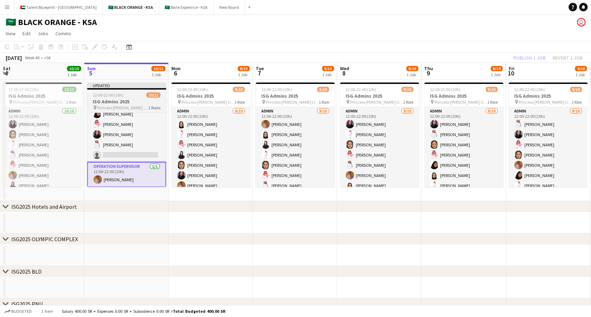
click at [127, 96] on div "12:00-22:00 (10h) 10/11" at bounding box center [126, 94] width 79 height 5
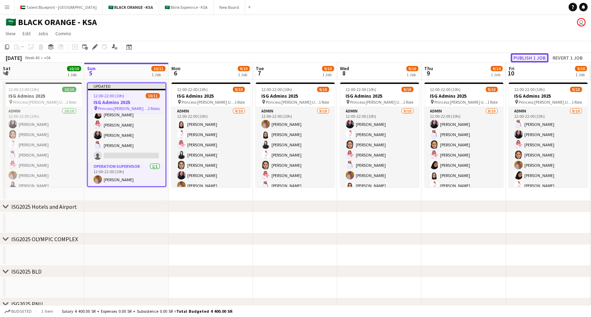
click at [535, 57] on button "Publish 1 job" at bounding box center [530, 57] width 38 height 9
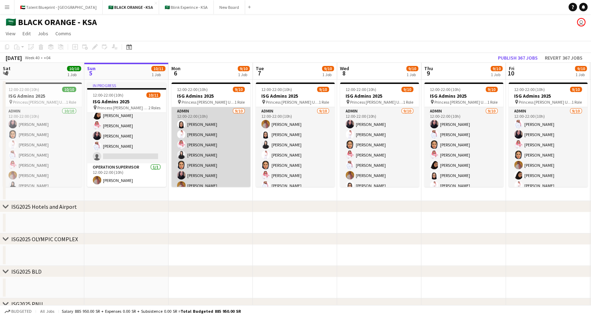
scroll to position [36, 0]
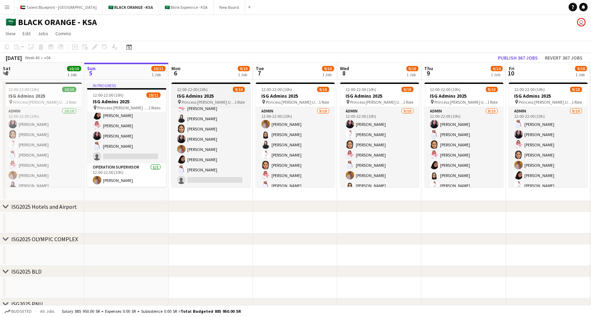
click at [205, 90] on span "12:00-22:00 (10h)" at bounding box center [192, 89] width 31 height 5
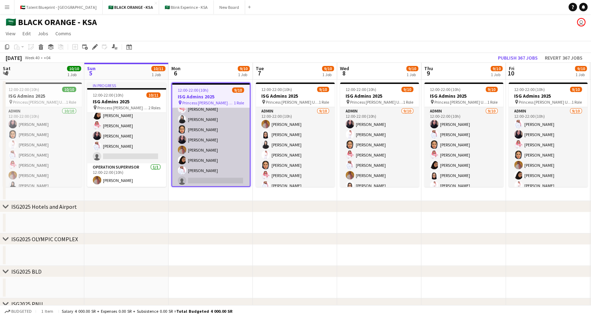
click at [212, 128] on app-card-role "Admin [DATE] 12:00-22:00 (10h) [PERSON_NAME] [PERSON_NAME] [PERSON_NAME] Albass…" at bounding box center [211, 130] width 78 height 116
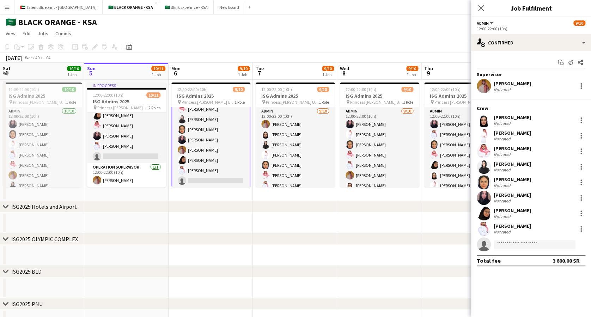
scroll to position [37, 0]
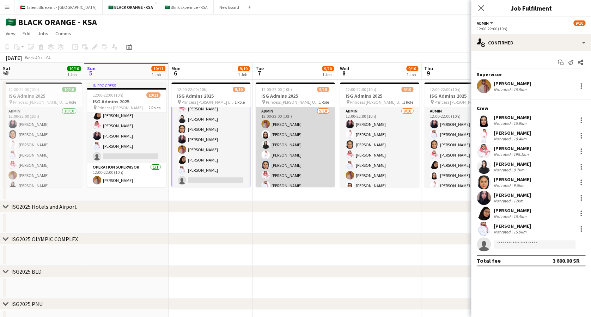
click at [281, 121] on app-card-role "Admin [DATE] 12:00-22:00 (10h) [PERSON_NAME] [PERSON_NAME] Albassri [PERSON_NAM…" at bounding box center [295, 165] width 79 height 116
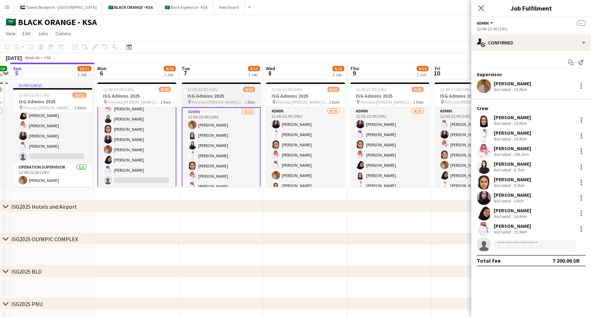
click at [281, 121] on app-card-role "Admin [DATE] 12:00-22:00 (10h) [PERSON_NAME] [PERSON_NAME] Albassri [PERSON_NAM…" at bounding box center [305, 165] width 79 height 116
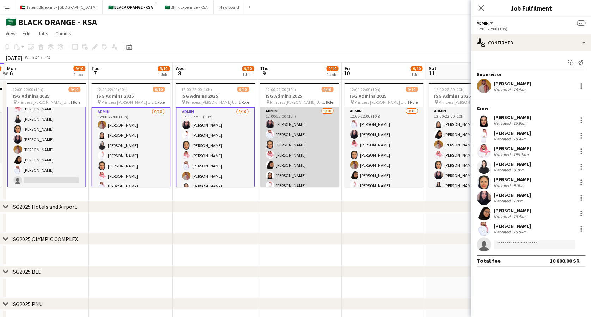
click at [281, 121] on app-card-role "Admin [DATE] 12:00-22:00 (10h) [PERSON_NAME] Albassri [PERSON_NAME] [PERSON_NAM…" at bounding box center [299, 165] width 79 height 116
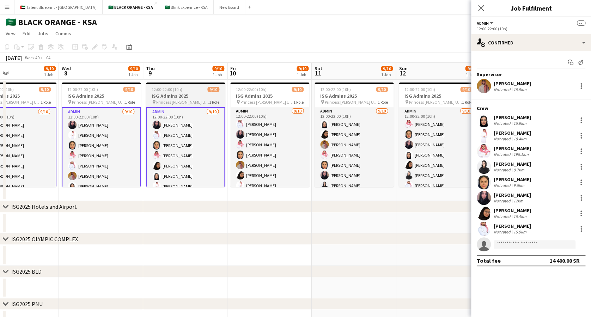
click at [281, 121] on app-card-role "Admin [DATE] 12:00-22:00 (10h) [PERSON_NAME] [PERSON_NAME] [PERSON_NAME] single…" at bounding box center [269, 165] width 79 height 116
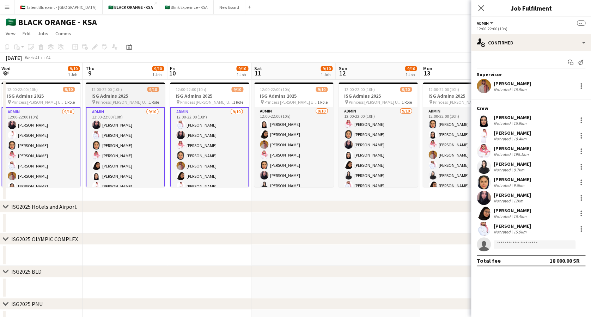
click at [281, 121] on app-card-role "Admin [DATE] 12:00-22:00 (10h) [PERSON_NAME] [PERSON_NAME] [PERSON_NAME] Albass…" at bounding box center [293, 165] width 79 height 116
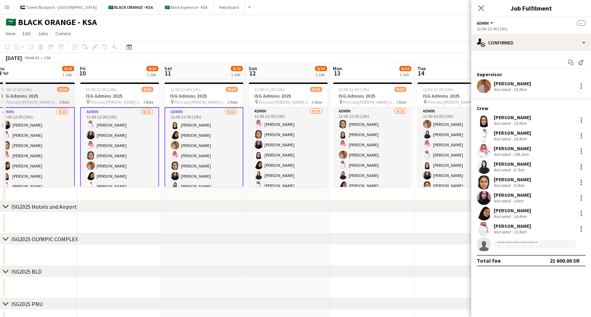
click at [281, 121] on app-card-role "Admin [DATE] 12:00-22:00 (10h) [PERSON_NAME] Afnan Asiri [PERSON_NAME] [PERSON_…" at bounding box center [288, 165] width 79 height 116
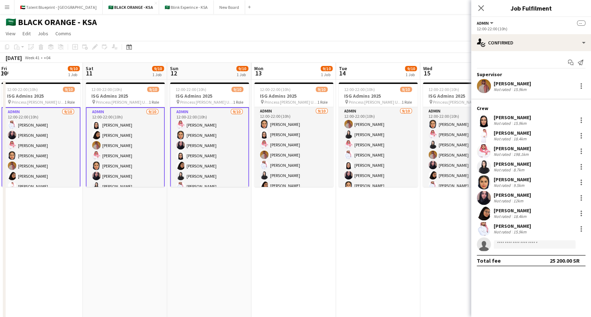
click at [281, 121] on app-card-role "Admin [DATE] 12:00-22:00 (10h) [PERSON_NAME] [PERSON_NAME] [PERSON_NAME] [PERSO…" at bounding box center [293, 165] width 79 height 116
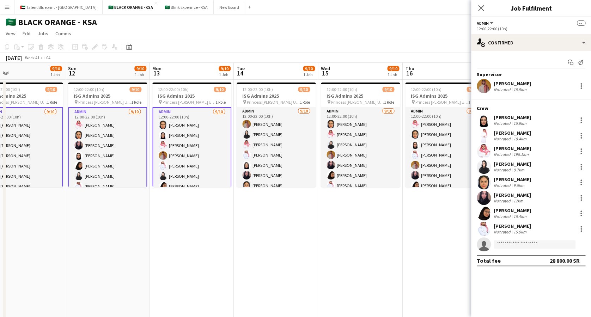
click at [281, 121] on app-card-role "Admin [DATE] 12:00-22:00 (10h) [PERSON_NAME] [PERSON_NAME] Albassri [PERSON_NAM…" at bounding box center [276, 165] width 79 height 116
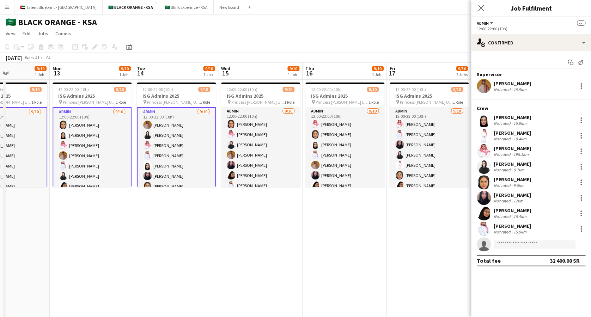
click at [281, 121] on app-card-role "Admin [DATE] 12:00-22:00 (10h) [PERSON_NAME] [PERSON_NAME] Albassri [PERSON_NAM…" at bounding box center [260, 165] width 79 height 116
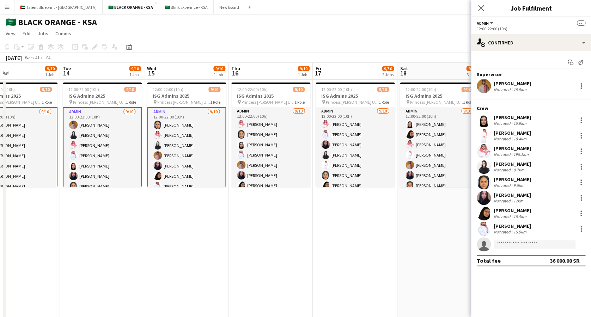
click at [281, 121] on app-card-role "Admin [DATE] 12:00-22:00 (10h) [PERSON_NAME] [PERSON_NAME] [PERSON_NAME] single…" at bounding box center [270, 165] width 79 height 116
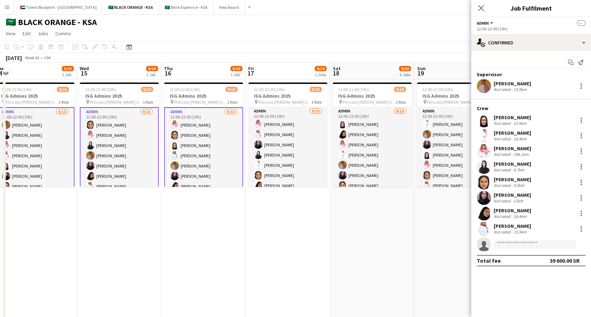
click at [281, 121] on app-card-role "Admin [DATE] 12:00-22:00 (10h) [PERSON_NAME] [PERSON_NAME] Elaf AlTamimi [PERSO…" at bounding box center [287, 165] width 79 height 116
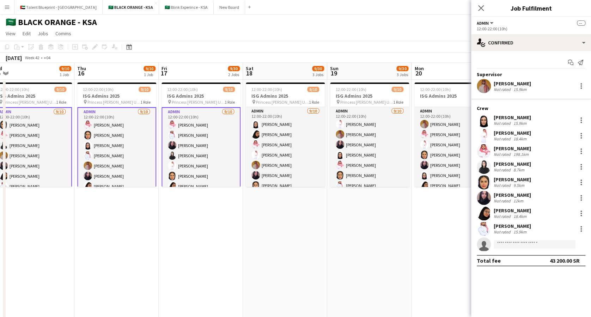
scroll to position [0, 264]
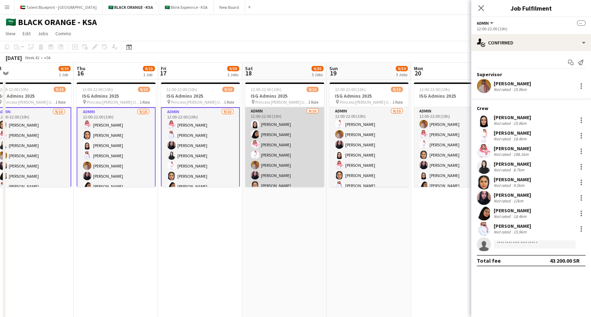
click at [287, 124] on app-card-role "Admin [DATE] 12:00-22:00 (10h) [PERSON_NAME] [PERSON_NAME] [PERSON_NAME] [PERSO…" at bounding box center [284, 165] width 79 height 116
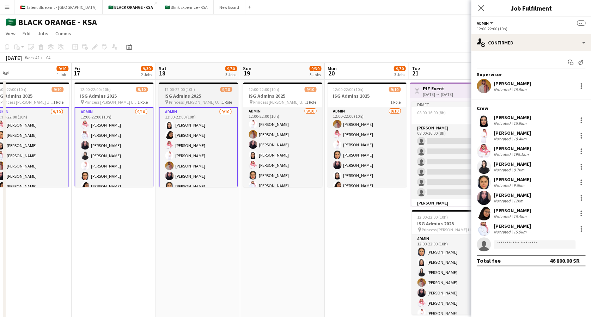
click at [287, 124] on app-card-role "Admin [DATE] 12:00-22:00 (10h) [PERSON_NAME] [PERSON_NAME] [PERSON_NAME] [PERSO…" at bounding box center [282, 165] width 79 height 116
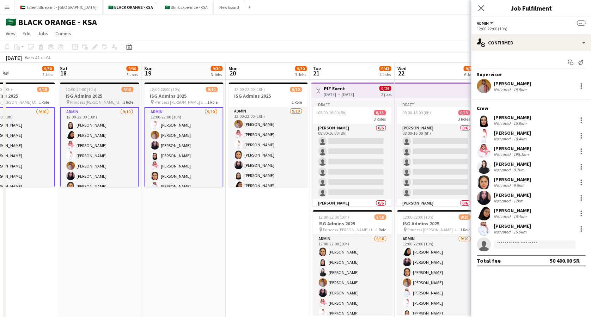
click at [287, 124] on app-card-role "Admin [DATE] 12:00-22:00 (10h) [PERSON_NAME] [PERSON_NAME] [PERSON_NAME] Albass…" at bounding box center [268, 165] width 79 height 116
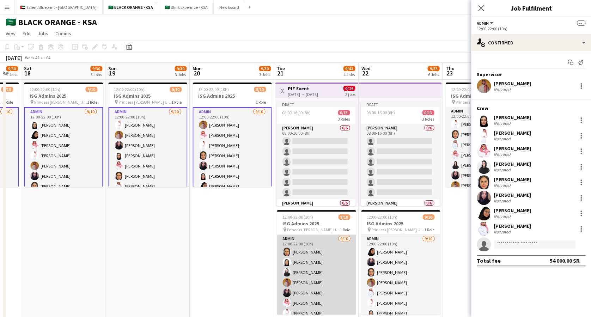
click at [311, 258] on app-card-role "Admin [DATE] 12:00-22:00 (10h) [PERSON_NAME] [PERSON_NAME] single-neutral-actio…" at bounding box center [316, 293] width 79 height 116
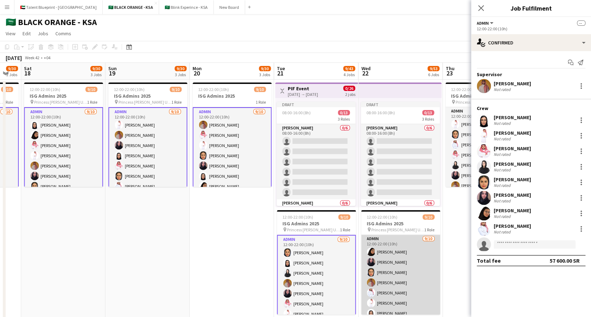
click at [374, 260] on app-user-avatar at bounding box center [371, 262] width 8 height 8
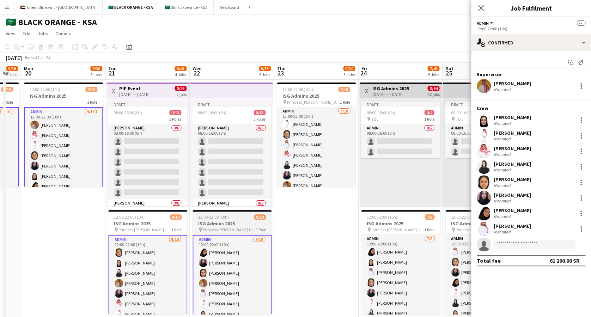
scroll to position [0, 250]
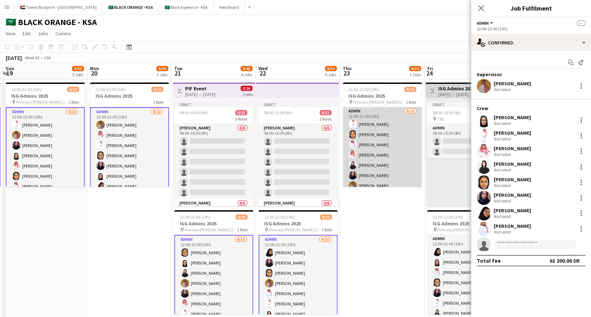
click at [370, 126] on app-card-role "Admin [DATE] 12:00-22:00 (10h) [PERSON_NAME] [PERSON_NAME] [PERSON_NAME] single…" at bounding box center [382, 165] width 79 height 116
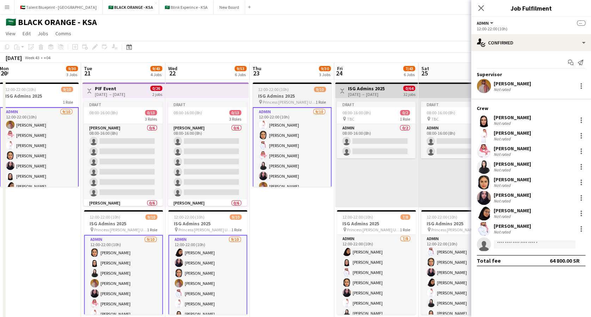
scroll to position [0, 341]
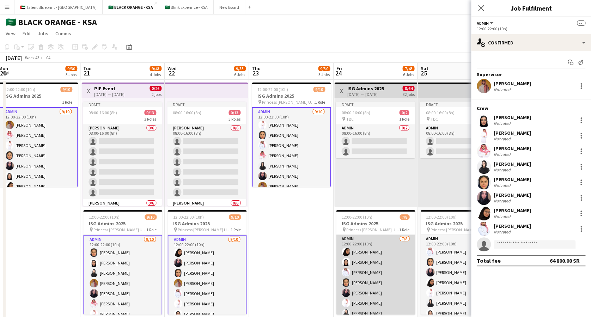
click at [357, 241] on app-card-role "Admin [DATE] 12:00-22:00 (10h) [PERSON_NAME] Albassri [PERSON_NAME] [PERSON_NAM…" at bounding box center [375, 283] width 79 height 96
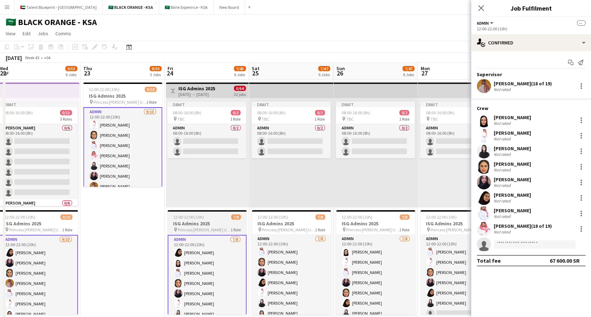
scroll to position [0, 331]
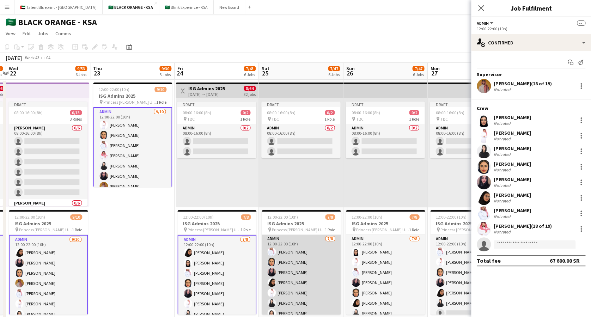
click at [289, 249] on app-card-role "Admin [DATE] 12:00-22:00 (10h) [PERSON_NAME] [PERSON_NAME] [PERSON_NAME] [PERSO…" at bounding box center [301, 283] width 79 height 96
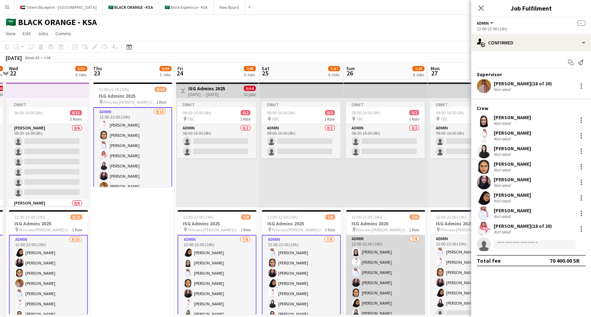
click at [387, 259] on app-card-role "Admin [DATE] 12:00-22:00 (10h) [PERSON_NAME] Albassri [PERSON_NAME] [PERSON_NAM…" at bounding box center [385, 283] width 79 height 96
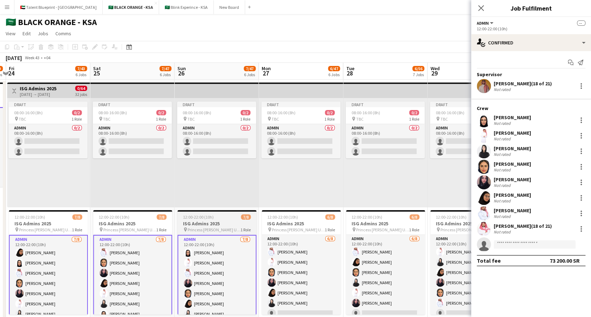
scroll to position [0, 293]
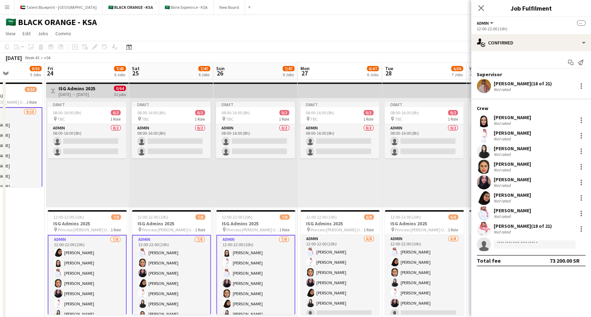
click at [297, 260] on app-date-cell "Draft 08:00-16:00 (8h) 0/2 pin TBC 1 Role Admin 0/2 08:00-16:00 (8h) single-neu…" at bounding box center [255, 204] width 84 height 249
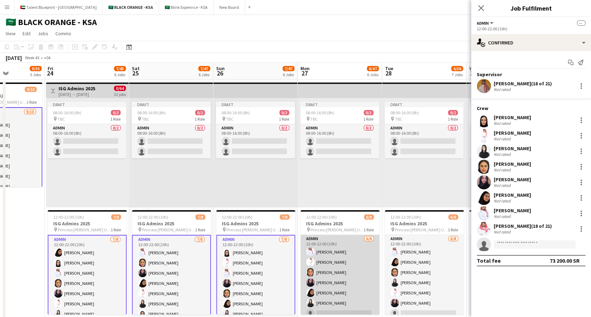
click at [313, 260] on app-user-avatar at bounding box center [310, 262] width 8 height 8
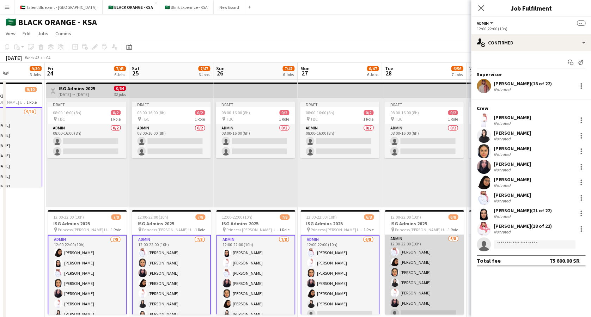
click at [398, 254] on app-card-role "Admin [DATE] 12:00-22:00 (10h) [PERSON_NAME] [PERSON_NAME] Arwa Maram Alzahrani…" at bounding box center [424, 283] width 79 height 96
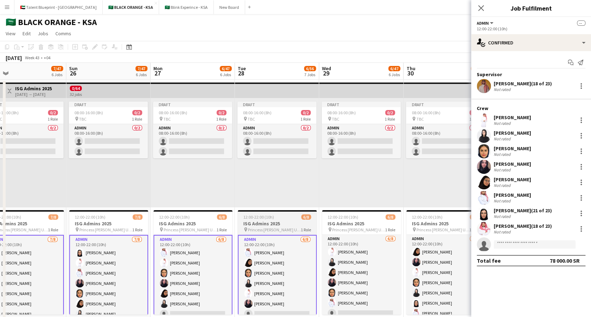
scroll to position [0, 271]
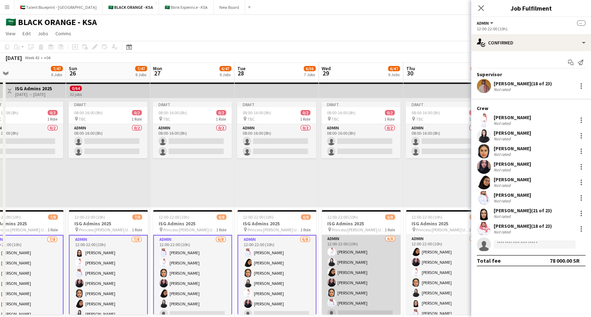
click at [331, 257] on app-card-role "Admin [DATE] 12:00-22:00 (10h) [PERSON_NAME] Elaf AlTamimi [PERSON_NAME] Arwa […" at bounding box center [361, 283] width 79 height 96
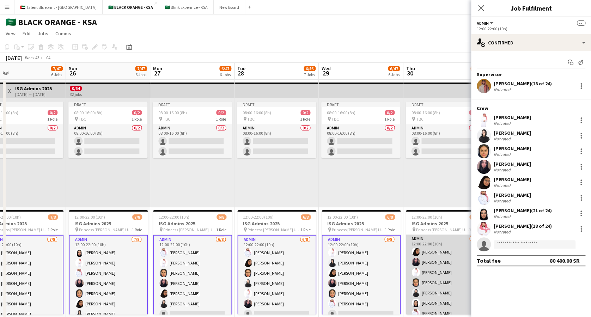
click at [440, 247] on app-card-role "Admin [DATE] 12:00-22:00 (10h) [PERSON_NAME] [PERSON_NAME] Maram Alzahrani Elaf…" at bounding box center [445, 283] width 79 height 96
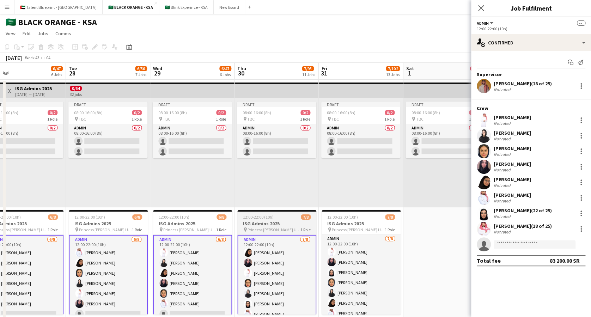
scroll to position [0, 238]
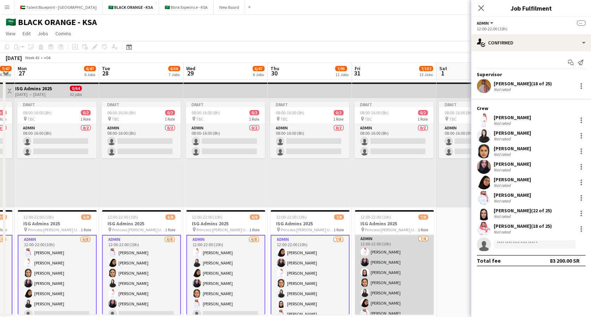
click at [396, 258] on app-card-role "Admin [DATE] 12:00-22:00 (10h) [PERSON_NAME] Afnan Asiri Maram Alzahrani [PERSO…" at bounding box center [394, 283] width 79 height 96
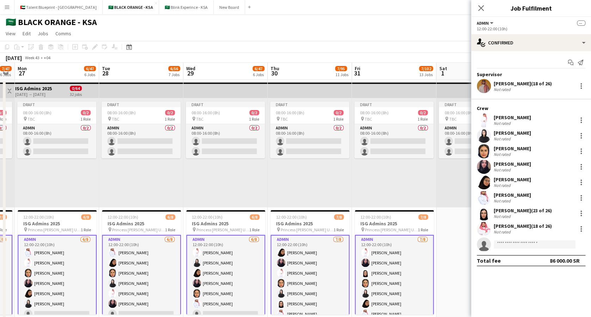
click at [383, 261] on app-card-role "Admin [DATE] 12:00-22:00 (10h) [PERSON_NAME] Afnan Asiri Maram Alzahrani [PERSO…" at bounding box center [394, 283] width 79 height 97
click at [315, 265] on app-card-role "Admin [DATE] 12:00-22:00 (10h) [PERSON_NAME] [PERSON_NAME] Maram Alzahrani Elaf…" at bounding box center [310, 283] width 79 height 97
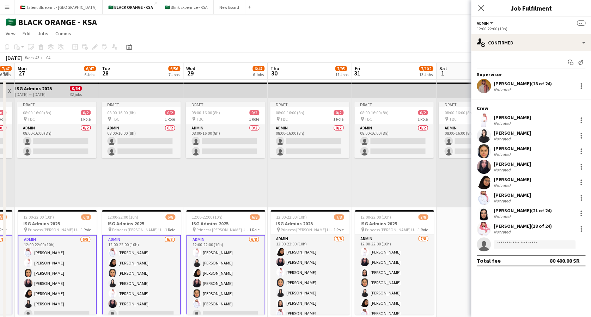
click at [222, 250] on app-card-role "Admin [DATE] 12:00-22:00 (10h) [PERSON_NAME] Elaf AlTamimi [PERSON_NAME] Arwa […" at bounding box center [225, 283] width 79 height 97
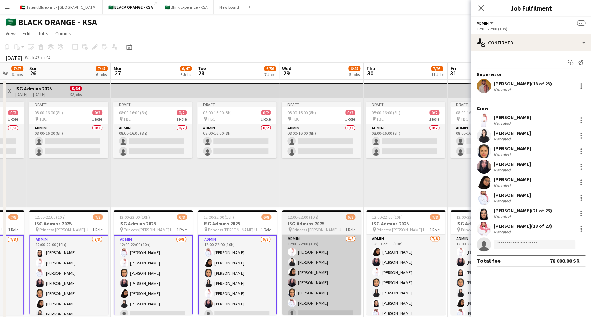
scroll to position [0, 141]
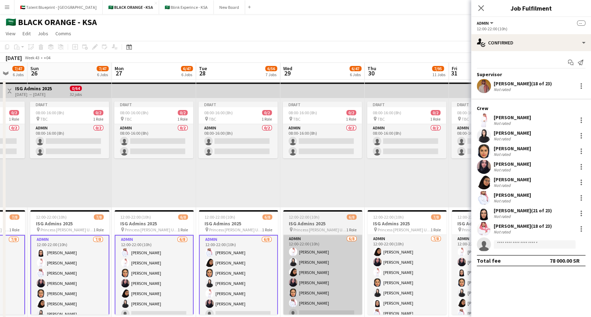
click at [222, 250] on app-card-role "Admin [DATE] 12:00-22:00 (10h) [PERSON_NAME] [PERSON_NAME] Arwa Maram Alzahrani…" at bounding box center [238, 283] width 79 height 97
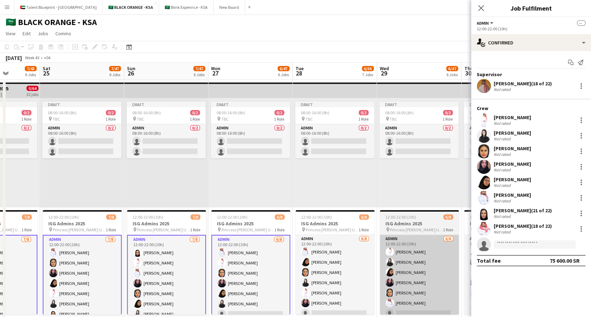
scroll to position [0, 209]
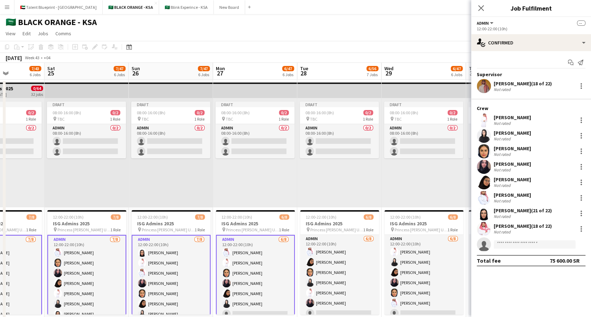
click at [232, 251] on app-card-role "Admin [DATE] 12:00-22:00 (10h) [PERSON_NAME] [PERSON_NAME] Maram Alzahrani [PER…" at bounding box center [255, 283] width 79 height 97
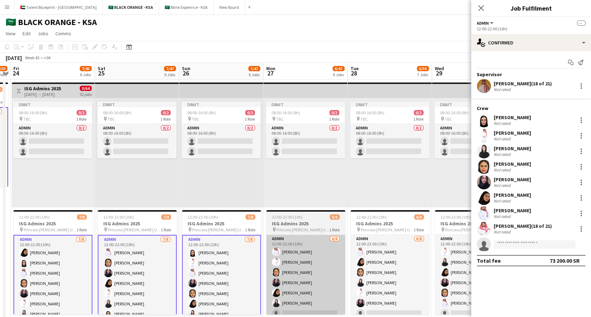
scroll to position [0, 158]
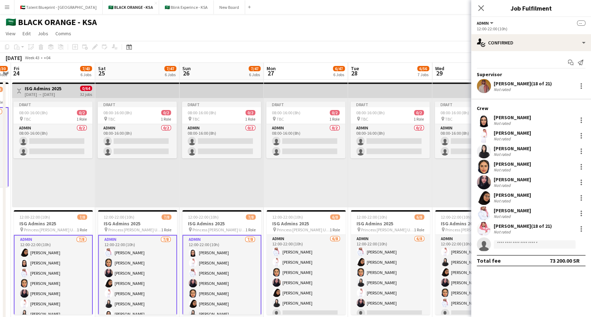
click at [226, 252] on app-card-role "Admin [DATE] 12:00-22:00 (10h) [PERSON_NAME] Albassri [PERSON_NAME] [PERSON_NAM…" at bounding box center [221, 283] width 79 height 97
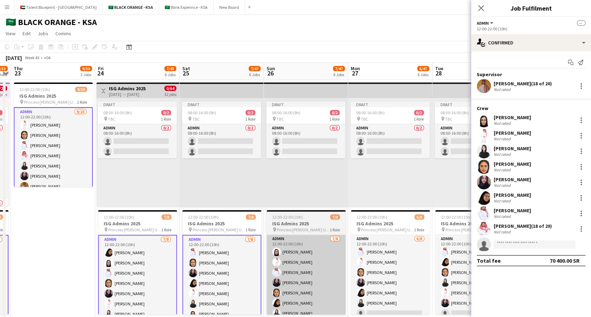
scroll to position [0, 144]
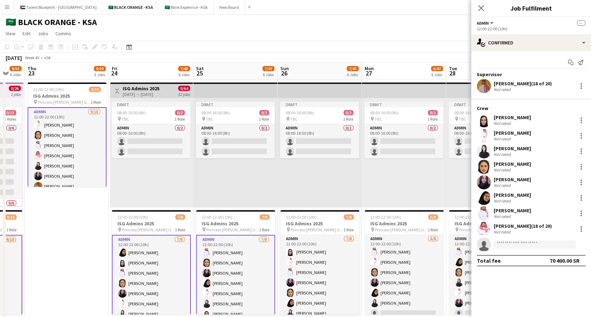
click at [222, 252] on app-card-role "Admin [DATE] 12:00-22:00 (10h) [PERSON_NAME] [PERSON_NAME] [PERSON_NAME] [PERSO…" at bounding box center [235, 283] width 79 height 97
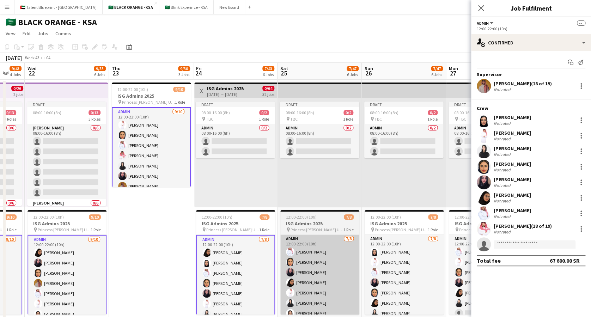
scroll to position [0, 161]
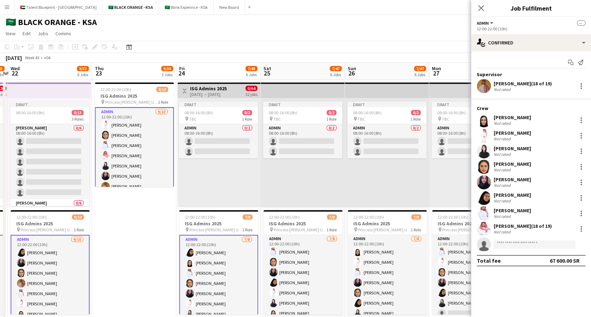
click at [209, 253] on app-card-role "Admin [DATE] 12:00-22:00 (10h) [PERSON_NAME] Albassri [PERSON_NAME] [PERSON_NAM…" at bounding box center [218, 283] width 79 height 97
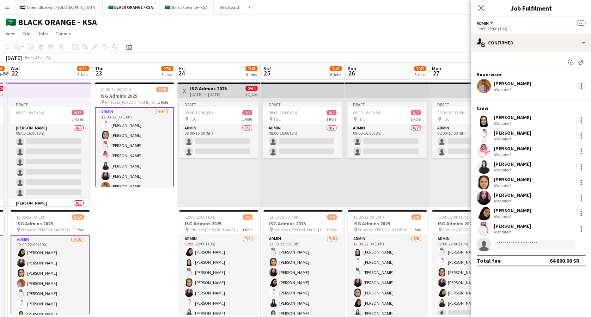
click at [582, 83] on div at bounding box center [581, 83] width 1 height 1
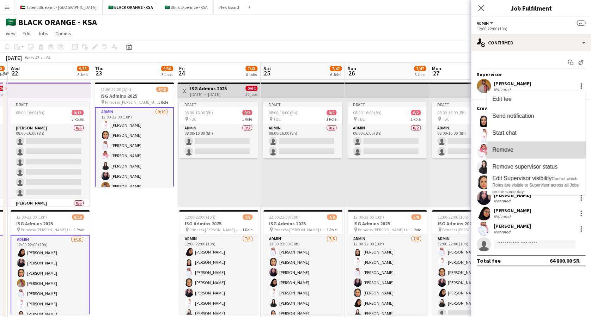
click at [525, 145] on button "Remove" at bounding box center [536, 150] width 99 height 17
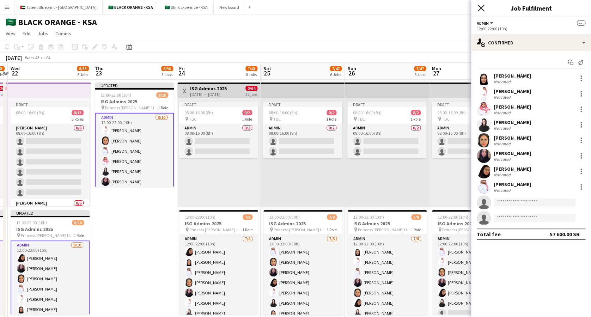
click at [480, 6] on icon "Close pop-in" at bounding box center [481, 8] width 7 height 7
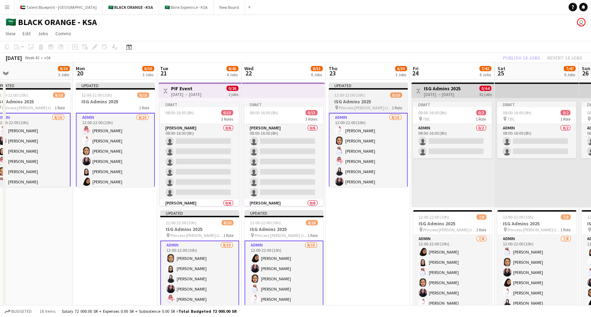
scroll to position [0, 180]
click at [345, 96] on span "12:00-22:00 (10h)" at bounding box center [350, 94] width 31 height 5
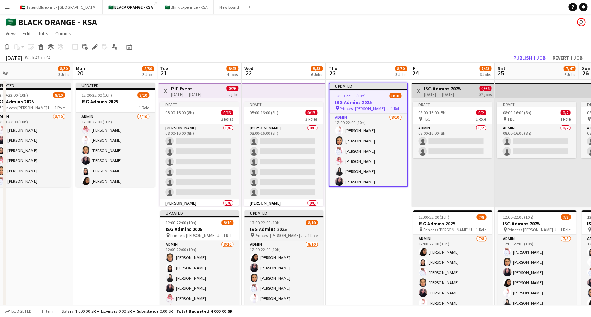
click at [279, 234] on span "Princess [PERSON_NAME] University" at bounding box center [281, 235] width 53 height 5
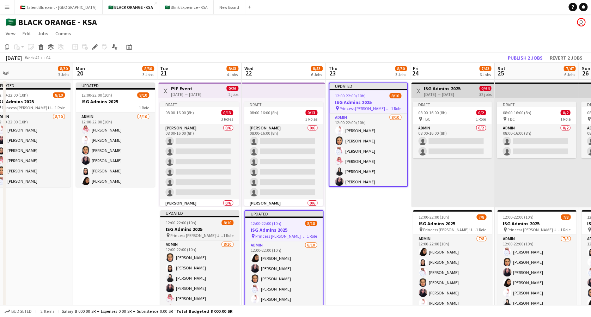
click at [212, 230] on h3 "ISG Admins 2025" at bounding box center [199, 229] width 79 height 6
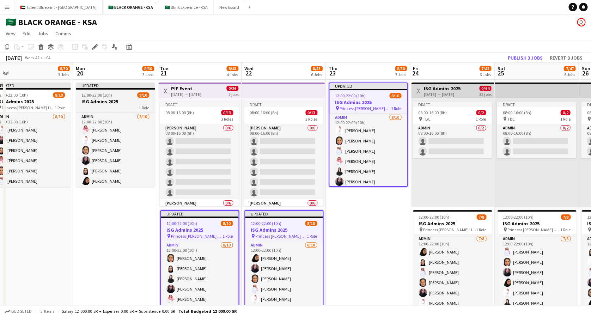
click at [101, 103] on h3 "ISG Admins 2025" at bounding box center [115, 101] width 79 height 6
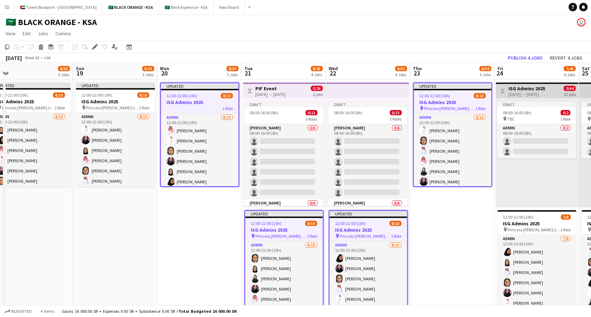
scroll to position [0, 172]
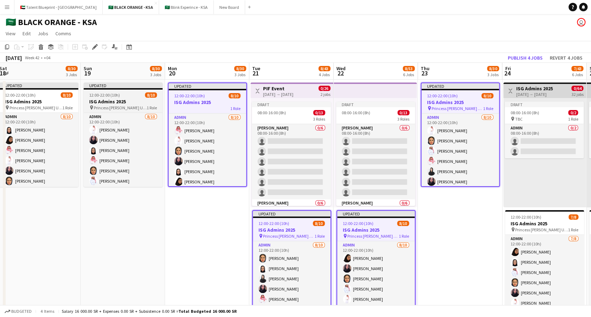
click at [113, 109] on span "Princess [PERSON_NAME] University" at bounding box center [120, 107] width 53 height 5
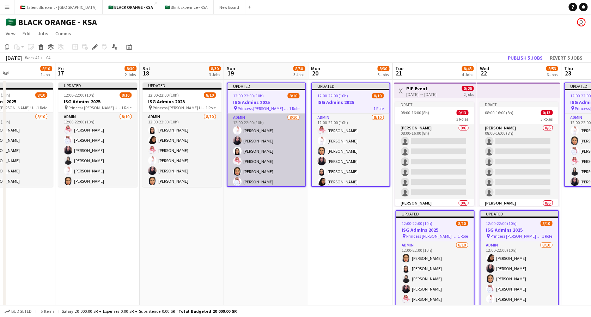
scroll to position [0, 196]
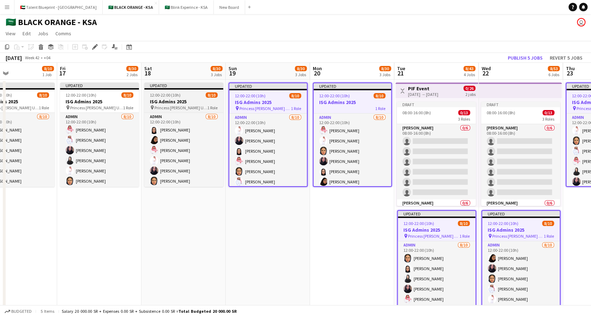
click at [155, 102] on h3 "ISG Admins 2025" at bounding box center [183, 101] width 79 height 6
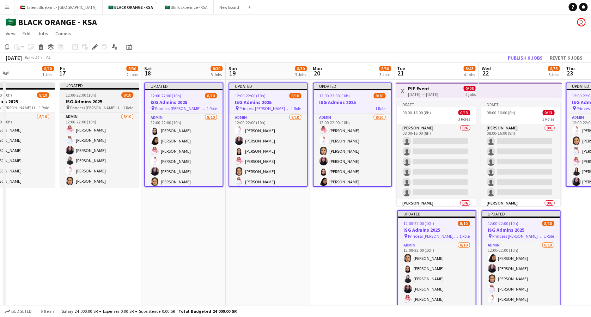
click at [107, 104] on h3 "ISG Admins 2025" at bounding box center [99, 101] width 79 height 6
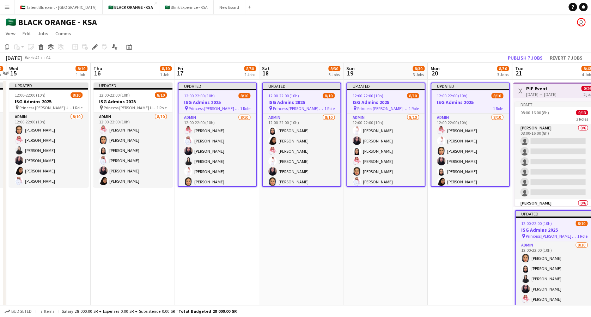
scroll to position [0, 157]
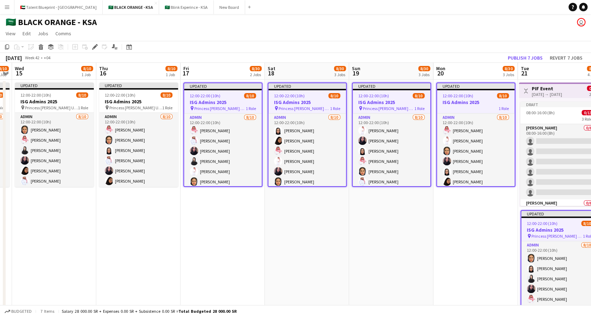
click at [107, 104] on h3 "ISG Admins 2025" at bounding box center [138, 101] width 79 height 6
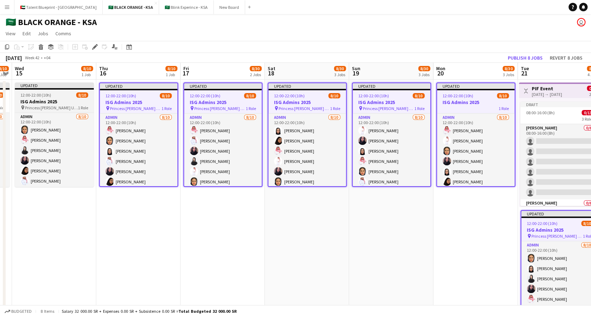
click at [71, 107] on span "Princess [PERSON_NAME] University" at bounding box center [51, 107] width 53 height 5
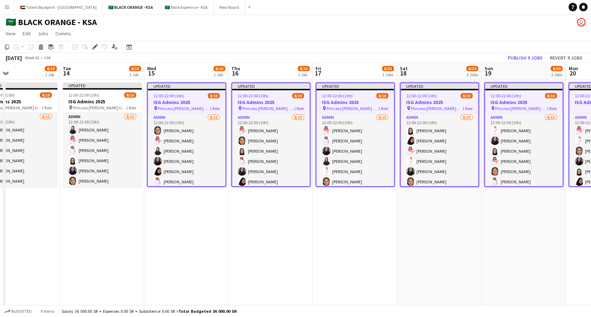
click at [71, 107] on icon "pin" at bounding box center [70, 108] width 5 height 4
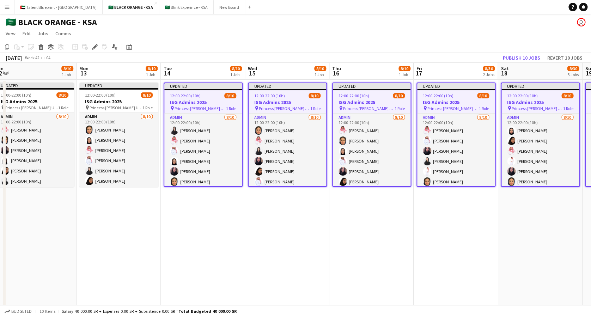
scroll to position [0, 176]
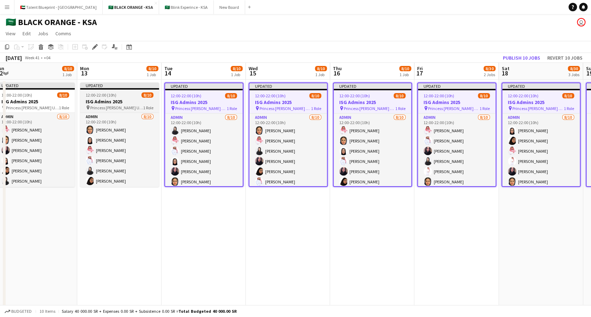
click at [110, 103] on h3 "ISG Admins 2025" at bounding box center [119, 101] width 79 height 6
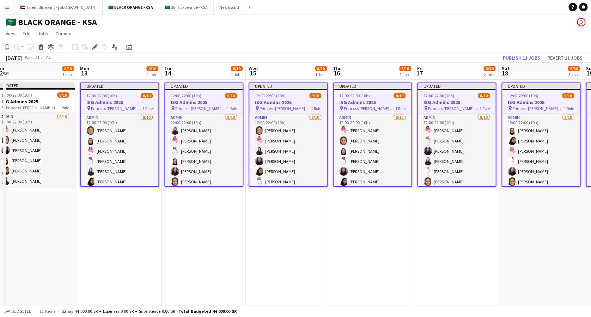
scroll to position [0, 156]
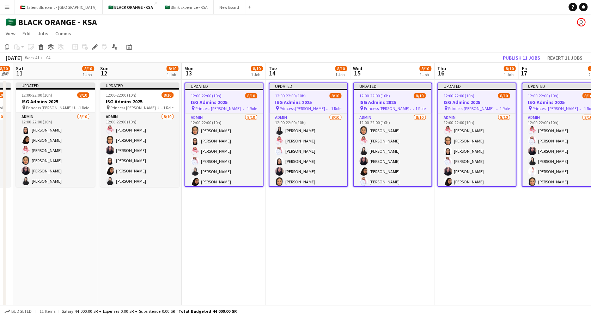
click at [110, 103] on h3 "ISG Admins 2025" at bounding box center [139, 101] width 79 height 6
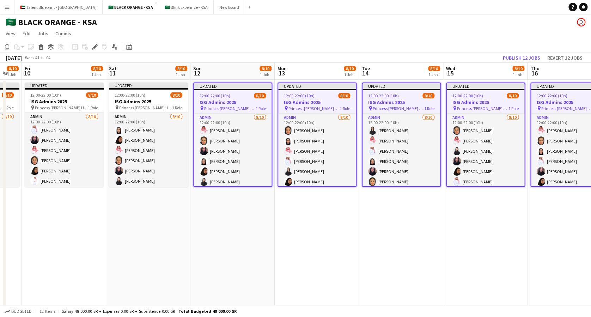
scroll to position [0, 225]
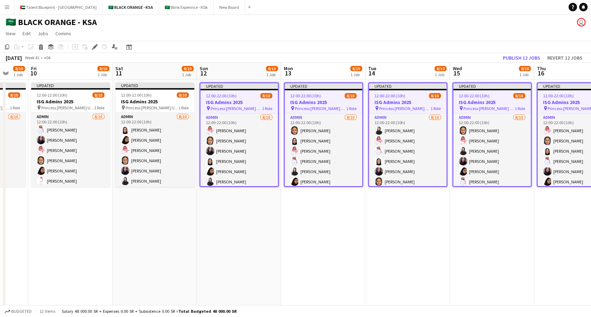
click at [110, 103] on app-date-cell "Updated 12:00-22:00 (10h) 8/10 ISG Admins 2025 pin Princess [PERSON_NAME] Unive…" at bounding box center [70, 204] width 84 height 249
click at [131, 105] on span "Princess [PERSON_NAME] University" at bounding box center [152, 107] width 53 height 5
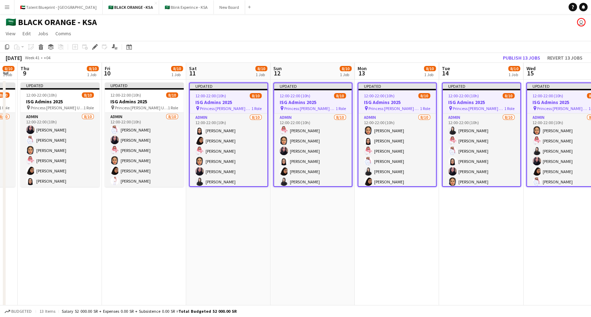
click at [131, 105] on span "Princess [PERSON_NAME] University" at bounding box center [141, 107] width 53 height 5
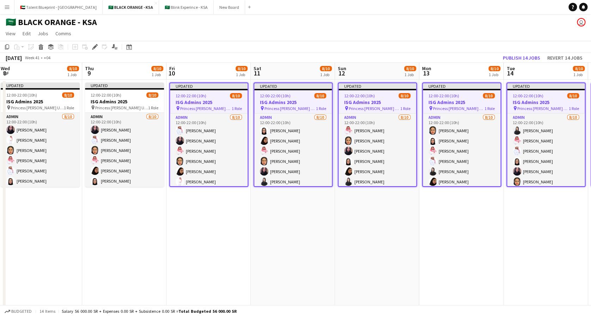
click at [131, 105] on span "Princess [PERSON_NAME] University" at bounding box center [121, 107] width 53 height 5
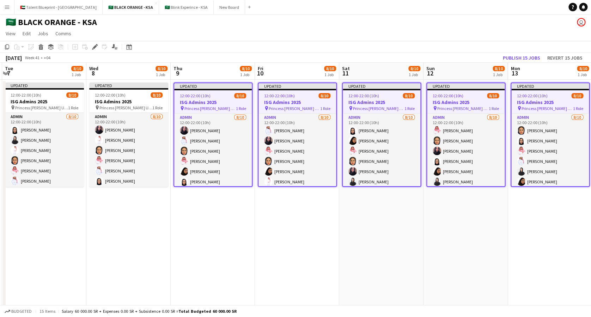
click at [131, 105] on span "Princess [PERSON_NAME] University" at bounding box center [126, 107] width 53 height 5
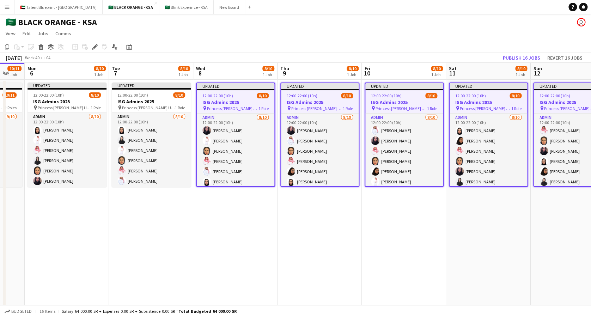
click at [131, 105] on span "Princess [PERSON_NAME] University" at bounding box center [148, 107] width 53 height 5
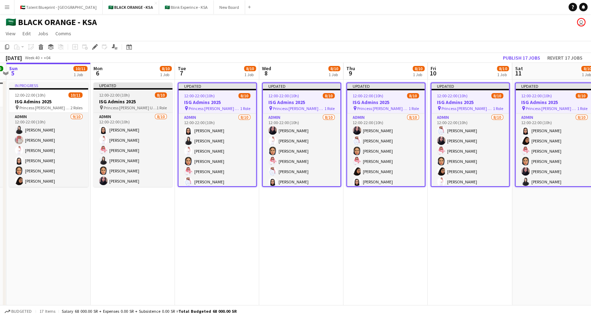
click at [130, 105] on span "Princess [PERSON_NAME] University" at bounding box center [130, 107] width 53 height 5
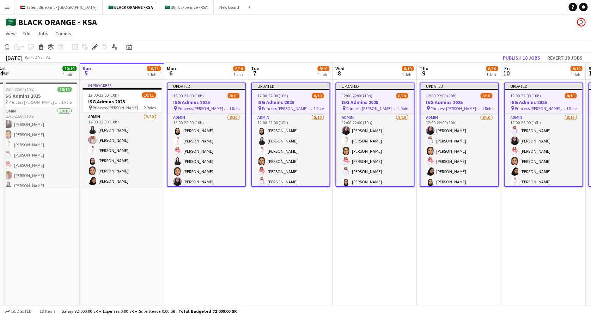
click at [130, 105] on span "Princess [PERSON_NAME] University" at bounding box center [118, 107] width 51 height 5
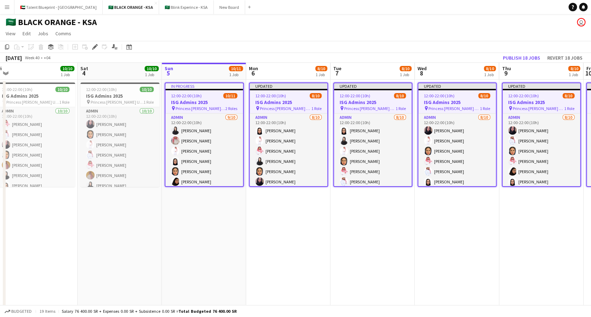
scroll to position [0, 174]
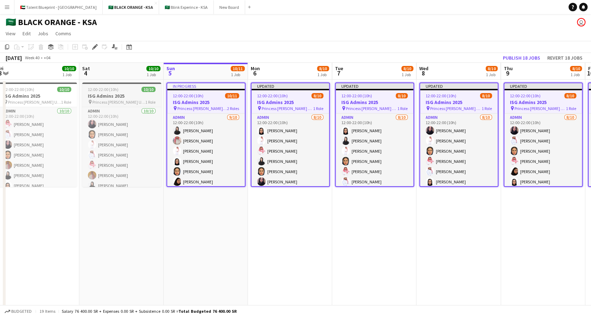
click at [104, 95] on h3 "ISG Admins 2025" at bounding box center [121, 96] width 79 height 6
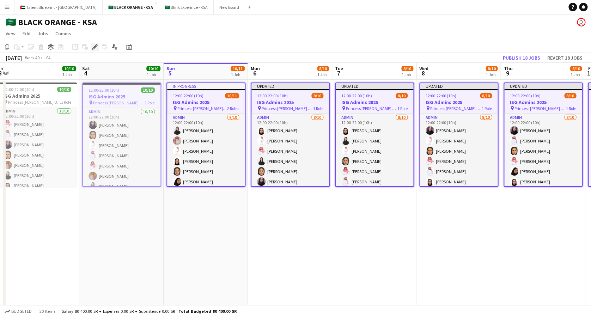
click at [94, 47] on icon at bounding box center [95, 47] width 4 height 4
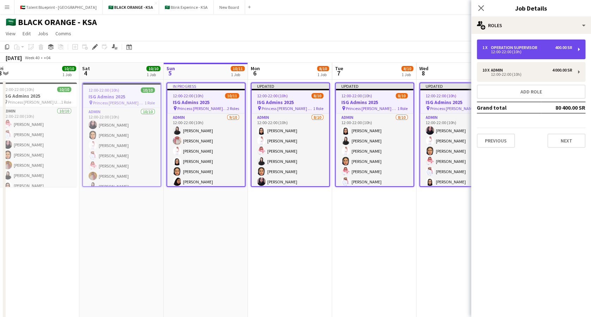
click at [571, 48] on div "400.00 SR" at bounding box center [563, 47] width 17 height 5
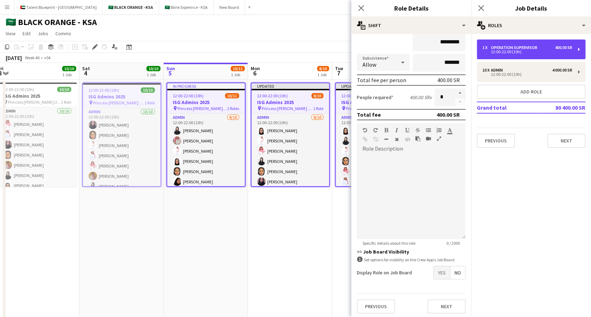
scroll to position [0, 0]
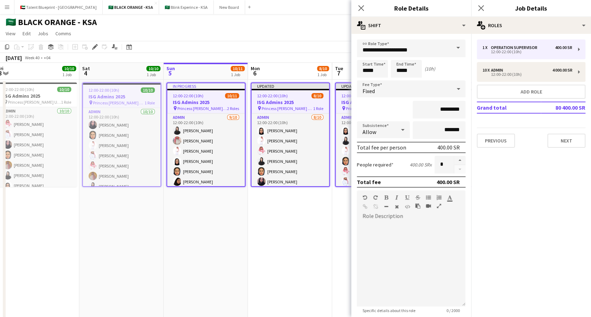
click at [118, 102] on span "Princess [PERSON_NAME] University" at bounding box center [119, 102] width 52 height 5
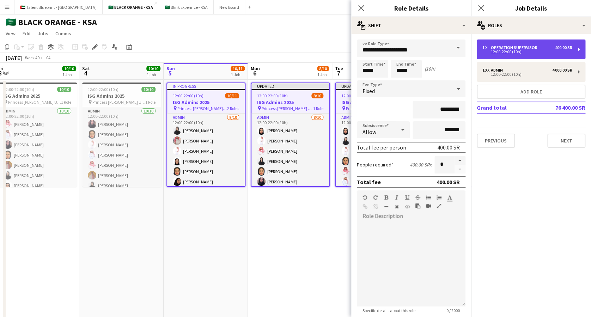
click at [530, 47] on div "Operation Supervisor" at bounding box center [515, 47] width 49 height 5
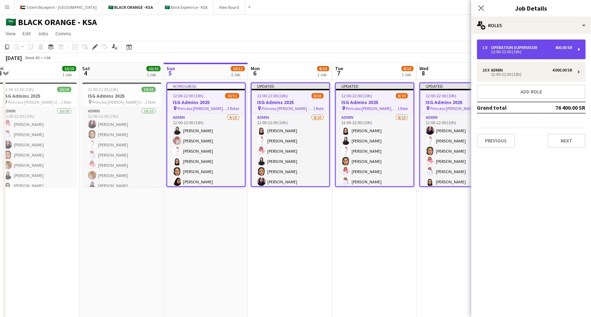
click at [530, 47] on div "Operation Supervisor" at bounding box center [515, 47] width 49 height 5
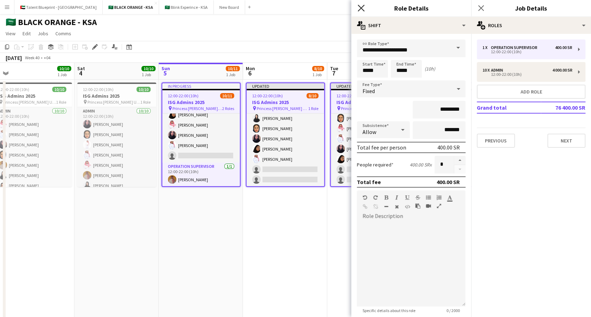
click at [361, 7] on icon at bounding box center [361, 8] width 7 height 7
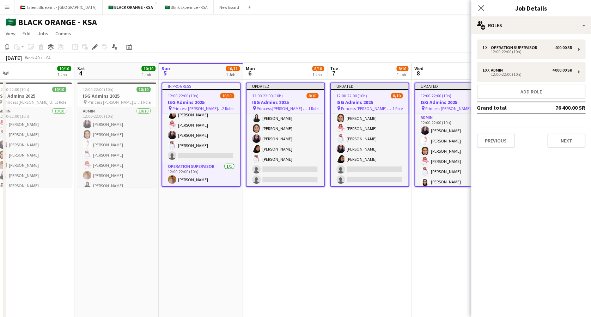
click at [481, 2] on div "Close pop-in" at bounding box center [481, 8] width 20 height 16
click at [479, 8] on icon "Close pop-in" at bounding box center [481, 8] width 7 height 7
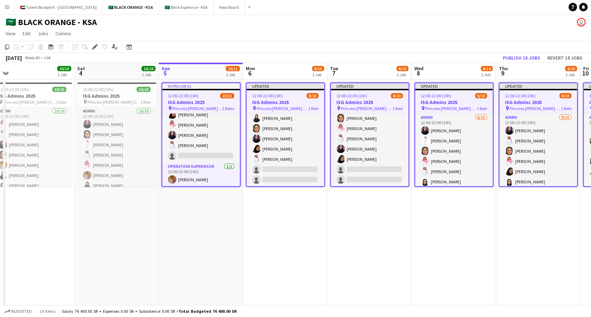
click at [291, 255] on app-date-cell "Updated 12:00-22:00 (10h) 8/10 ISG Admins 2025 pin Princess [PERSON_NAME] Unive…" at bounding box center [285, 204] width 84 height 249
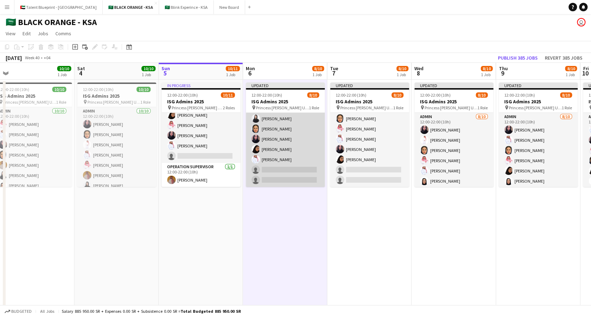
click at [279, 132] on app-card-role "Admin [DATE] 12:00-22:00 (10h) [PERSON_NAME] [PERSON_NAME] [PERSON_NAME] Albass…" at bounding box center [285, 129] width 79 height 116
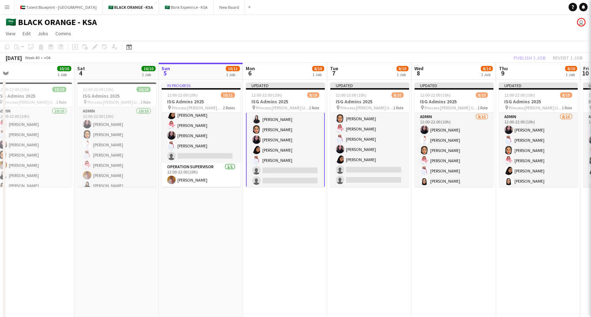
scroll to position [42, 0]
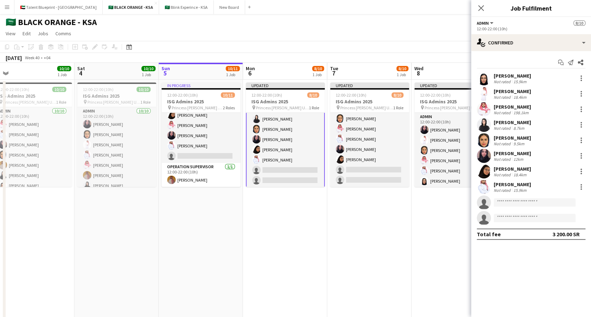
click at [583, 202] on form at bounding box center [538, 202] width 95 height 9
click at [553, 224] on app-invite-slot "single-neutral-actions" at bounding box center [531, 218] width 120 height 14
click at [279, 101] on h3 "ISG Admins 2025" at bounding box center [285, 101] width 79 height 6
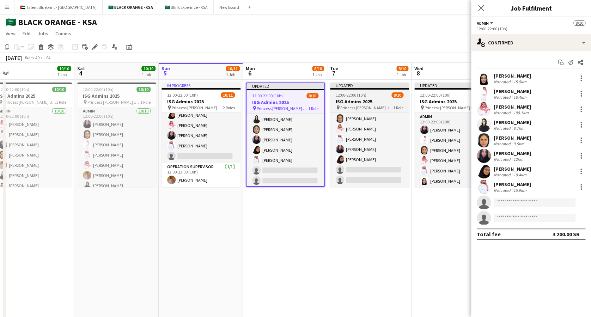
click at [363, 99] on h3 "ISG Admins 2025" at bounding box center [369, 101] width 79 height 6
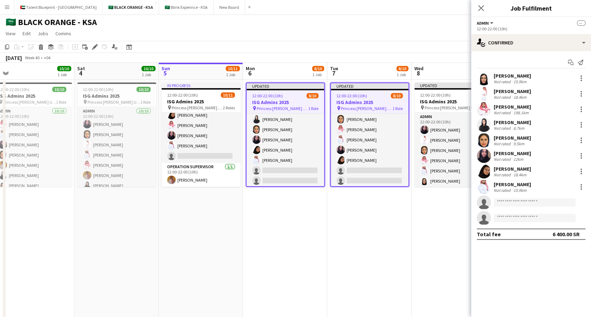
scroll to position [43, 0]
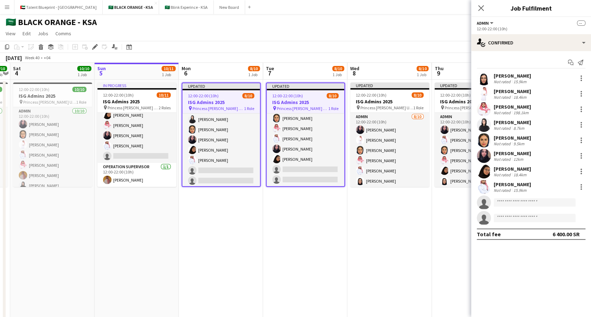
click at [363, 99] on h3 "ISG Admins 2025" at bounding box center [389, 101] width 79 height 6
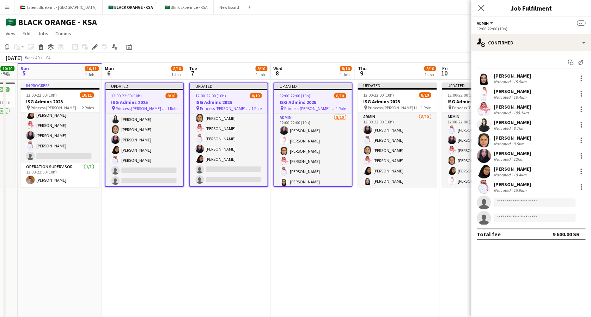
click at [363, 99] on h3 "ISG Admins 2025" at bounding box center [397, 101] width 79 height 6
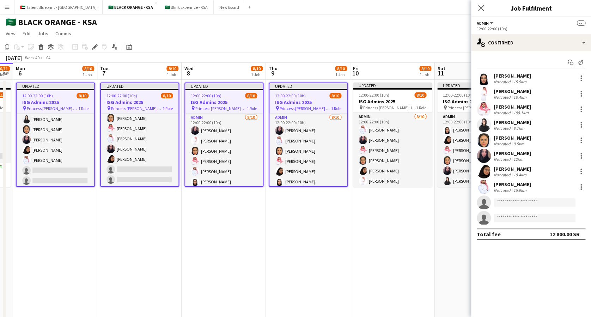
click at [363, 99] on h3 "ISG Admins 2025" at bounding box center [392, 101] width 79 height 6
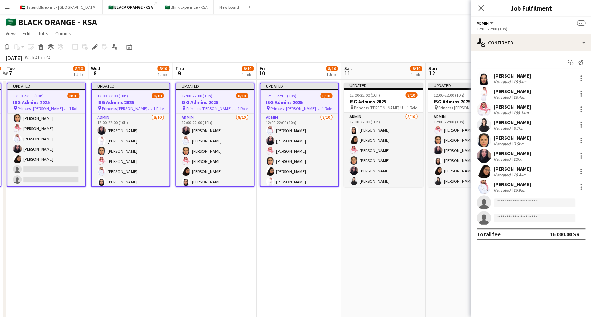
click at [363, 99] on h3 "ISG Admins 2025" at bounding box center [383, 101] width 79 height 6
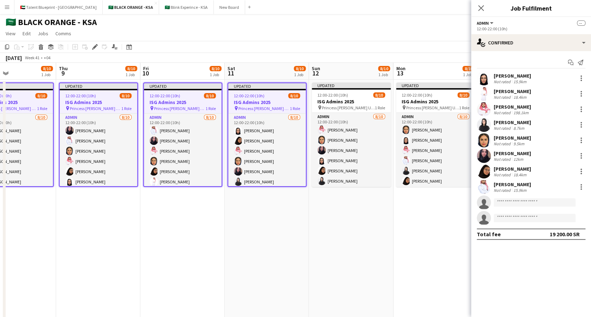
click at [363, 99] on h3 "ISG Admins 2025" at bounding box center [351, 101] width 79 height 6
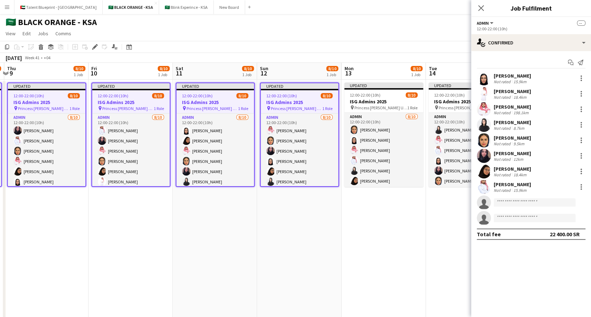
click at [363, 99] on h3 "ISG Admins 2025" at bounding box center [383, 101] width 79 height 6
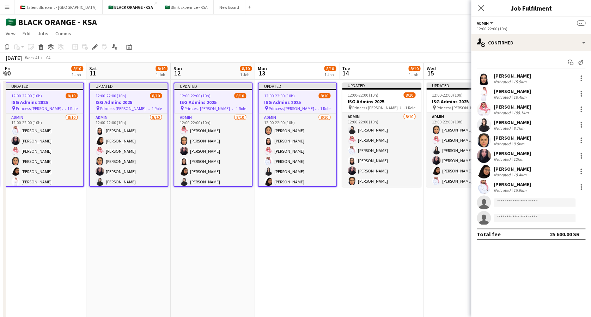
click at [363, 99] on h3 "ISG Admins 2025" at bounding box center [381, 101] width 79 height 6
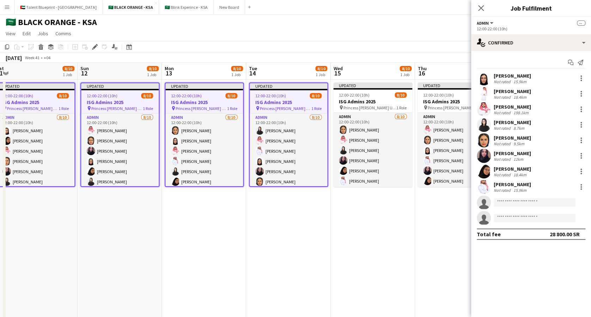
click at [363, 99] on h3 "ISG Admins 2025" at bounding box center [372, 101] width 79 height 6
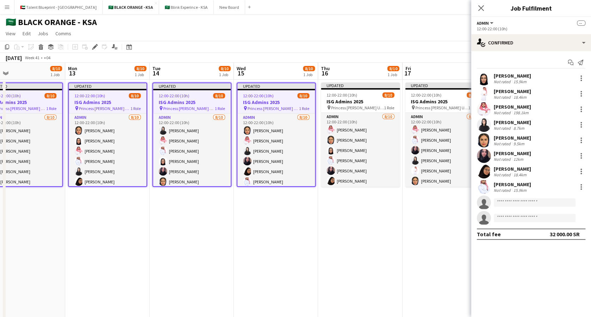
click at [363, 99] on h3 "ISG Admins 2025" at bounding box center [360, 101] width 79 height 6
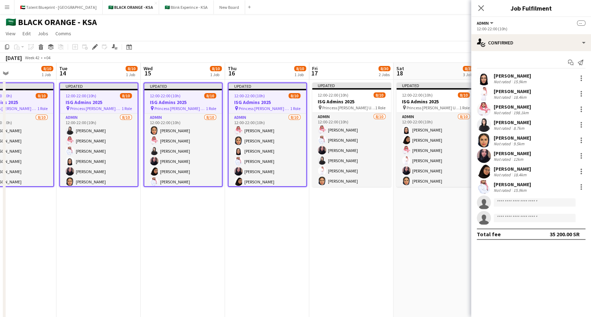
click at [363, 99] on h3 "ISG Admins 2025" at bounding box center [351, 101] width 79 height 6
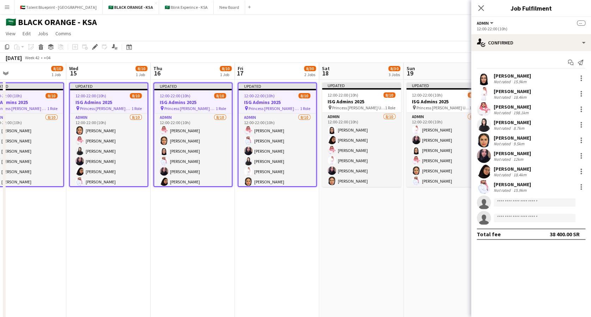
click at [363, 99] on h3 "ISG Admins 2025" at bounding box center [361, 101] width 79 height 6
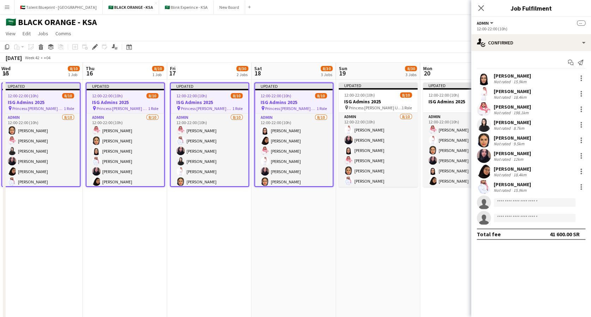
scroll to position [0, 340]
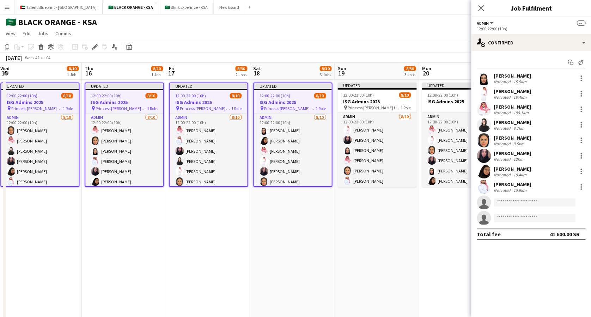
click at [363, 99] on h3 "ISG Admins 2025" at bounding box center [377, 101] width 79 height 6
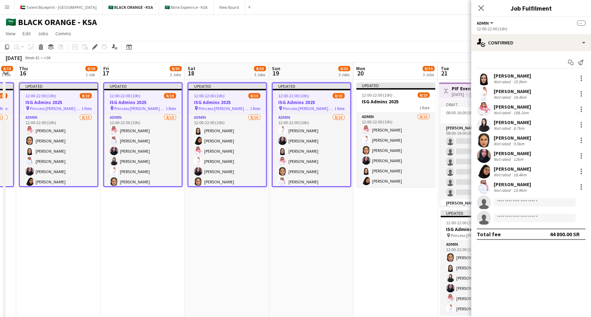
click at [363, 99] on h3 "ISG Admins 2025" at bounding box center [395, 101] width 79 height 6
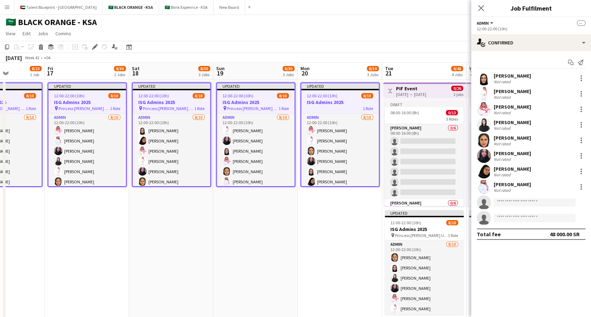
scroll to position [0, 293]
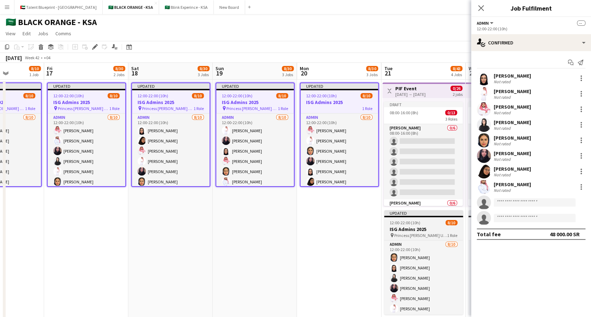
click at [428, 224] on div "12:00-22:00 (10h) 8/10" at bounding box center [423, 222] width 79 height 5
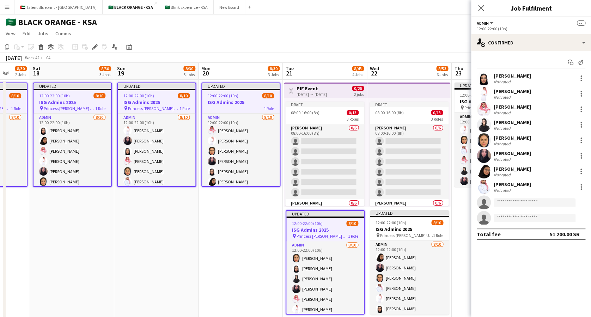
scroll to position [0, 223]
click at [418, 226] on h3 "ISG Admins 2025" at bounding box center [409, 229] width 79 height 6
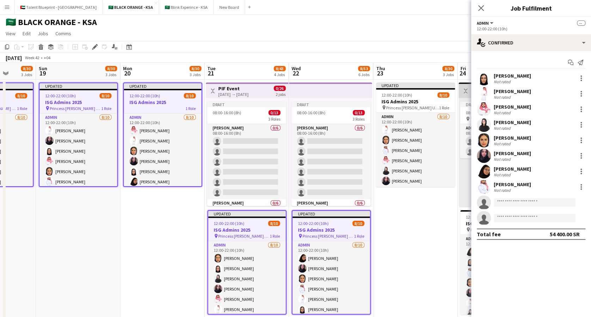
scroll to position [0, 302]
click at [396, 96] on span "12:00-22:00 (10h)" at bounding box center [396, 94] width 31 height 5
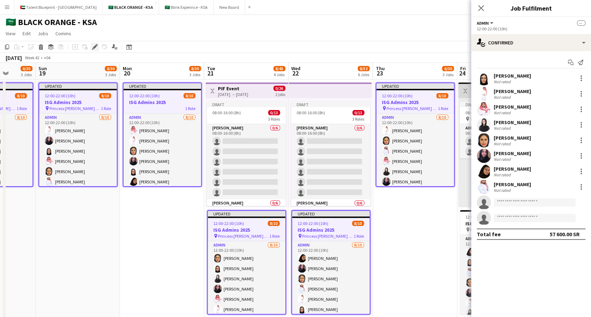
click at [95, 46] on icon at bounding box center [95, 47] width 4 height 4
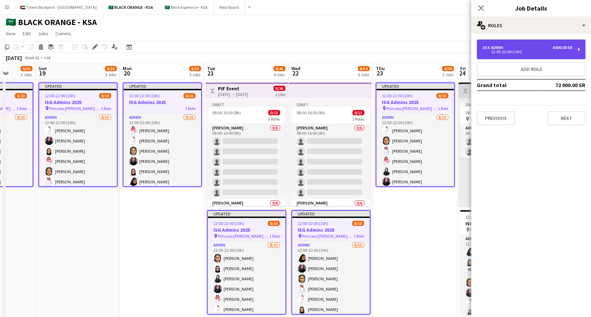
click at [562, 50] on div "12:00-22:00 (10h)" at bounding box center [528, 52] width 90 height 4
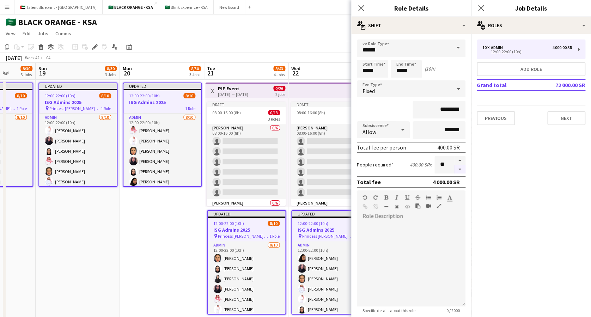
click at [455, 169] on button "button" at bounding box center [460, 169] width 11 height 9
type input "*"
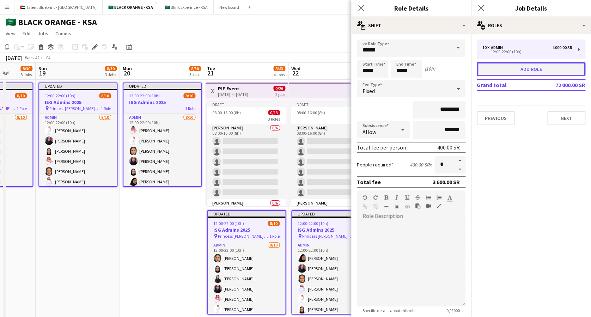
click at [501, 67] on button "Add role" at bounding box center [531, 69] width 109 height 14
type input "*****"
type input "*******"
type input "*"
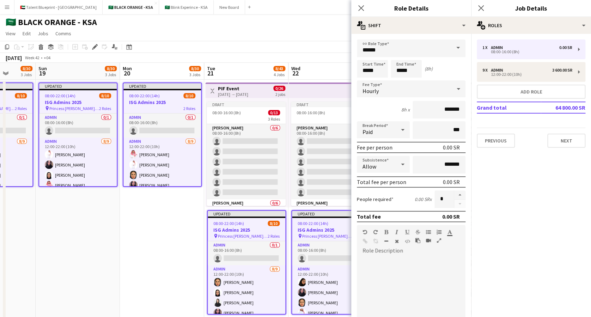
click at [451, 44] on span at bounding box center [458, 48] width 15 height 17
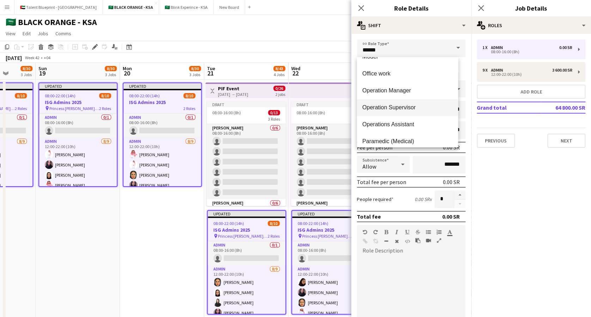
scroll to position [155, 0]
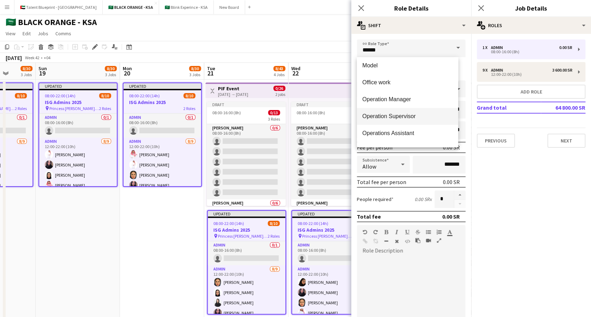
click at [412, 118] on span "Operation Supervisor" at bounding box center [408, 116] width 90 height 7
type input "**********"
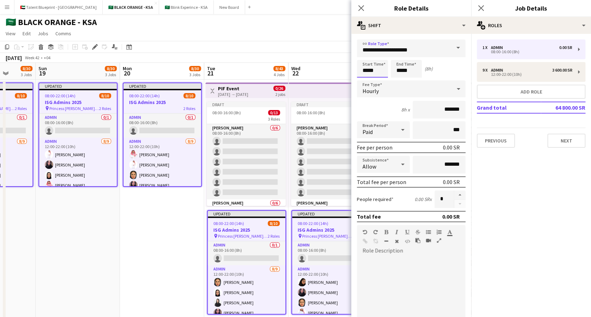
click at [367, 71] on input "*****" at bounding box center [372, 69] width 31 height 18
type input "*****"
drag, startPoint x: 400, startPoint y: 69, endPoint x: 386, endPoint y: 76, distance: 15.8
click at [386, 76] on div "Start Time ***** End Time ***** (4h)" at bounding box center [411, 69] width 109 height 18
click at [401, 71] on input "*****" at bounding box center [406, 69] width 31 height 18
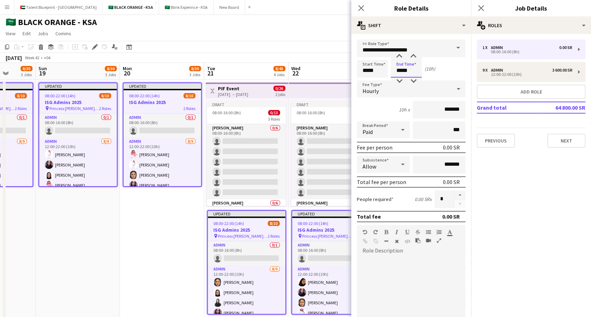
type input "*****"
click at [436, 90] on div "Hourly" at bounding box center [404, 88] width 95 height 17
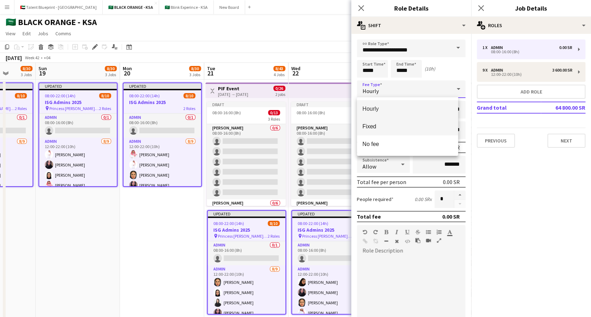
click at [401, 125] on span "Fixed" at bounding box center [408, 126] width 90 height 7
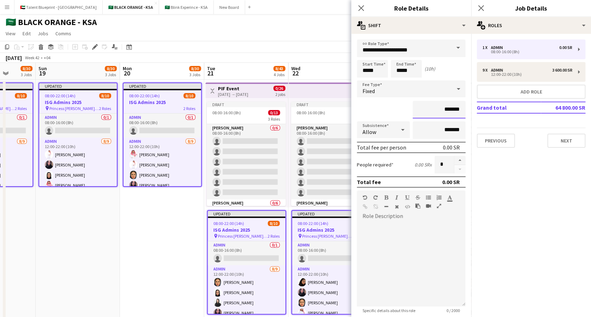
click at [431, 109] on input "*******" at bounding box center [439, 110] width 53 height 18
type input "*********"
click at [573, 142] on button "Next" at bounding box center [567, 141] width 38 height 14
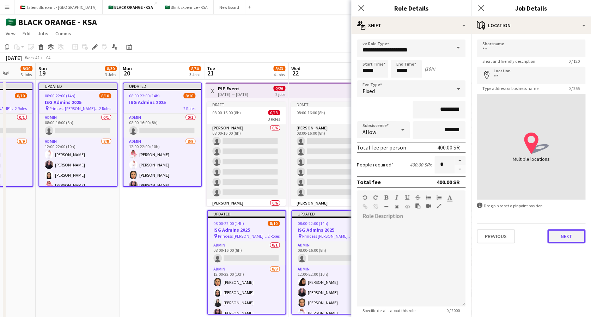
click at [565, 237] on button "Next" at bounding box center [567, 236] width 38 height 14
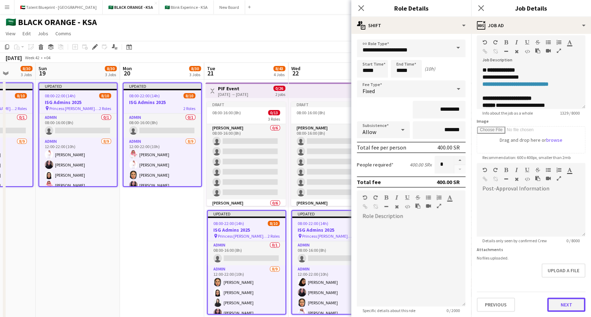
scroll to position [0, 0]
click at [548, 302] on button "Next" at bounding box center [567, 305] width 38 height 14
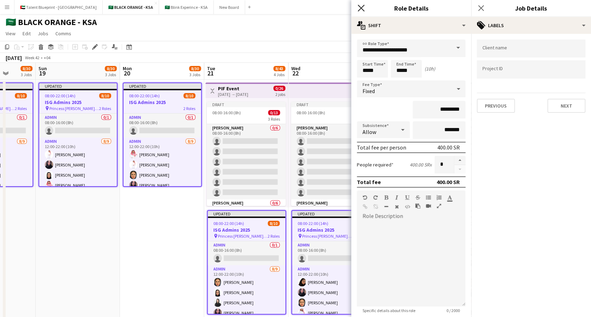
click at [361, 6] on icon "Close pop-in" at bounding box center [361, 8] width 7 height 7
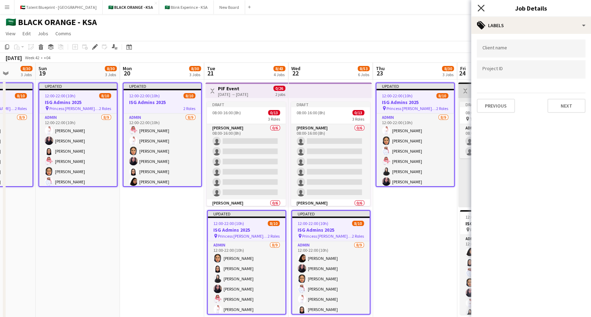
click at [482, 5] on icon "Close pop-in" at bounding box center [481, 8] width 7 height 7
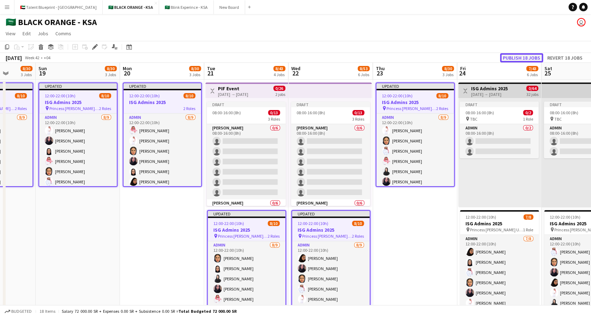
click at [518, 55] on button "Publish 18 jobs" at bounding box center [521, 57] width 43 height 9
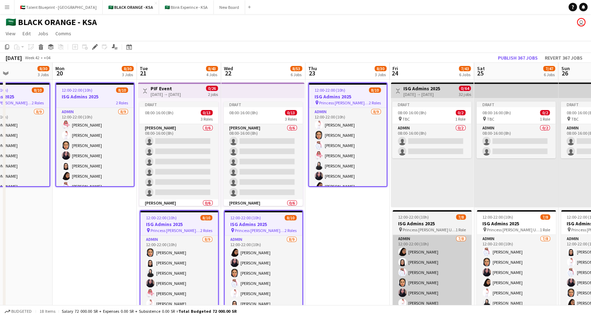
scroll to position [0, 201]
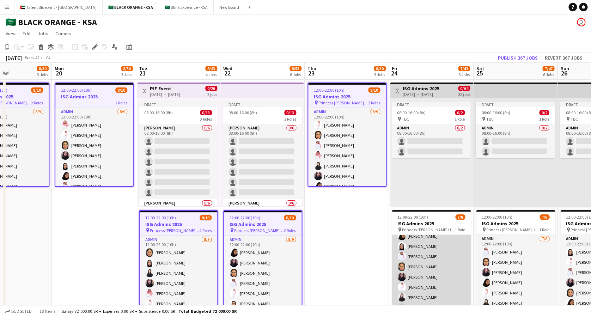
click at [449, 260] on app-card-role "Admin [DATE] 12:00-22:00 (10h) [PERSON_NAME] Albassri [PERSON_NAME] [PERSON_NAM…" at bounding box center [431, 267] width 79 height 96
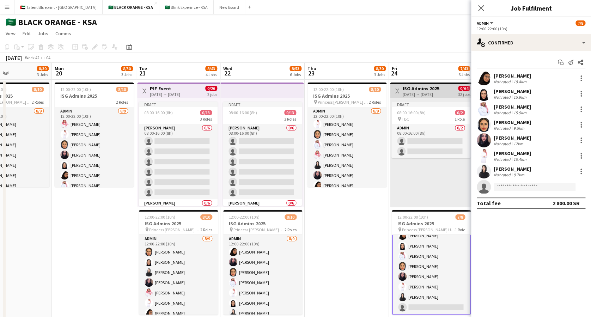
scroll to position [17, 0]
click at [480, 8] on icon "Close pop-in" at bounding box center [481, 8] width 7 height 7
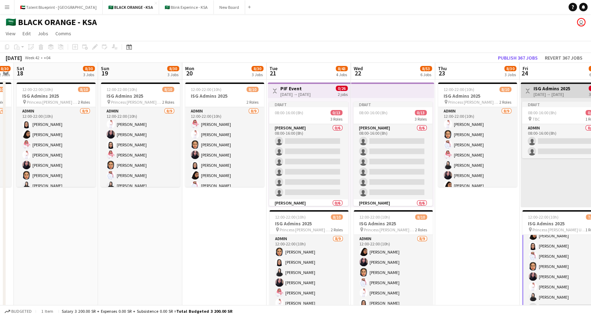
scroll to position [0, 143]
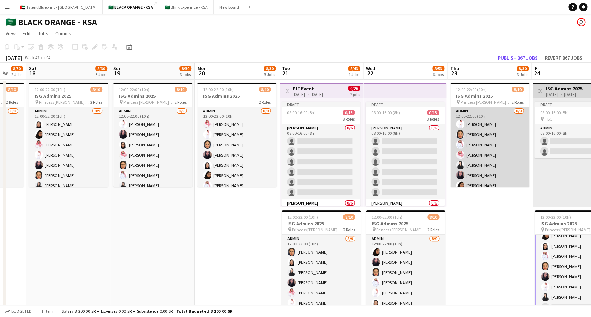
click at [460, 155] on app-user-avatar at bounding box center [460, 155] width 8 height 8
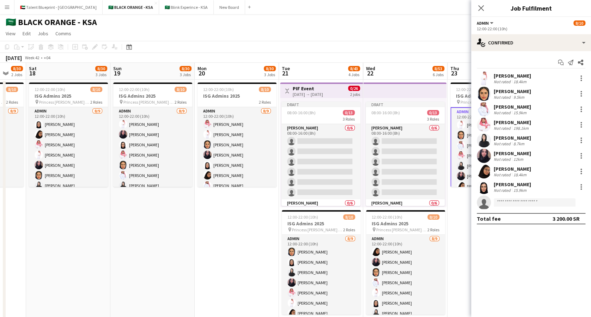
scroll to position [16, 0]
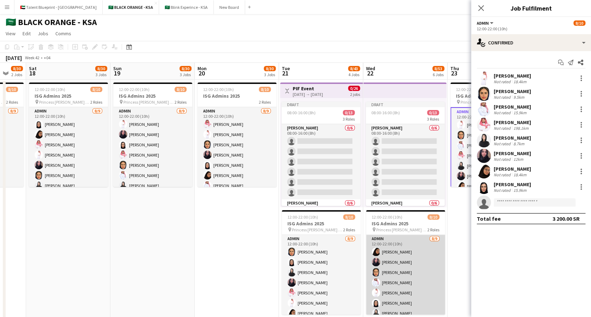
click at [411, 269] on app-card-role "Admin [DATE] 12:00-22:00 (10h) [PERSON_NAME] [PERSON_NAME] Albassri [PERSON_NAM…" at bounding box center [405, 288] width 79 height 106
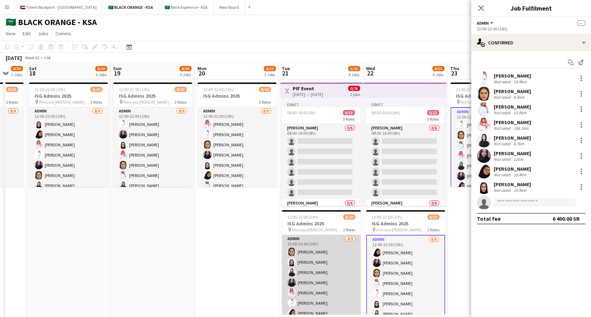
click at [315, 270] on app-card-role "Admin [DATE] 12:00-22:00 (10h) [PERSON_NAME] Albassri single-neutral-actions" at bounding box center [321, 288] width 79 height 106
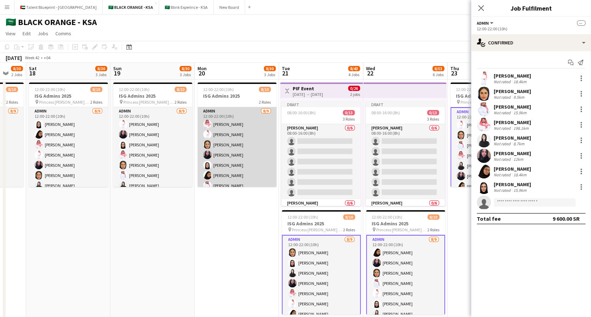
click at [206, 136] on app-user-avatar at bounding box center [207, 134] width 8 height 8
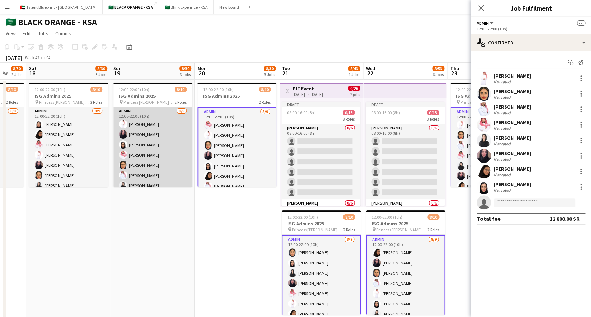
click at [150, 137] on app-card-role "Admin [DATE] 12:00-22:00 (10h) [PERSON_NAME] [PERSON_NAME] [PERSON_NAME] [PERSO…" at bounding box center [152, 160] width 79 height 106
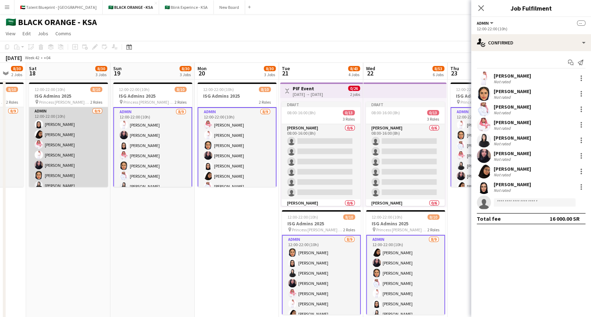
click at [76, 138] on app-card-role "Admin [DATE] 12:00-22:00 (10h) [PERSON_NAME] [PERSON_NAME] Maram Alzahrani [PER…" at bounding box center [68, 160] width 79 height 106
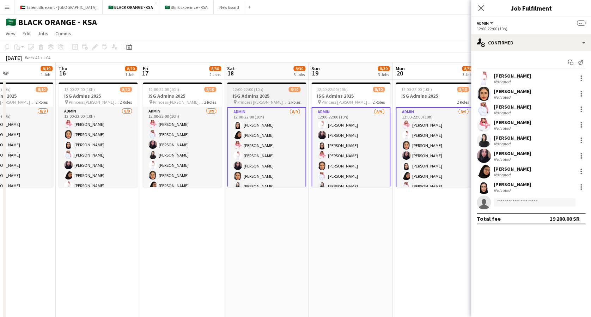
scroll to position [0, 186]
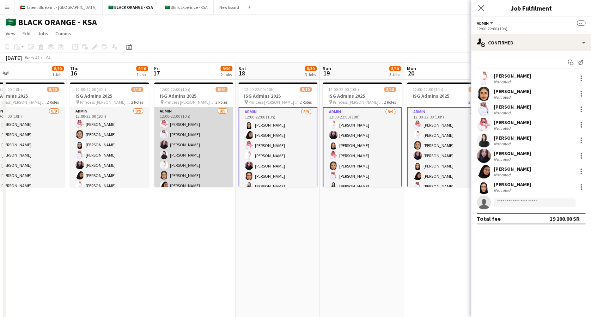
click at [209, 144] on app-card-role "Admin [DATE] 12:00-22:00 (10h) [PERSON_NAME] [PERSON_NAME] Elaf AlTamimi [PERSO…" at bounding box center [193, 160] width 79 height 106
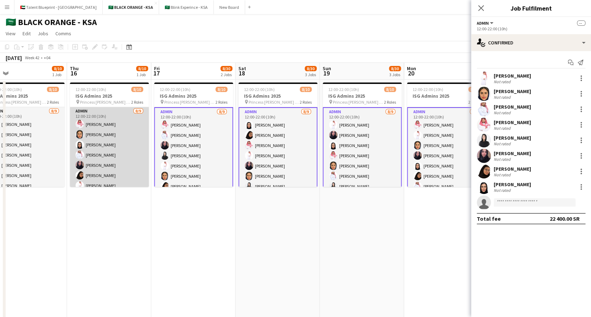
click at [123, 147] on app-card-role "Admin [DATE] 12:00-22:00 (10h) [PERSON_NAME] Albassri [PERSON_NAME] [PERSON_NAM…" at bounding box center [109, 160] width 79 height 106
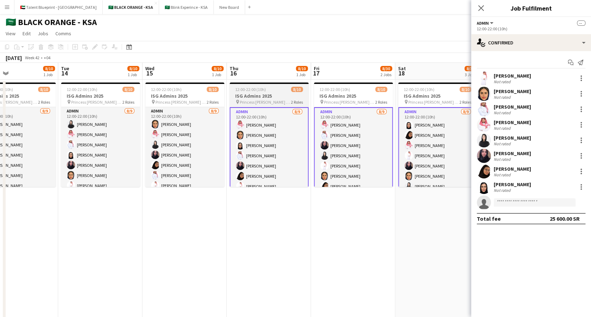
scroll to position [0, 195]
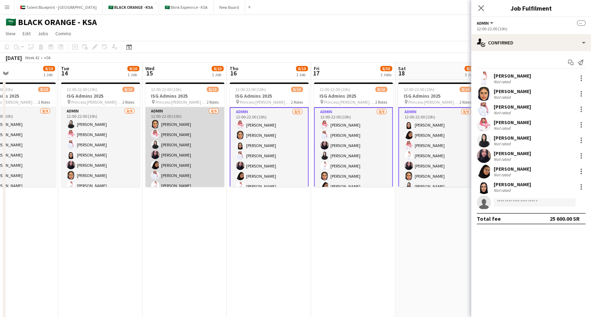
click at [164, 144] on app-card-role "Admin [DATE] 12:00-22:00 (10h) [PERSON_NAME] [PERSON_NAME] [PERSON_NAME] Arwa Y…" at bounding box center [184, 160] width 79 height 106
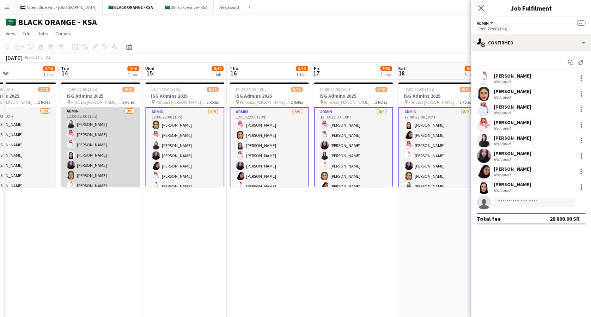
click at [113, 135] on app-card-role "Admin [DATE] 12:00-22:00 (10h) [PERSON_NAME] Albassri [PERSON_NAME] Maram Alzah…" at bounding box center [100, 160] width 79 height 106
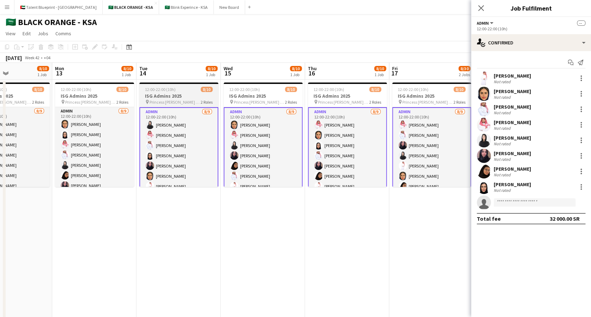
scroll to position [0, 200]
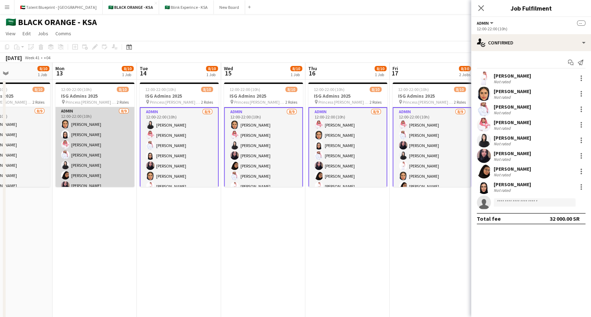
click at [88, 150] on app-card-role "Admin [DATE] 12:00-22:00 (10h) [PERSON_NAME] Albassri [PERSON_NAME] [PERSON_NAM…" at bounding box center [94, 160] width 79 height 106
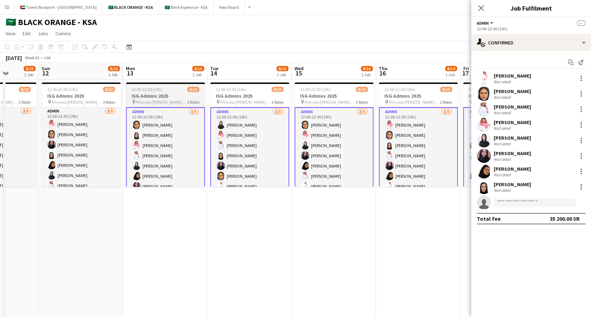
click at [101, 144] on app-card-role "Admin [DATE] 12:00-22:00 (10h) [PERSON_NAME] Afnan Asiri [PERSON_NAME] Albassri…" at bounding box center [81, 160] width 79 height 106
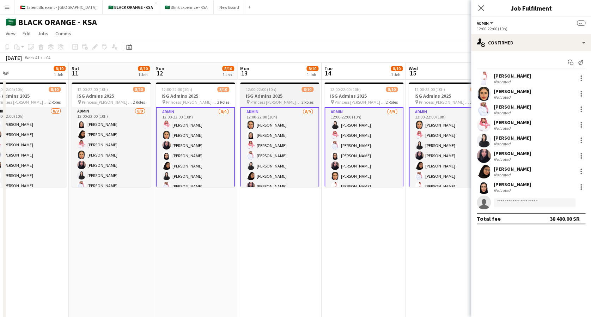
click at [101, 144] on app-card-role "Admin [DATE] 12:00-22:00 (10h) [PERSON_NAME] [PERSON_NAME] Elaf AlTamimi Yazeed…" at bounding box center [111, 160] width 79 height 106
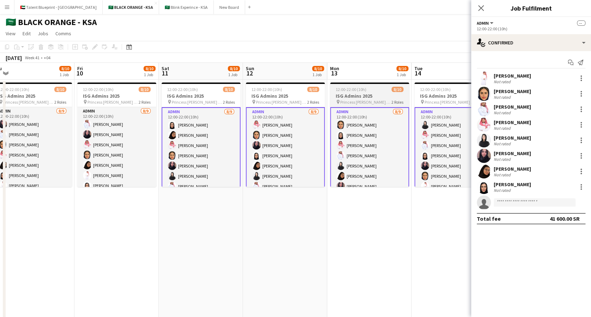
scroll to position [0, 178]
click at [101, 144] on app-card-role "Admin [DATE] 12:00-22:00 (10h) [PERSON_NAME] [PERSON_NAME] single-neutral-actio…" at bounding box center [117, 160] width 79 height 106
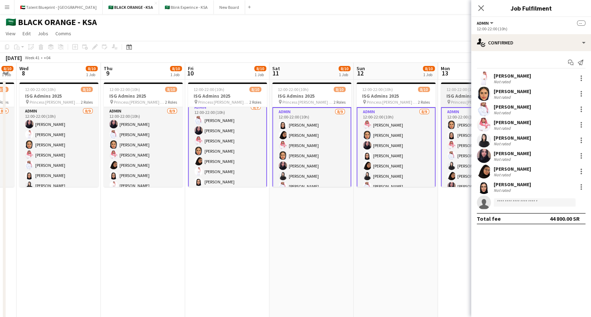
scroll to position [0, 152]
click at [101, 144] on app-date-cell "12:00-22:00 (10h) 8/10 ISG Admins 2025 pin Princess [PERSON_NAME] University 2 …" at bounding box center [59, 204] width 84 height 249
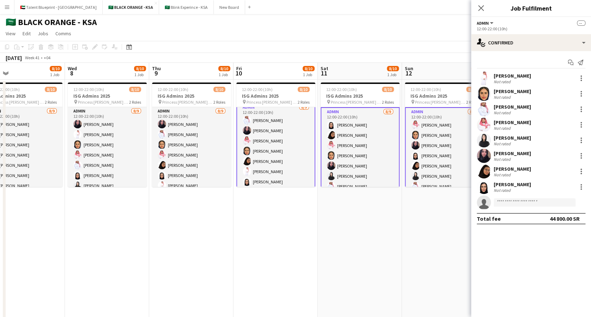
scroll to position [0, 187]
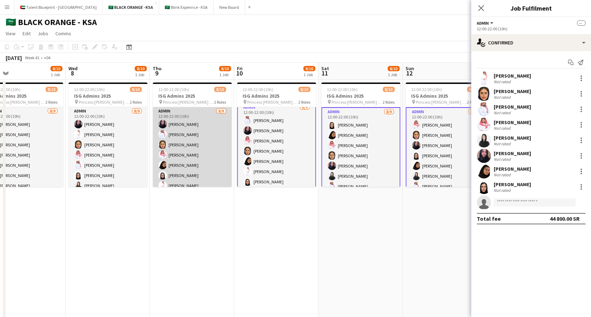
click at [192, 124] on app-card-role "Admin [DATE] 12:00-22:00 (10h) [PERSON_NAME] Albassri [PERSON_NAME] single-neut…" at bounding box center [192, 160] width 79 height 106
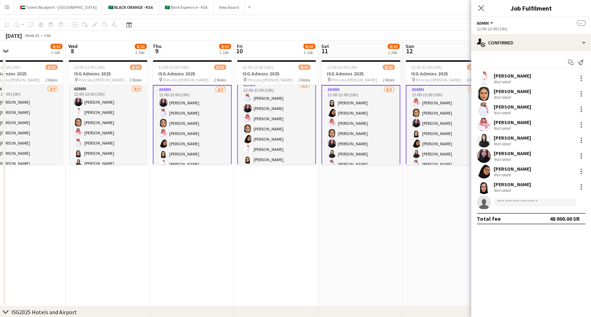
scroll to position [0, 0]
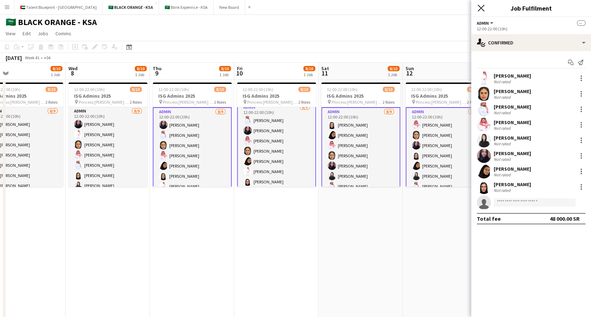
click at [483, 9] on icon "Close pop-in" at bounding box center [481, 8] width 7 height 7
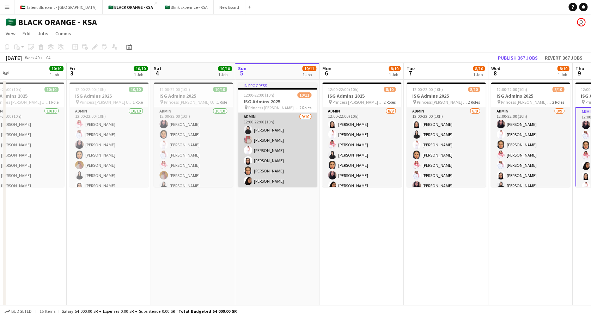
click at [286, 146] on app-card-role "Admin [DATE] 12:00-22:00 (10h) [PERSON_NAME] [PERSON_NAME] single-neutral-actio…" at bounding box center [277, 171] width 79 height 116
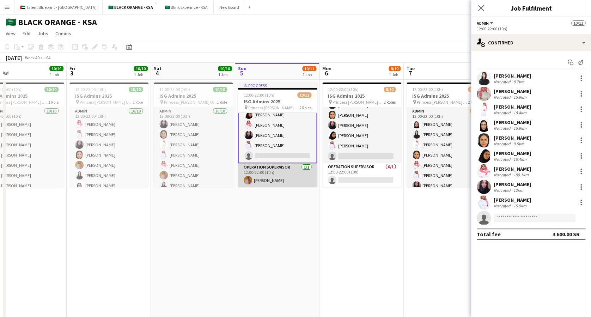
click at [274, 178] on app-card-role "Operation Supervisor [DATE] 12:00-22:00 (10h) [PERSON_NAME]" at bounding box center [277, 175] width 79 height 24
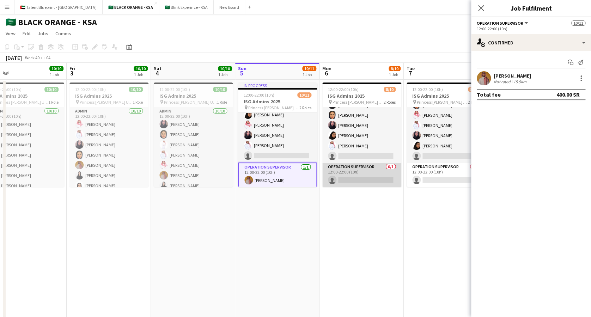
click at [350, 173] on app-card-role "Operation Supervisor 0/1 12:00-22:00 (10h) single-neutral-actions" at bounding box center [362, 175] width 79 height 24
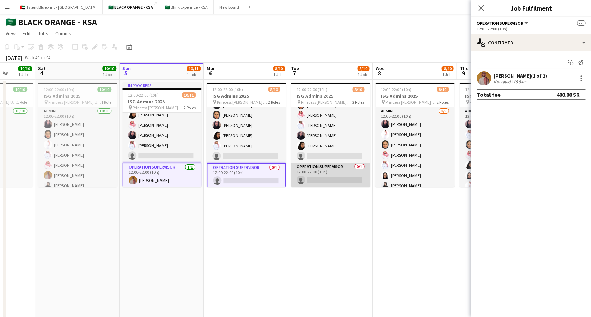
click at [319, 177] on app-card-role "Operation Supervisor 0/1 12:00-22:00 (10h) single-neutral-actions" at bounding box center [330, 175] width 79 height 24
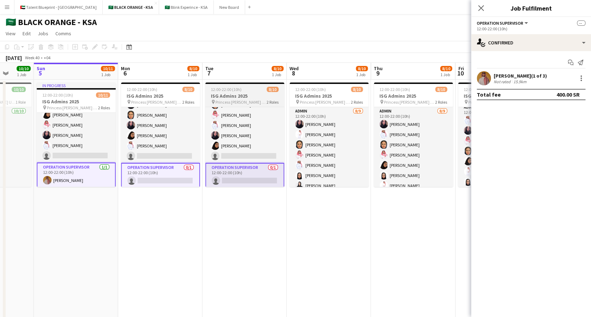
scroll to position [0, 220]
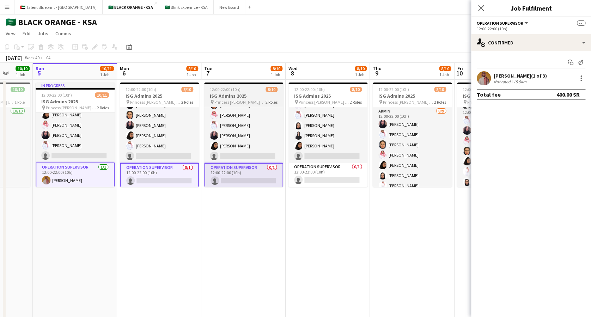
click at [319, 177] on app-card-role "Operation Supervisor 0/1 12:00-22:00 (10h) single-neutral-actions" at bounding box center [328, 175] width 79 height 24
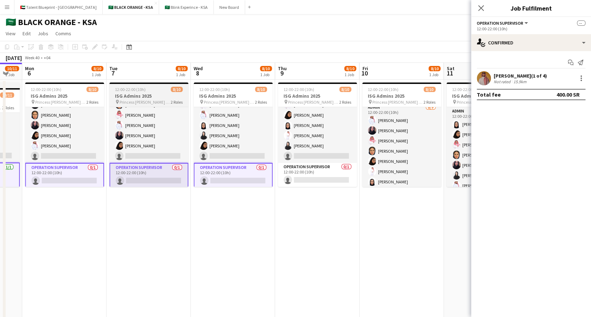
click at [319, 177] on app-card-role "Operation Supervisor 0/1 12:00-22:00 (10h) single-neutral-actions" at bounding box center [317, 175] width 79 height 24
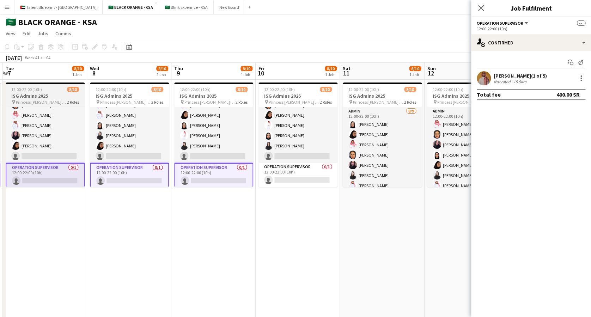
click at [319, 177] on app-card-role "Operation Supervisor 0/1 12:00-22:00 (10h) single-neutral-actions" at bounding box center [298, 175] width 79 height 24
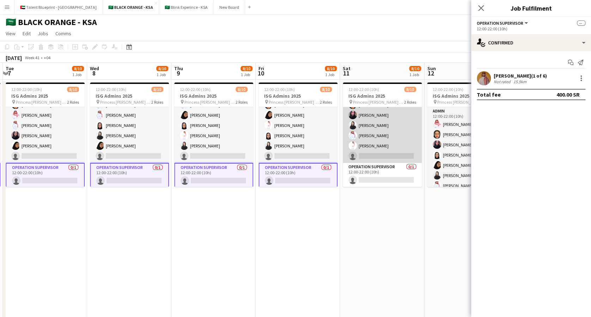
click at [372, 172] on app-card-role "Operation Supervisor 0/1 12:00-22:00 (10h) single-neutral-actions" at bounding box center [382, 175] width 79 height 24
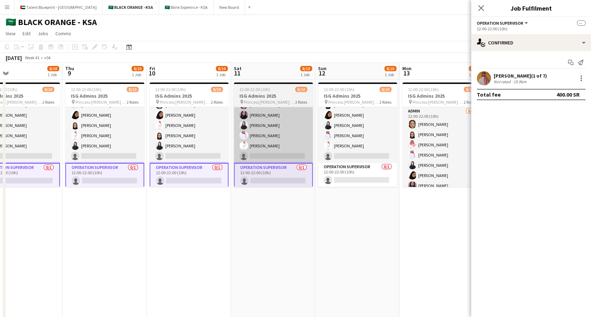
click at [372, 172] on app-card-role "Operation Supervisor 0/1 12:00-22:00 (10h) single-neutral-actions" at bounding box center [357, 175] width 79 height 24
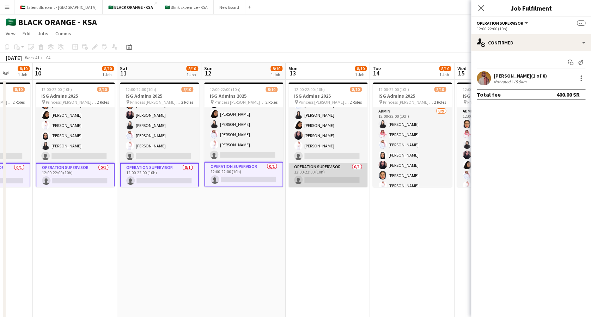
click at [313, 167] on app-card-role "Operation Supervisor 0/1 12:00-22:00 (10h) single-neutral-actions" at bounding box center [328, 175] width 79 height 24
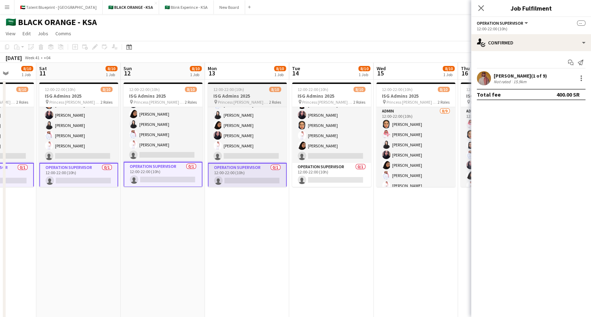
click at [313, 167] on app-card-role "Operation Supervisor 0/1 12:00-22:00 (10h) single-neutral-actions" at bounding box center [331, 175] width 79 height 24
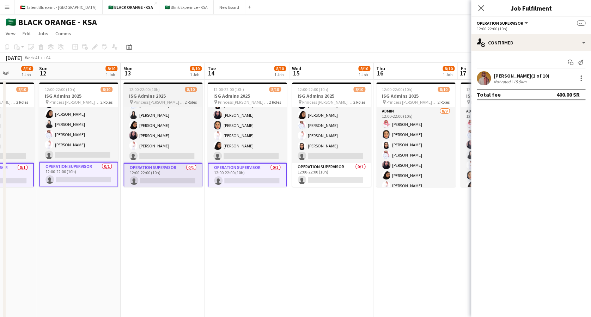
click at [313, 167] on app-card-role "Operation Supervisor 0/1 12:00-22:00 (10h) single-neutral-actions" at bounding box center [331, 175] width 79 height 24
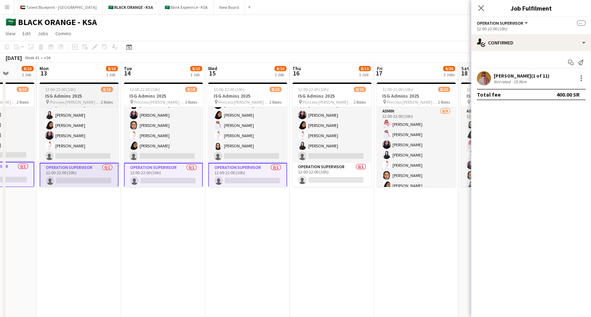
click at [313, 167] on app-card-role "Operation Supervisor 0/1 12:00-22:00 (10h) single-neutral-actions" at bounding box center [332, 175] width 79 height 24
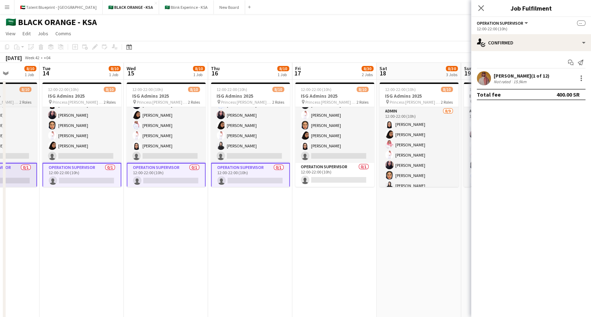
click at [313, 167] on app-card-role "Operation Supervisor 0/1 12:00-22:00 (10h) single-neutral-actions" at bounding box center [334, 175] width 79 height 24
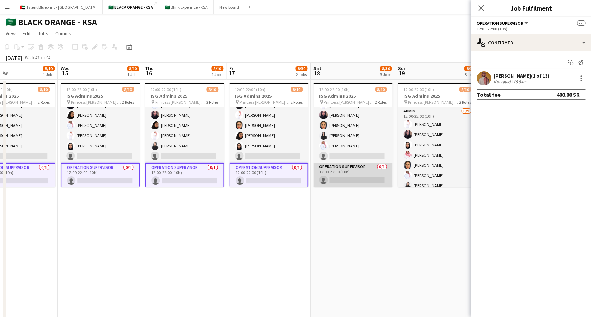
click at [342, 169] on app-card-role "Operation Supervisor 0/1 12:00-22:00 (10h) single-neutral-actions" at bounding box center [353, 175] width 79 height 24
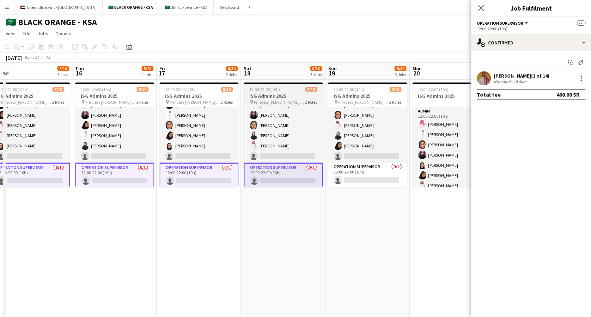
click at [342, 169] on app-card-role "Operation Supervisor 0/1 12:00-22:00 (10h) single-neutral-actions" at bounding box center [367, 175] width 79 height 24
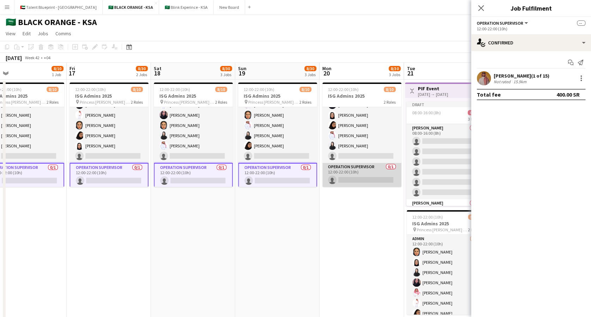
click at [367, 169] on app-card-role "Operation Supervisor 0/1 12:00-22:00 (10h) single-neutral-actions" at bounding box center [362, 175] width 79 height 24
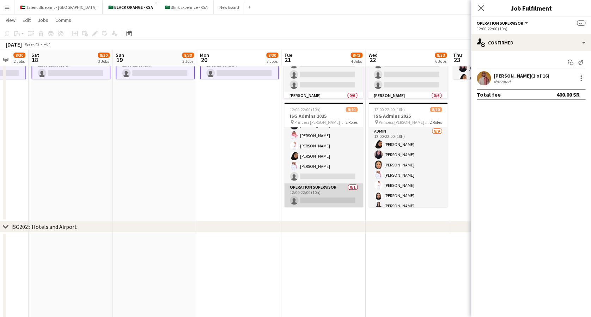
click at [321, 196] on app-card-role "Operation Supervisor 0/1 12:00-22:00 (10h) single-neutral-actions" at bounding box center [323, 196] width 79 height 24
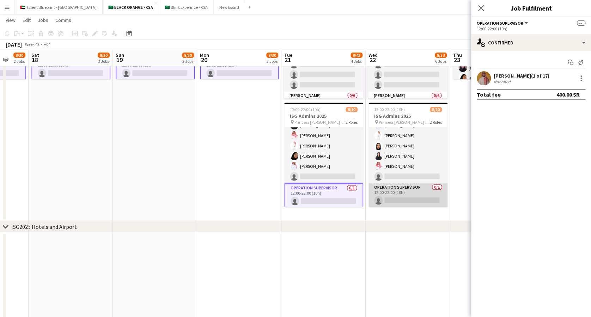
click at [398, 192] on app-card-role "Operation Supervisor 0/1 12:00-22:00 (10h) single-neutral-actions" at bounding box center [408, 196] width 79 height 24
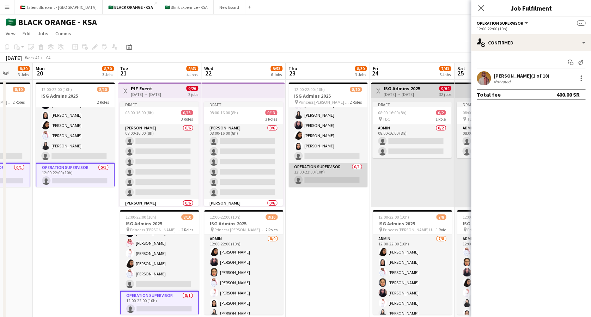
click at [311, 170] on app-card-role "Operation Supervisor 0/1 12:00-22:00 (10h) single-neutral-actions" at bounding box center [328, 175] width 79 height 24
click at [482, 9] on icon at bounding box center [481, 8] width 7 height 7
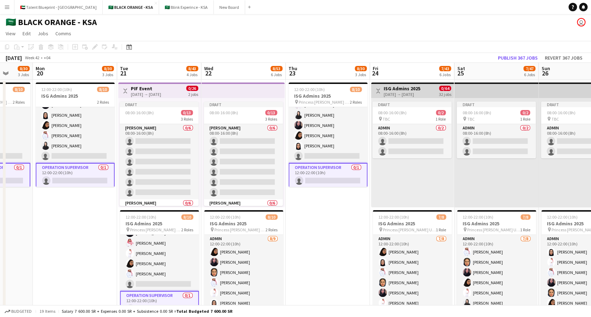
click at [334, 177] on app-card-role "Operation Supervisor 0/1 12:00-22:00 (10h) single-neutral-actions" at bounding box center [328, 175] width 79 height 25
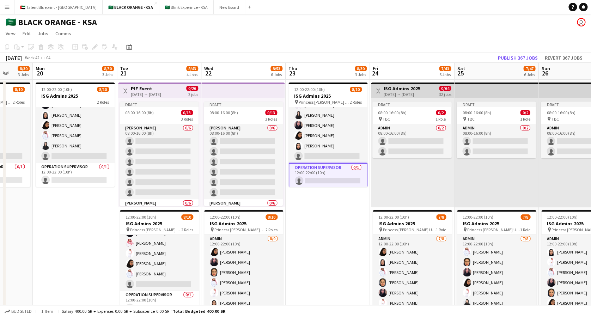
click at [322, 178] on app-card-role "Operation Supervisor 0/1 12:00-22:00 (10h) single-neutral-actions" at bounding box center [328, 175] width 79 height 25
click at [322, 178] on app-card-role "Operation Supervisor 0/1 12:00-22:00 (10h) single-neutral-actions" at bounding box center [328, 175] width 79 height 24
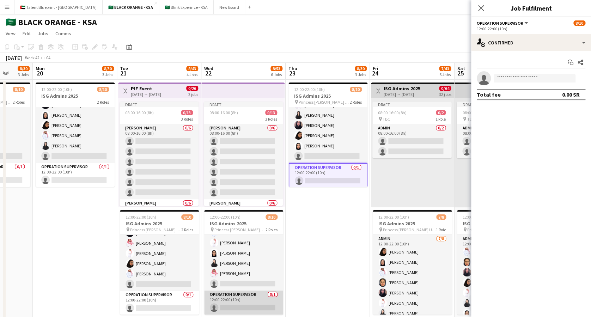
click at [231, 305] on app-card-role "Operation Supervisor 0/1 12:00-22:00 (10h) single-neutral-actions" at bounding box center [243, 303] width 79 height 24
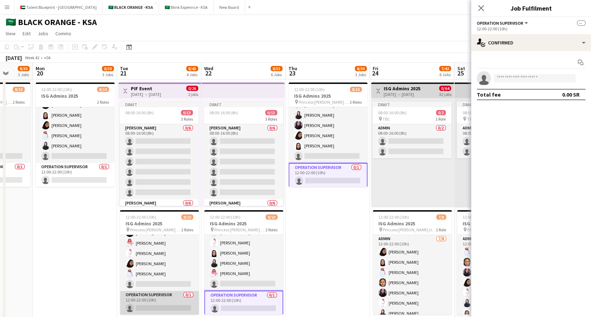
click at [167, 304] on app-card-role "Operation Supervisor 0/1 12:00-22:00 (10h) single-neutral-actions" at bounding box center [159, 303] width 79 height 24
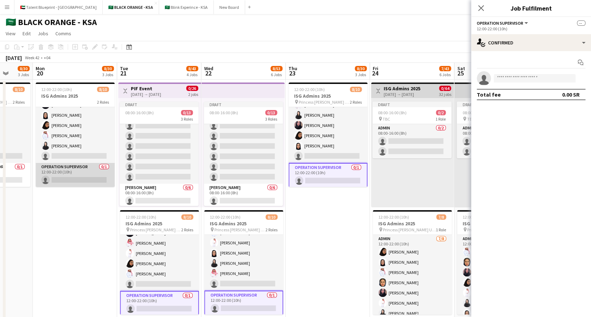
click at [71, 166] on app-card-role "Operation Supervisor 0/1 12:00-22:00 (10h) single-neutral-actions" at bounding box center [75, 175] width 79 height 24
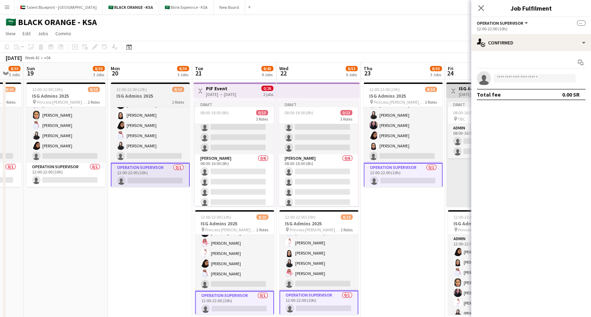
click at [79, 169] on app-card-role "Operation Supervisor 0/1 12:00-22:00 (10h) single-neutral-actions" at bounding box center [65, 175] width 79 height 24
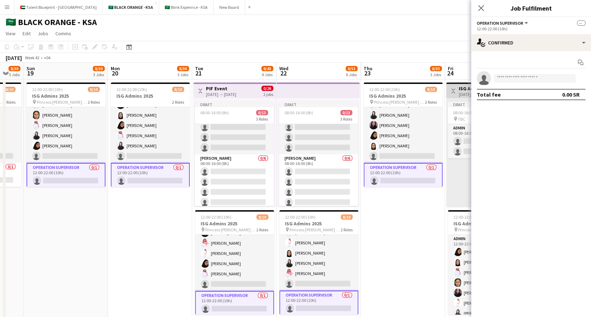
click at [77, 175] on app-card-role "Operation Supervisor 0/1 12:00-22:00 (10h) single-neutral-actions" at bounding box center [65, 175] width 79 height 25
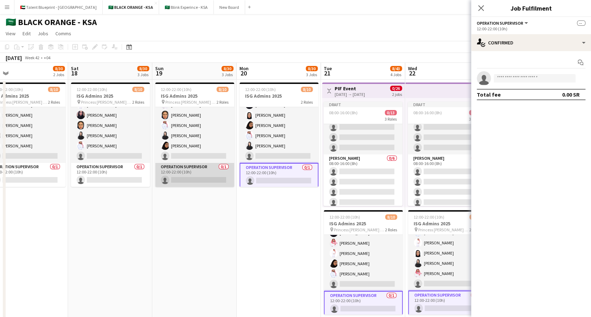
click at [167, 166] on app-card-role "Operation Supervisor 0/1 12:00-22:00 (10h) single-neutral-actions" at bounding box center [194, 175] width 79 height 24
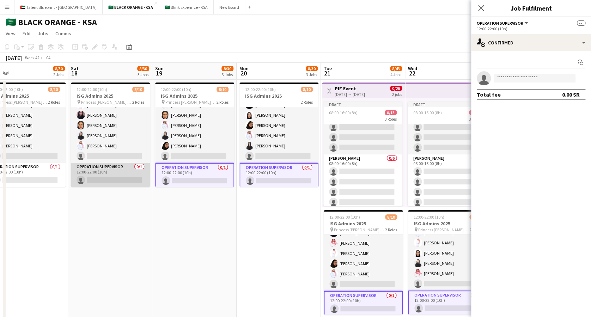
click at [121, 174] on app-card-role "Operation Supervisor 0/1 12:00-22:00 (10h) single-neutral-actions" at bounding box center [110, 175] width 79 height 24
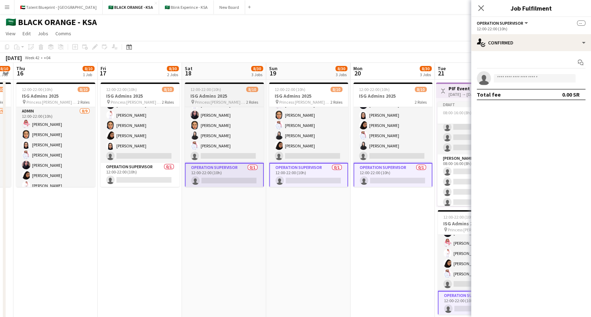
click at [121, 174] on app-card-role "Operation Supervisor 0/1 12:00-22:00 (10h) single-neutral-actions" at bounding box center [140, 175] width 79 height 24
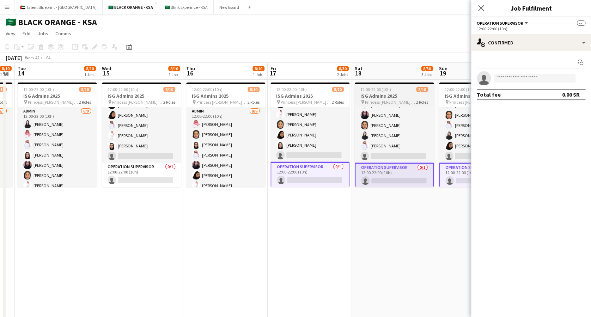
click at [121, 174] on app-card-role "Operation Supervisor 0/1 12:00-22:00 (10h) single-neutral-actions" at bounding box center [141, 175] width 79 height 24
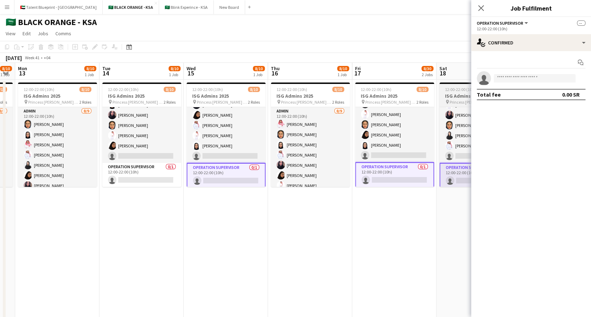
click at [121, 174] on app-card-role "Operation Supervisor 0/1 12:00-22:00 (10h) single-neutral-actions" at bounding box center [141, 175] width 79 height 24
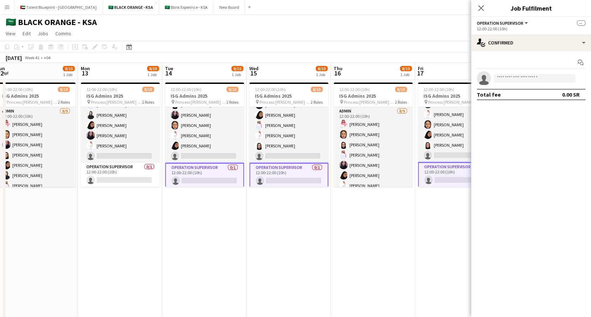
click at [121, 174] on app-card-role "Operation Supervisor 0/1 12:00-22:00 (10h) single-neutral-actions" at bounding box center [120, 175] width 79 height 24
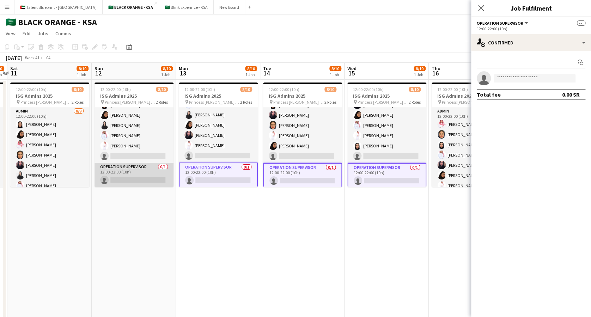
click at [122, 173] on app-card-role "Operation Supervisor 0/1 12:00-22:00 (10h) single-neutral-actions" at bounding box center [134, 175] width 79 height 24
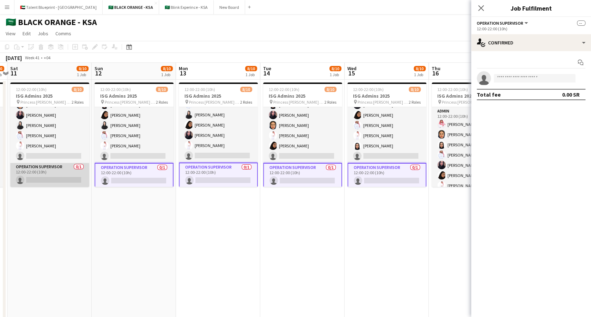
click at [49, 172] on app-card-role "Operation Supervisor 0/1 12:00-22:00 (10h) single-neutral-actions" at bounding box center [49, 175] width 79 height 24
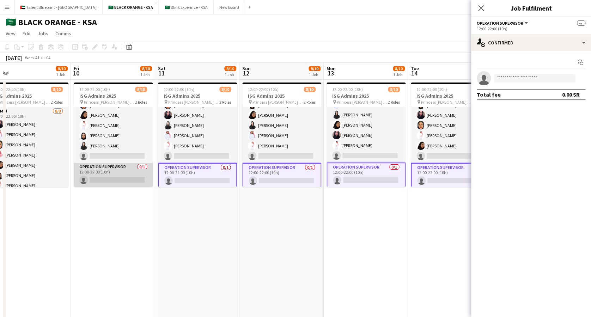
click at [109, 169] on app-card-role "Operation Supervisor 0/1 12:00-22:00 (10h) single-neutral-actions" at bounding box center [113, 175] width 79 height 24
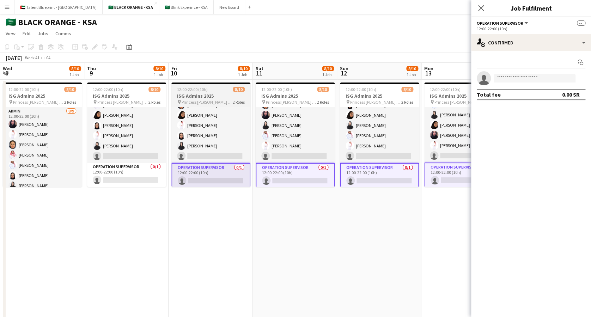
click at [109, 169] on app-card-role "Operation Supervisor 0/1 12:00-22:00 (10h) single-neutral-actions" at bounding box center [126, 175] width 79 height 24
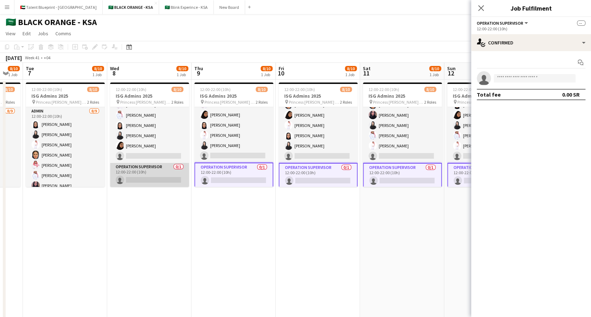
click at [150, 178] on app-card-role "Operation Supervisor 0/1 12:00-22:00 (10h) single-neutral-actions" at bounding box center [149, 175] width 79 height 24
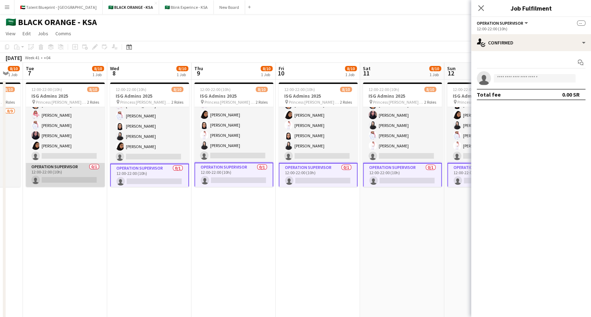
click at [54, 169] on app-card-role "Operation Supervisor 0/1 12:00-22:00 (10h) single-neutral-actions" at bounding box center [65, 175] width 79 height 24
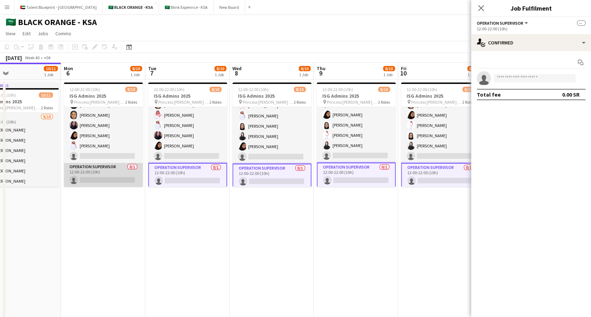
click at [89, 179] on app-card-role "Operation Supervisor 0/1 12:00-22:00 (10h) single-neutral-actions" at bounding box center [103, 175] width 79 height 24
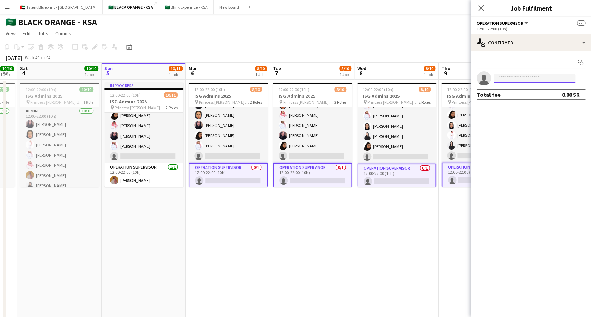
click at [508, 78] on input at bounding box center [535, 78] width 82 height 8
type input "*********"
click at [534, 96] on span "[EMAIL_ADDRESS][DOMAIN_NAME]" at bounding box center [535, 94] width 71 height 6
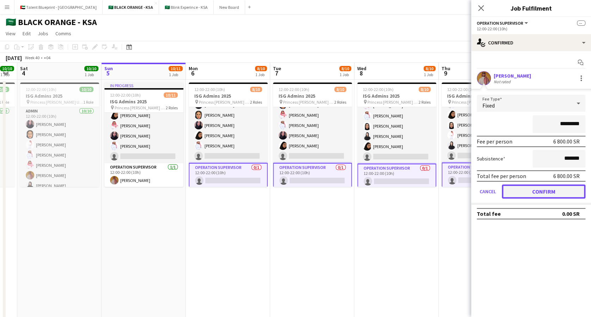
click at [553, 188] on button "Confirm" at bounding box center [544, 192] width 84 height 14
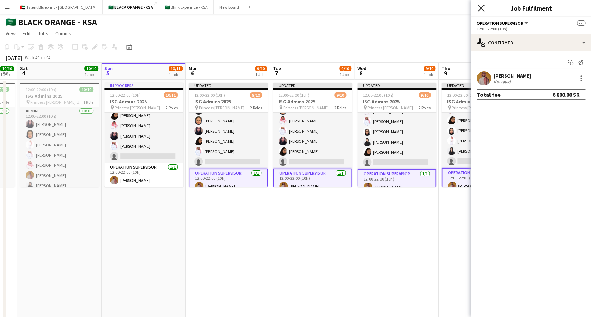
click at [482, 5] on icon "Close pop-in" at bounding box center [481, 8] width 7 height 7
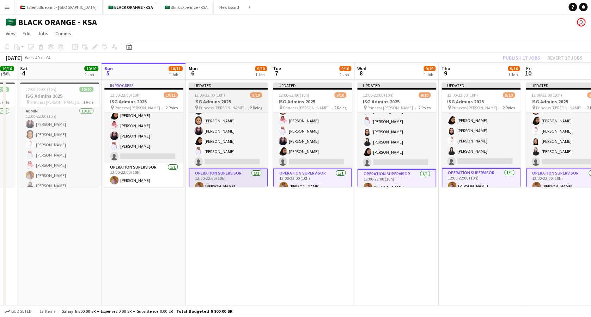
click at [215, 85] on div "Updated" at bounding box center [228, 86] width 79 height 6
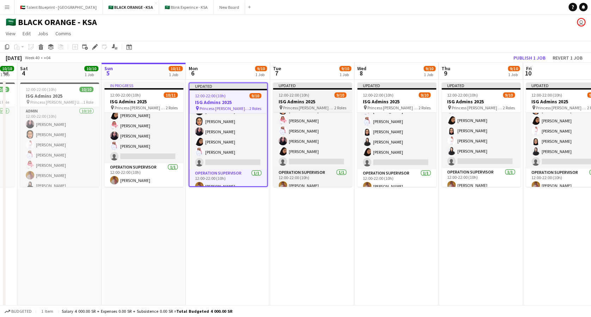
click at [314, 93] on div "12:00-22:00 (10h) 9/10" at bounding box center [312, 94] width 79 height 5
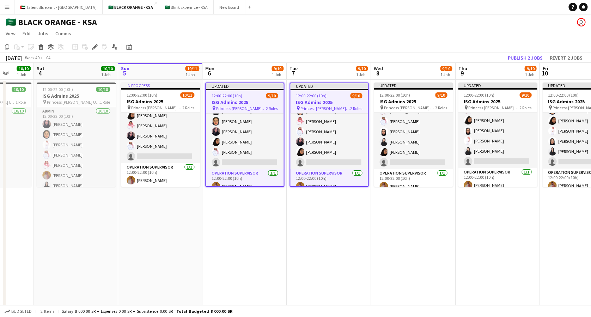
scroll to position [0, 216]
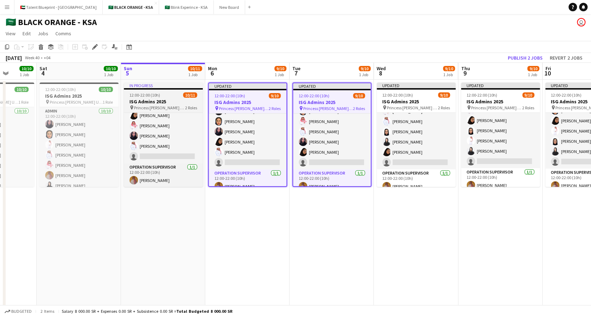
click at [146, 100] on h3 "ISG Admins 2025" at bounding box center [163, 101] width 79 height 6
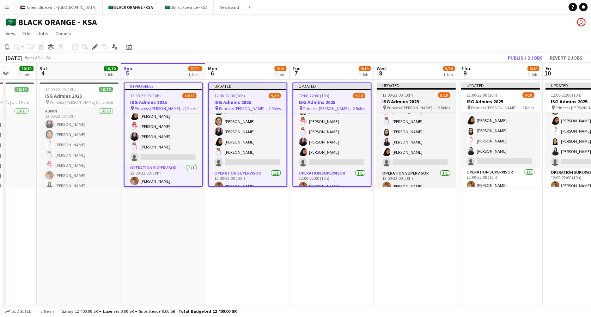
click at [421, 94] on div "12:00-22:00 (10h) 9/10" at bounding box center [416, 94] width 79 height 5
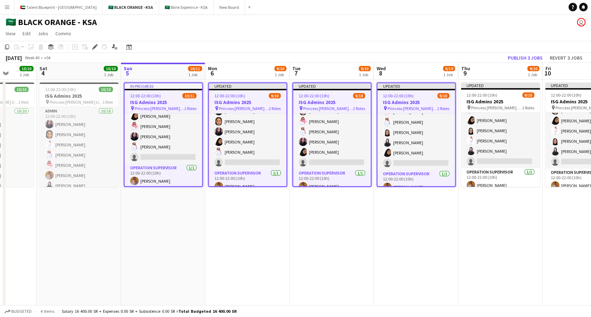
scroll to position [0, 297]
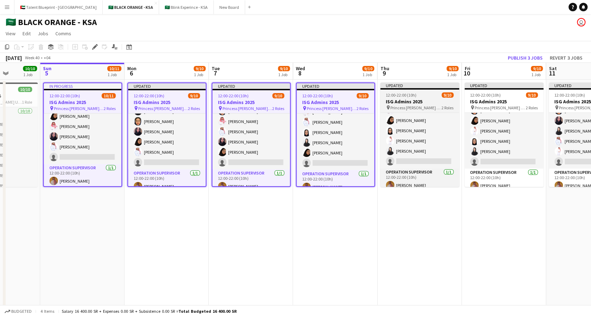
click at [421, 102] on h3 "ISG Admins 2025" at bounding box center [419, 101] width 79 height 6
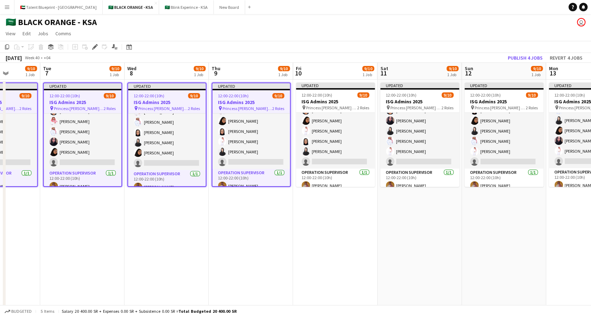
scroll to position [0, 242]
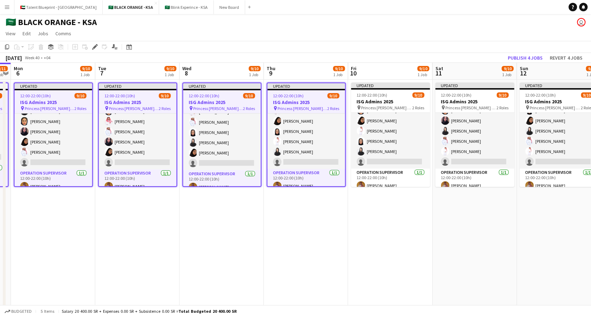
click at [421, 102] on h3 "ISG Admins 2025" at bounding box center [390, 101] width 79 height 6
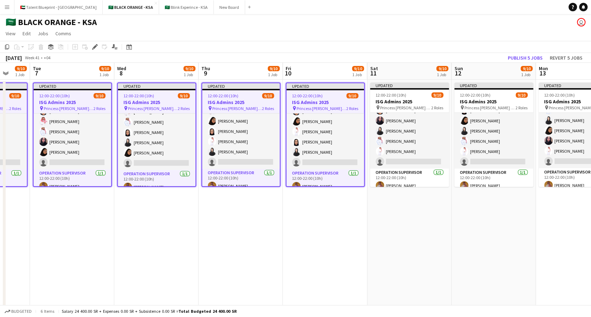
click at [421, 102] on h3 "ISG Admins 2025" at bounding box center [409, 101] width 79 height 6
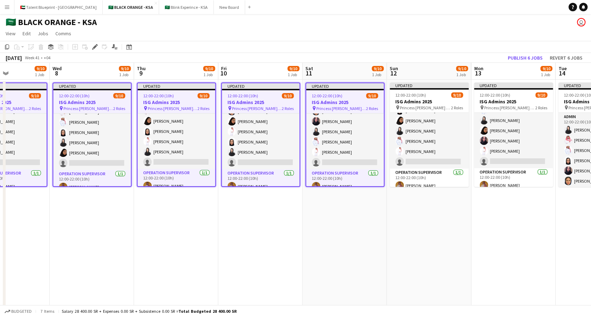
click at [421, 102] on h3 "ISG Admins 2025" at bounding box center [429, 101] width 79 height 6
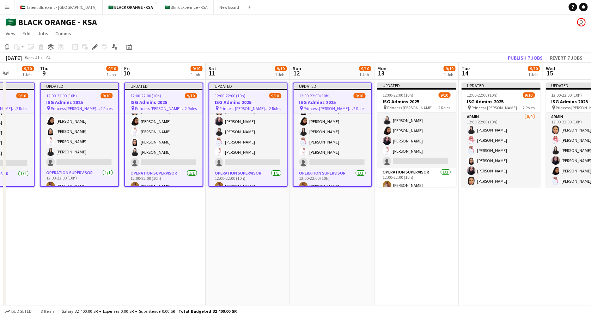
click at [421, 102] on h3 "ISG Admins 2025" at bounding box center [416, 101] width 79 height 6
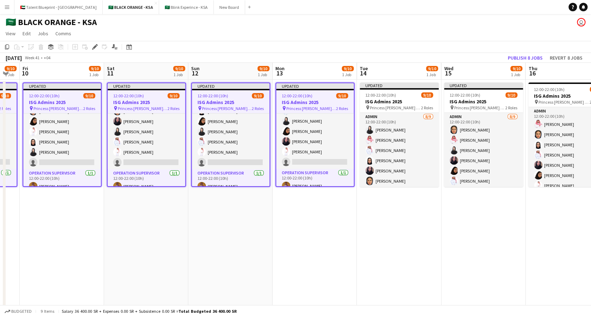
scroll to position [0, 234]
click at [421, 102] on h3 "ISG Admins 2025" at bounding box center [398, 101] width 79 height 6
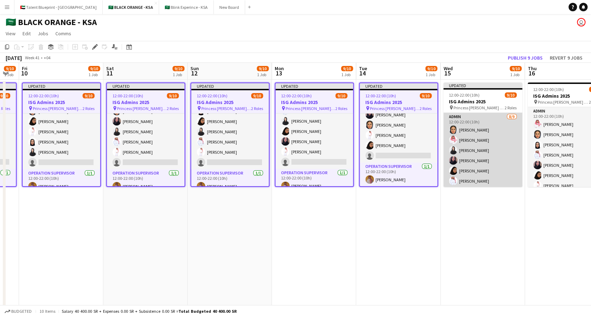
scroll to position [56, 0]
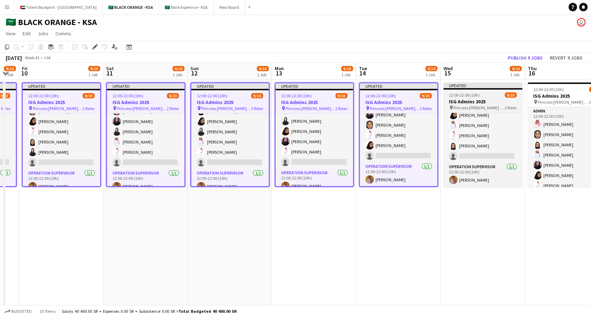
click at [462, 94] on span "12:00-22:00 (10h)" at bounding box center [464, 94] width 31 height 5
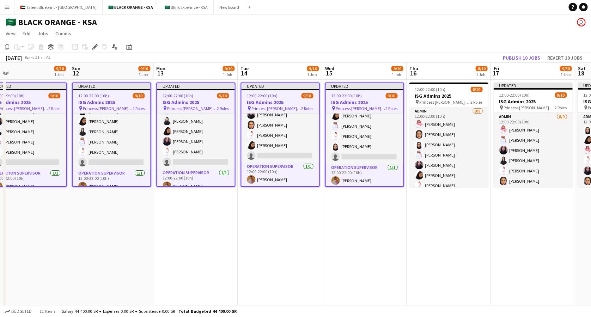
scroll to position [0, 356]
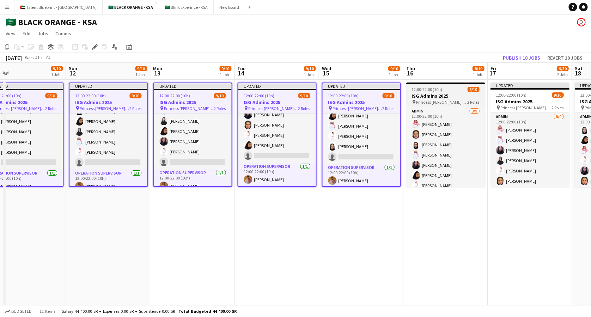
click at [459, 95] on h3 "ISG Admins 2025" at bounding box center [445, 96] width 79 height 6
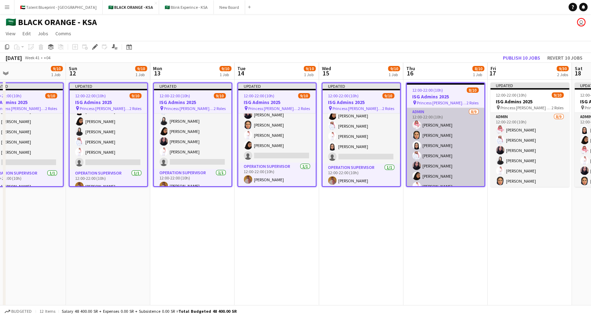
scroll to position [51, 0]
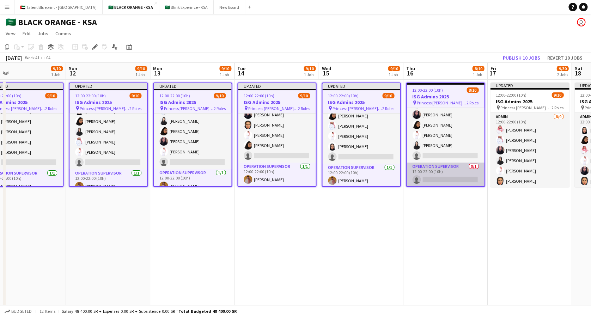
click at [438, 176] on app-card-role "Operation Supervisor 0/1 12:00-22:00 (10h) single-neutral-actions" at bounding box center [446, 175] width 78 height 24
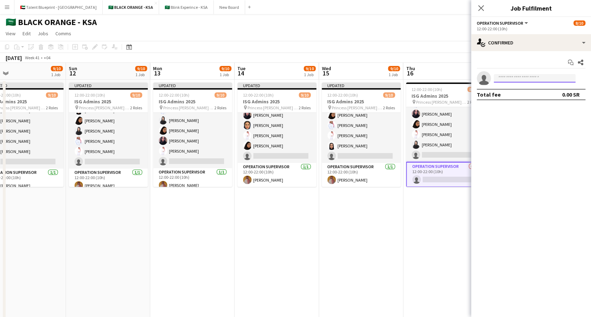
click at [503, 75] on input at bounding box center [535, 78] width 82 height 8
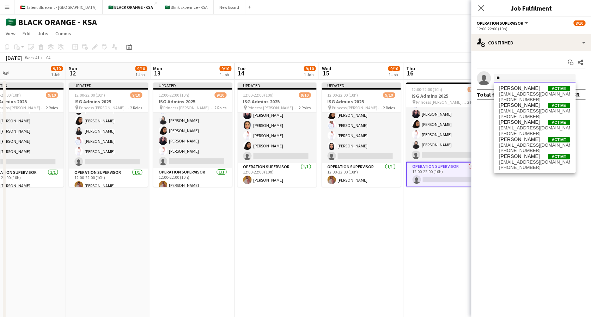
type input "*"
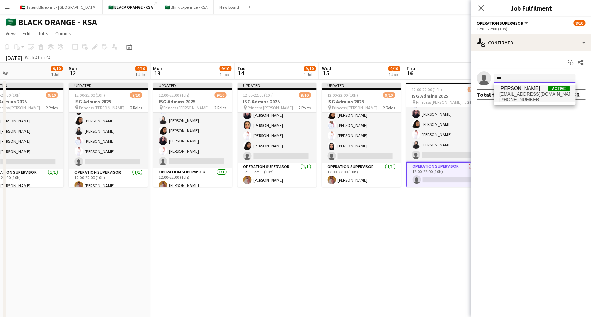
type input "***"
click at [529, 93] on span "[EMAIL_ADDRESS][DOMAIN_NAME]" at bounding box center [535, 94] width 71 height 6
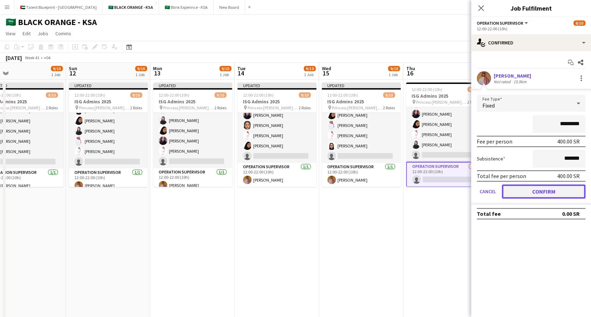
click at [549, 188] on button "Confirm" at bounding box center [544, 192] width 84 height 14
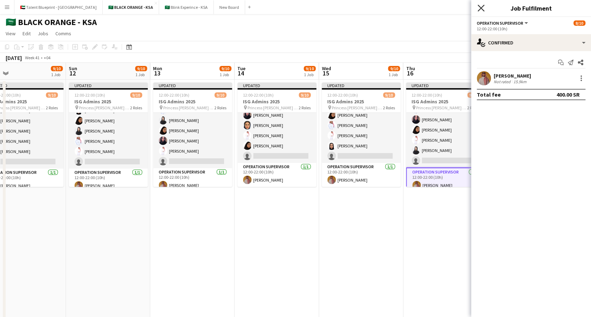
click at [480, 7] on icon "Close pop-in" at bounding box center [481, 8] width 7 height 7
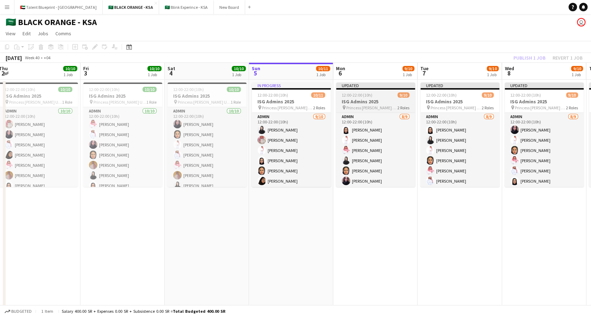
click at [359, 92] on span "12:00-22:00 (10h)" at bounding box center [357, 94] width 31 height 5
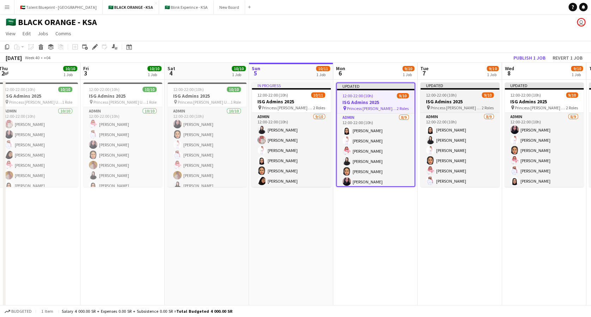
click at [455, 102] on h3 "ISG Admins 2025" at bounding box center [460, 101] width 79 height 6
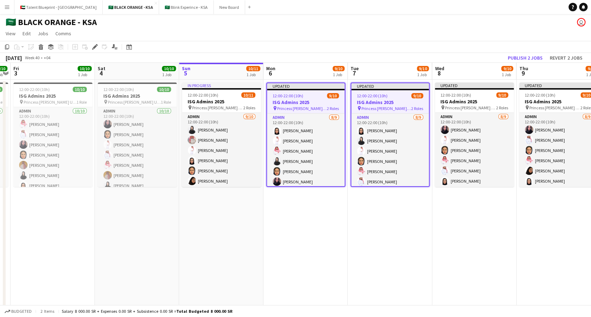
click at [455, 102] on h3 "ISG Admins 2025" at bounding box center [474, 101] width 79 height 6
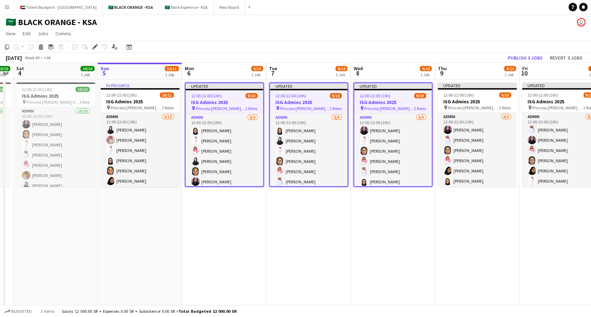
click at [455, 102] on h3 "ISG Admins 2025" at bounding box center [477, 101] width 79 height 6
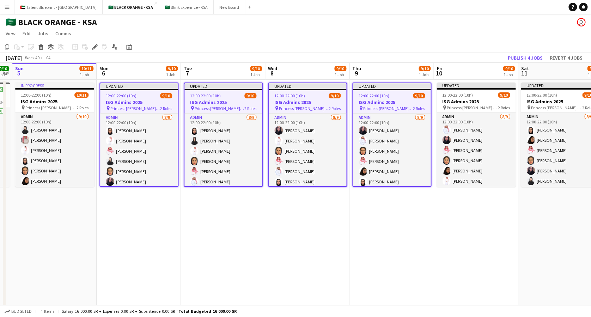
click at [455, 102] on h3 "ISG Admins 2025" at bounding box center [476, 101] width 79 height 6
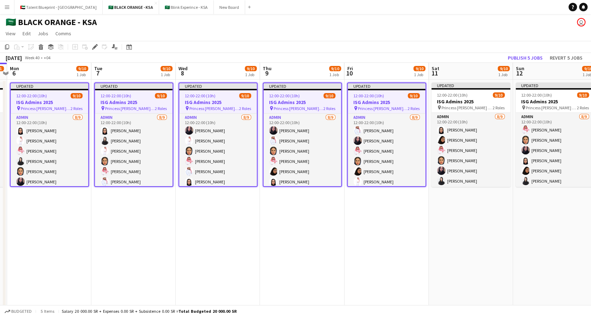
click at [455, 102] on h3 "ISG Admins 2025" at bounding box center [471, 101] width 79 height 6
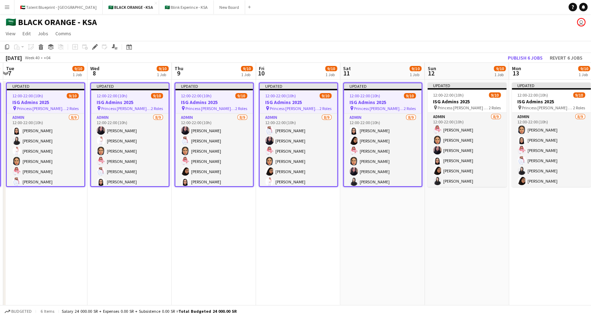
click at [455, 102] on h3 "ISG Admins 2025" at bounding box center [467, 101] width 79 height 6
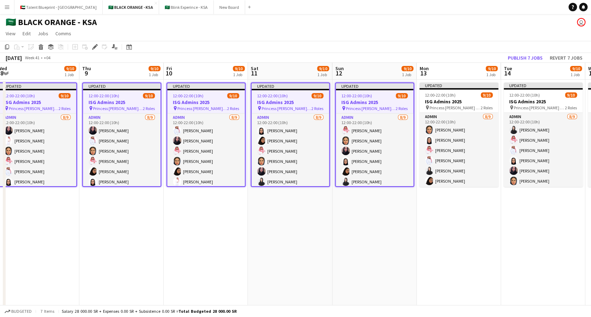
click at [455, 102] on h3 "ISG Admins 2025" at bounding box center [459, 101] width 79 height 6
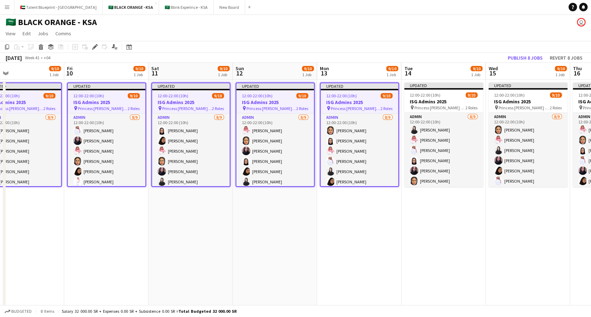
click at [455, 102] on h3 "ISG Admins 2025" at bounding box center [443, 101] width 79 height 6
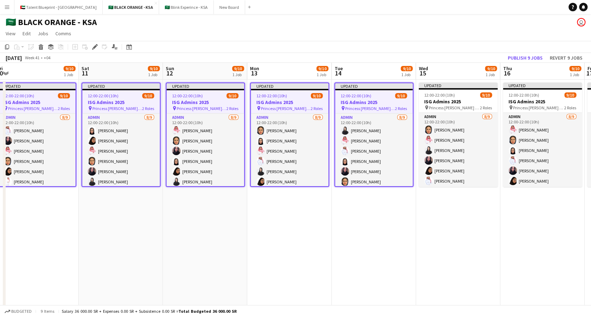
click at [455, 102] on h3 "ISG Admins 2025" at bounding box center [458, 101] width 79 height 6
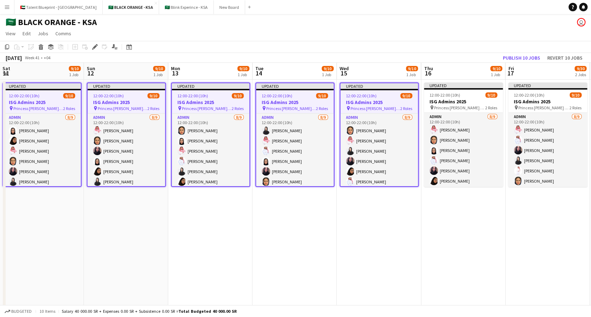
click at [455, 102] on h3 "ISG Admins 2025" at bounding box center [463, 101] width 79 height 6
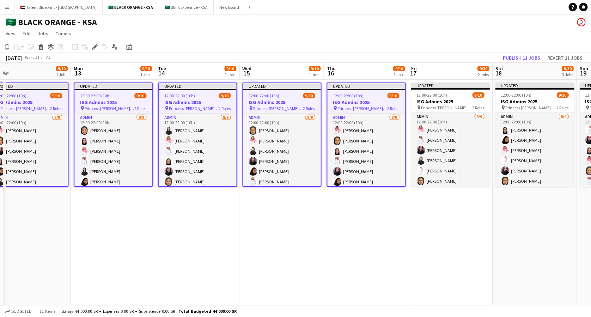
click at [455, 102] on h3 "ISG Admins 2025" at bounding box center [450, 101] width 79 height 6
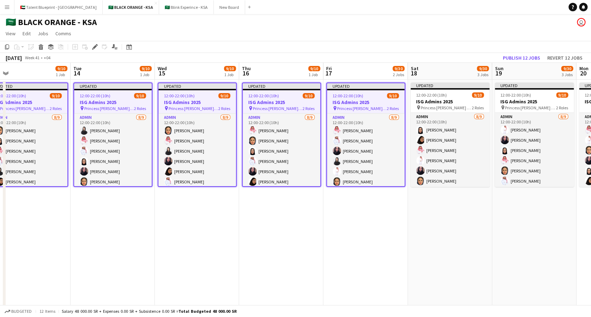
click at [455, 102] on h3 "ISG Admins 2025" at bounding box center [450, 101] width 79 height 6
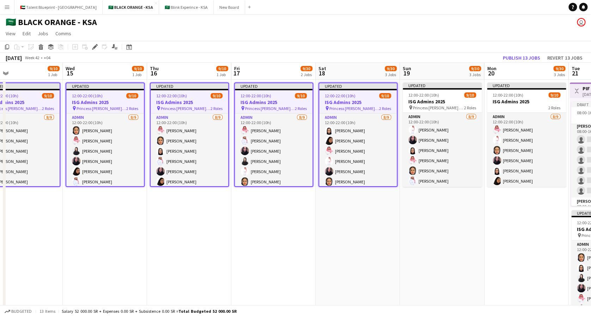
click at [455, 102] on h3 "ISG Admins 2025" at bounding box center [442, 101] width 79 height 6
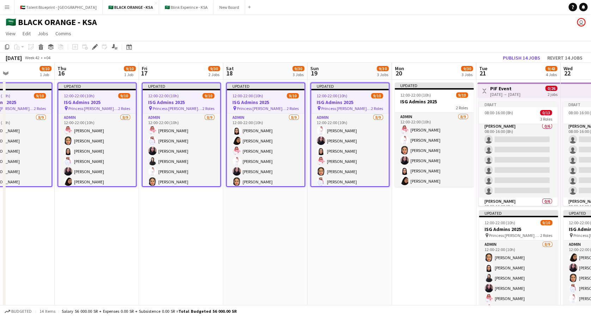
click at [455, 102] on h3 "ISG Admins 2025" at bounding box center [434, 101] width 79 height 6
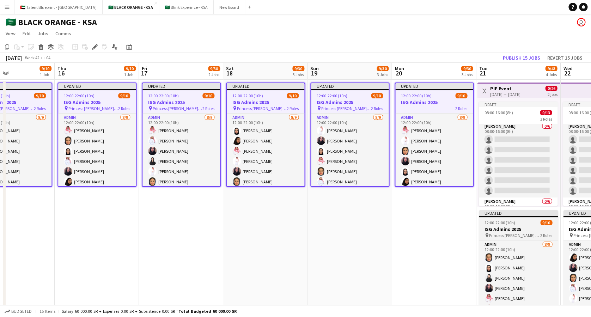
click at [523, 235] on span "Princess [PERSON_NAME] University" at bounding box center [514, 235] width 51 height 5
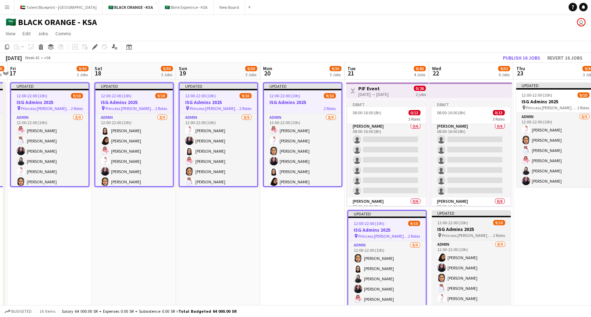
click at [444, 228] on h3 "ISG Admins 2025" at bounding box center [471, 229] width 79 height 6
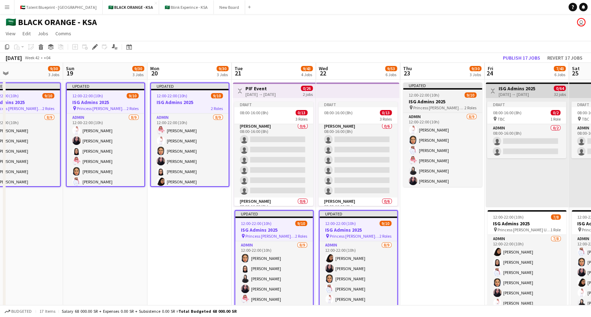
click at [437, 86] on div "Updated" at bounding box center [442, 86] width 79 height 6
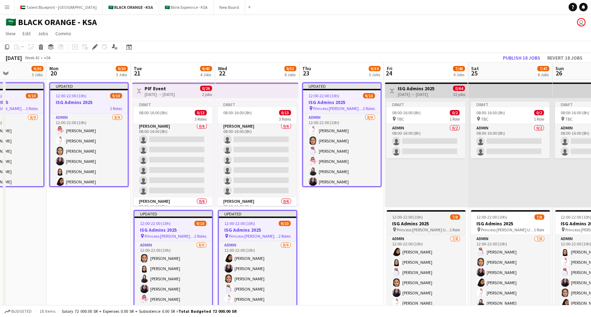
click at [417, 225] on h3 "ISG Admins 2025" at bounding box center [426, 224] width 79 height 6
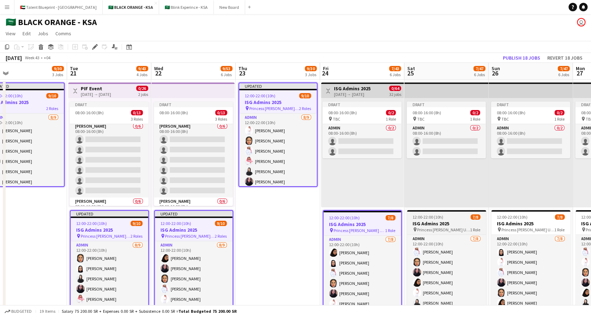
click at [431, 224] on h3 "ISG Admins 2025" at bounding box center [446, 224] width 79 height 6
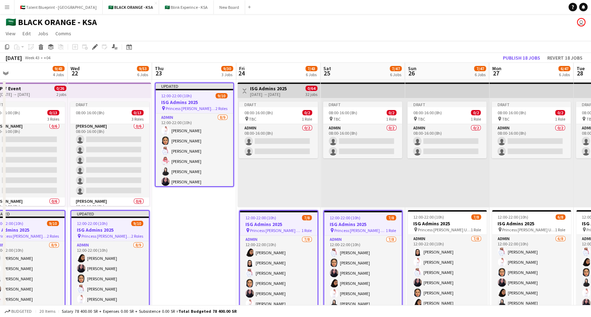
click at [431, 224] on h3 "ISG Admins 2025" at bounding box center [447, 224] width 79 height 6
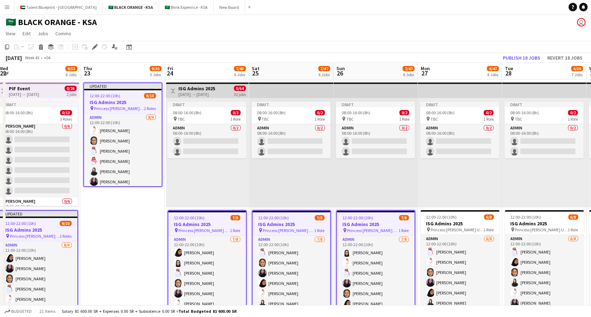
click at [431, 224] on h3 "ISG Admins 2025" at bounding box center [460, 224] width 79 height 6
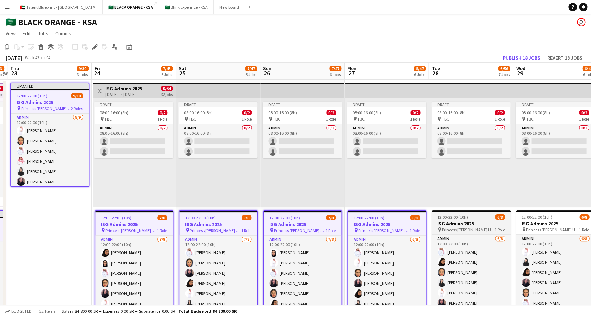
click at [449, 224] on h3 "ISG Admins 2025" at bounding box center [471, 224] width 79 height 6
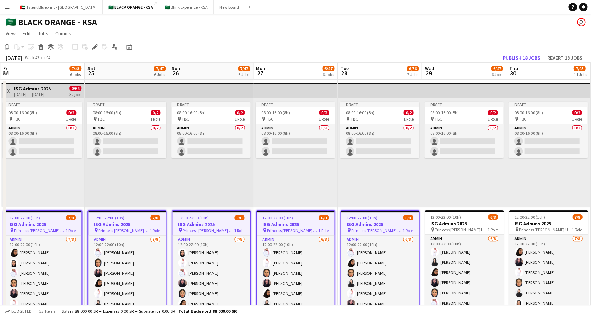
click at [449, 224] on h3 "ISG Admins 2025" at bounding box center [464, 224] width 79 height 6
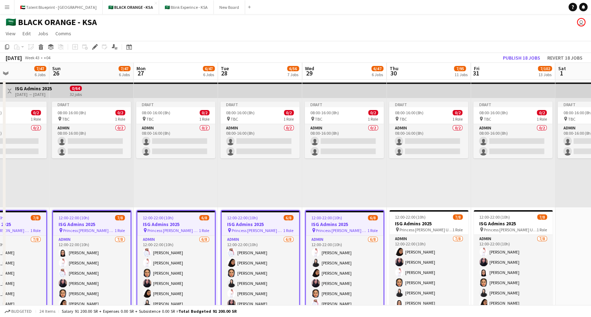
click at [449, 224] on h3 "ISG Admins 2025" at bounding box center [429, 224] width 79 height 6
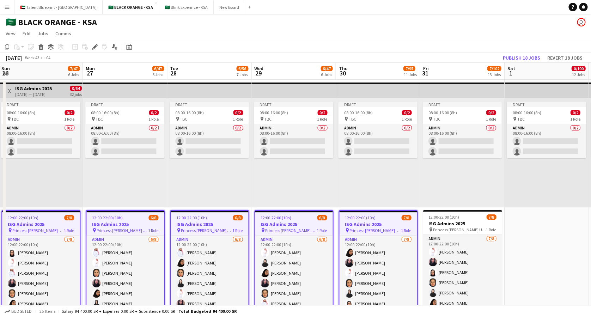
click at [449, 224] on h3 "ISG Admins 2025" at bounding box center [462, 224] width 79 height 6
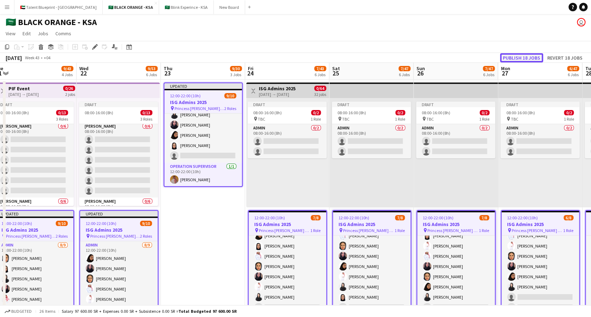
click at [513, 56] on button "Publish 18 jobs" at bounding box center [521, 57] width 43 height 9
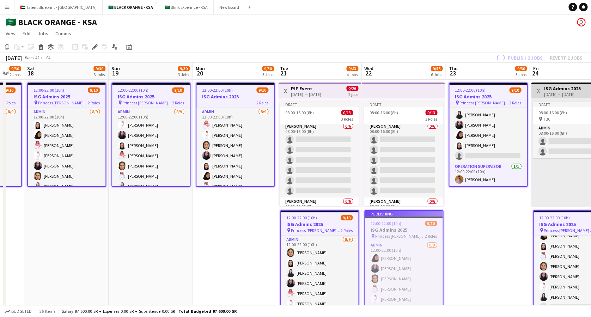
scroll to position [0, 229]
